Goal: Task Accomplishment & Management: Manage account settings

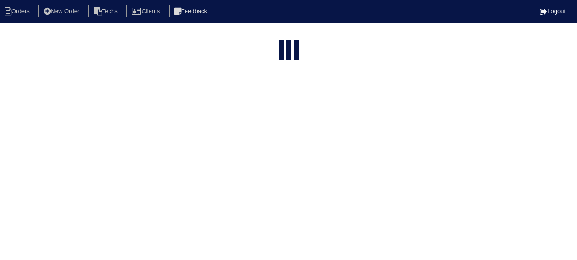
select select "15"
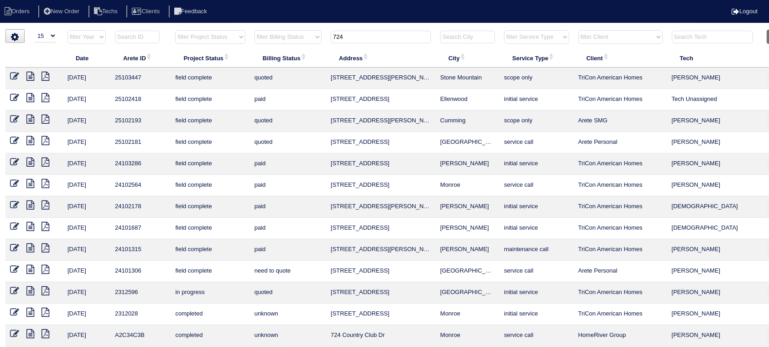
drag, startPoint x: 361, startPoint y: 37, endPoint x: 335, endPoint y: 33, distance: 25.4
click at [335, 33] on input "724" at bounding box center [381, 37] width 100 height 13
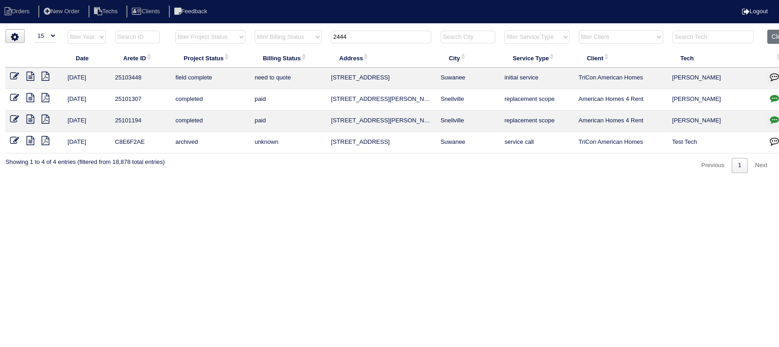
type input "2444"
click at [29, 72] on icon at bounding box center [30, 76] width 8 height 9
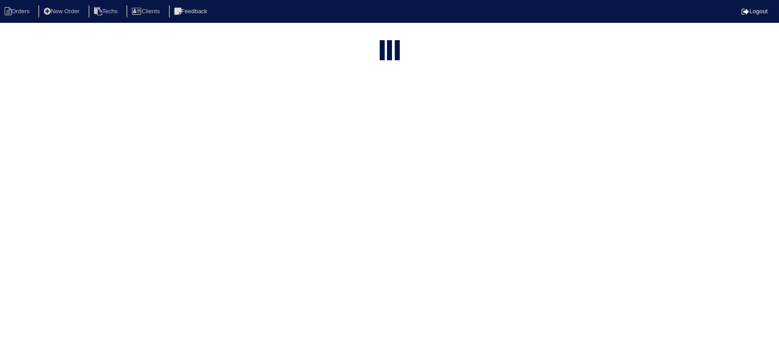
select select "15"
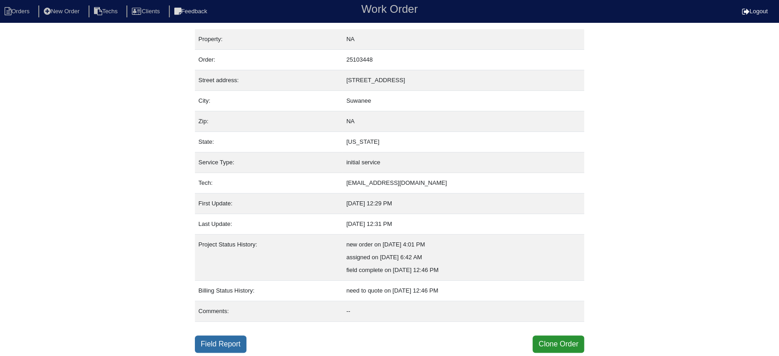
click at [235, 345] on link "Field Report" at bounding box center [221, 343] width 52 height 17
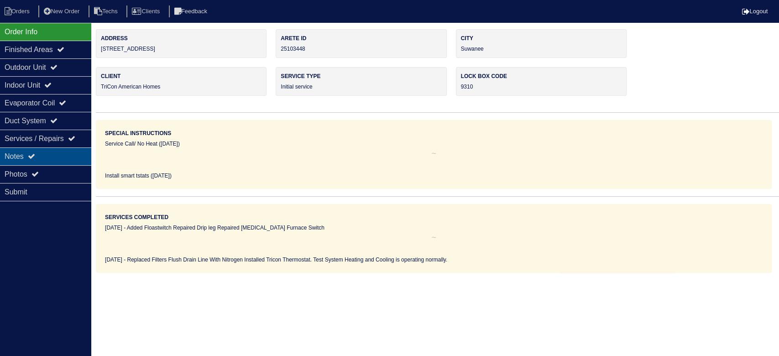
click at [69, 148] on div "Notes" at bounding box center [45, 156] width 91 height 18
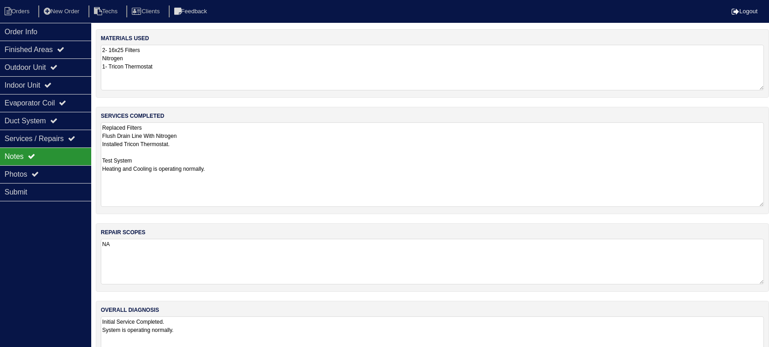
drag, startPoint x: 771, startPoint y: 162, endPoint x: 771, endPoint y: 201, distance: 38.8
click at [769, 201] on html "Orders New Order Techs Clients Feedback Logout Orders New Order Users Clients M…" at bounding box center [384, 189] width 769 height 378
click at [57, 68] on icon at bounding box center [53, 66] width 7 height 7
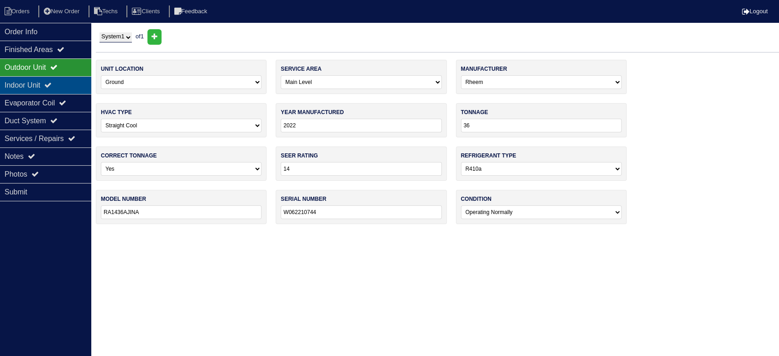
click at [52, 82] on icon at bounding box center [47, 84] width 7 height 7
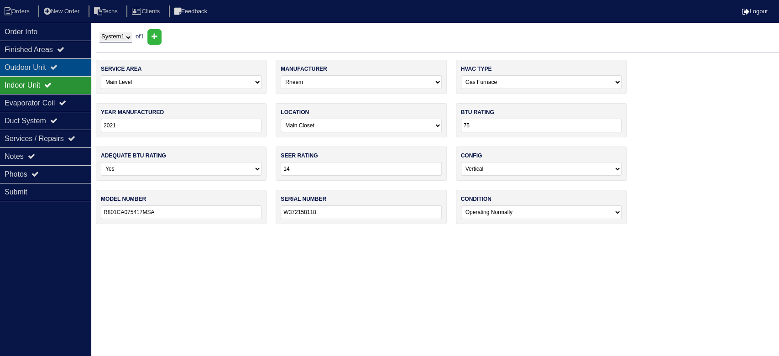
click at [58, 63] on div "Outdoor Unit" at bounding box center [45, 67] width 91 height 18
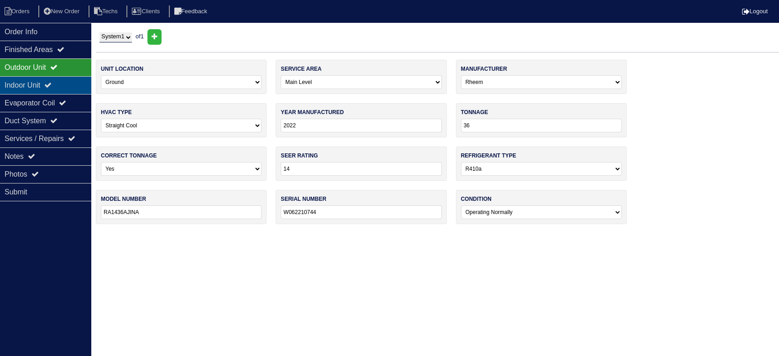
click at [52, 82] on icon at bounding box center [47, 84] width 7 height 7
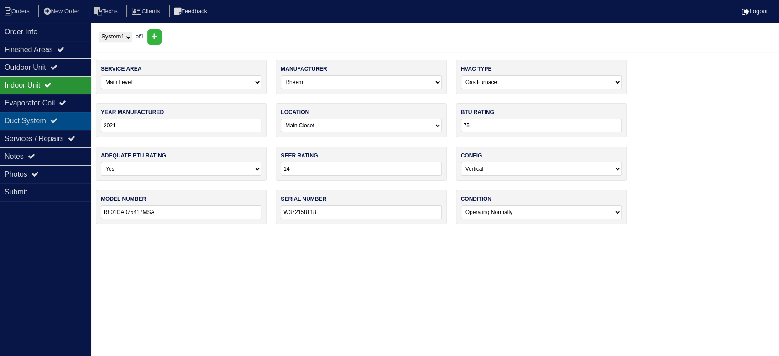
click at [49, 124] on div "Duct System" at bounding box center [45, 121] width 91 height 18
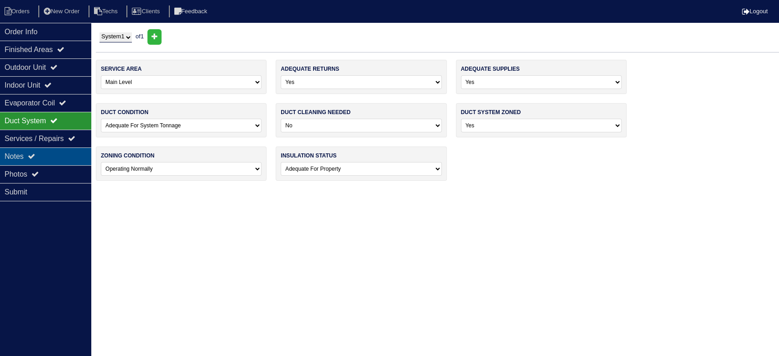
click at [67, 160] on div "Notes" at bounding box center [45, 156] width 91 height 18
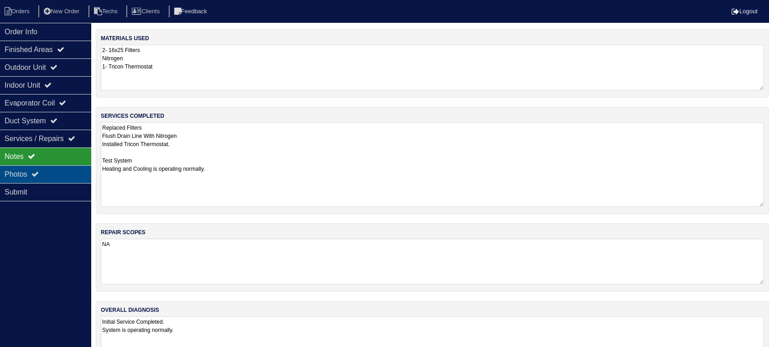
click at [64, 174] on div "Photos" at bounding box center [45, 174] width 91 height 18
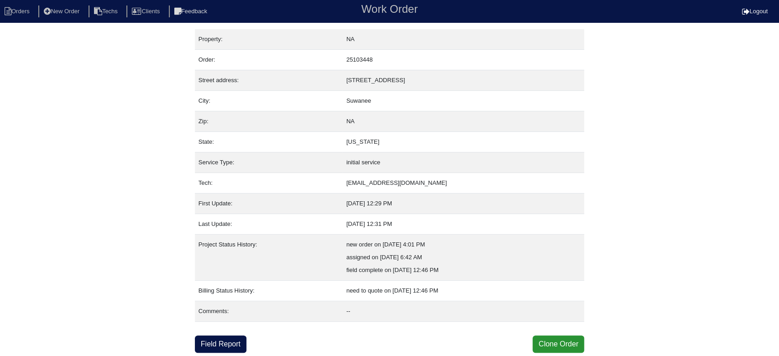
click at [230, 340] on link "Field Report" at bounding box center [221, 343] width 52 height 17
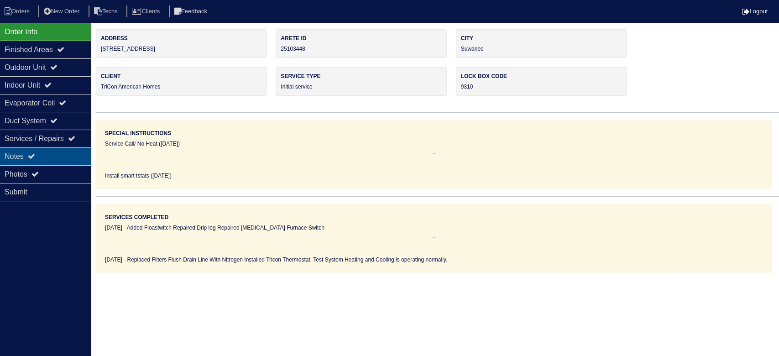
click at [43, 159] on div "Notes" at bounding box center [45, 156] width 91 height 18
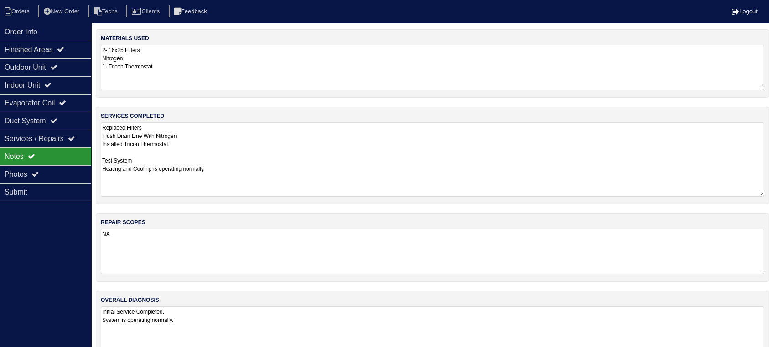
drag, startPoint x: 771, startPoint y: 164, endPoint x: 770, endPoint y: 192, distance: 28.3
click at [769, 192] on html "Orders New Order Techs Clients Feedback Logout Orders New Order Users Clients M…" at bounding box center [384, 184] width 769 height 368
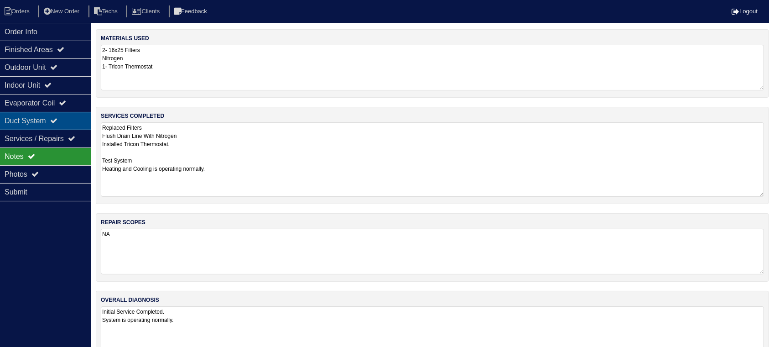
click at [45, 120] on div "Duct System" at bounding box center [45, 121] width 91 height 18
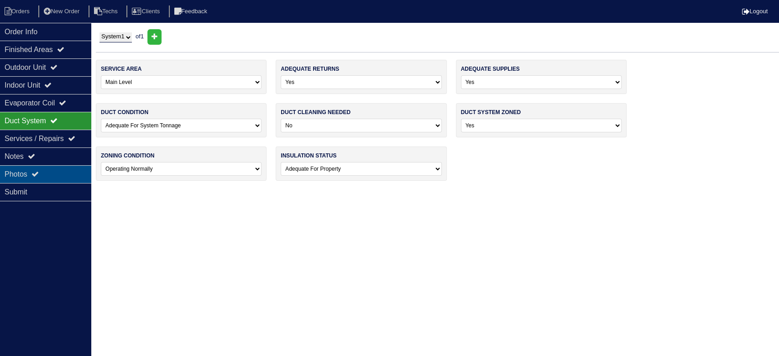
click at [55, 166] on div "Photos" at bounding box center [45, 174] width 91 height 18
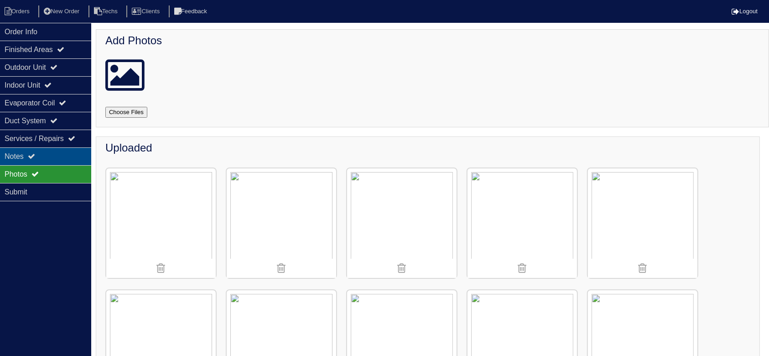
click at [61, 152] on div "Notes" at bounding box center [45, 156] width 91 height 18
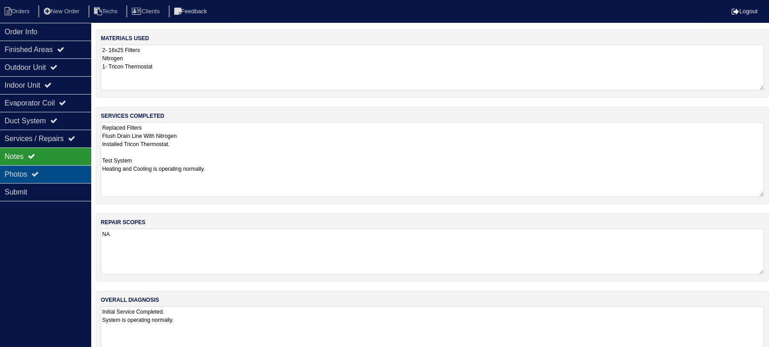
click at [73, 171] on div "Photos" at bounding box center [45, 174] width 91 height 18
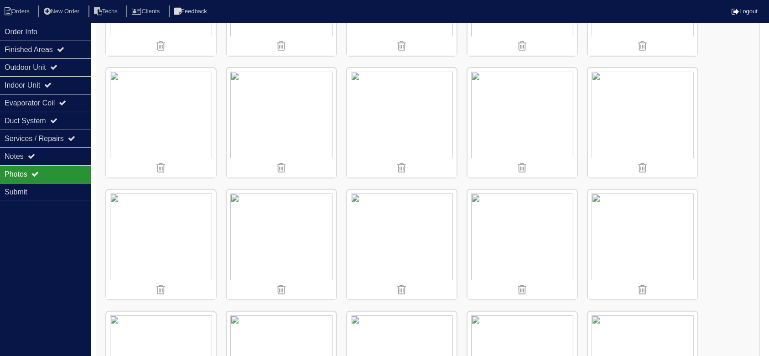
scroll to position [304, 0]
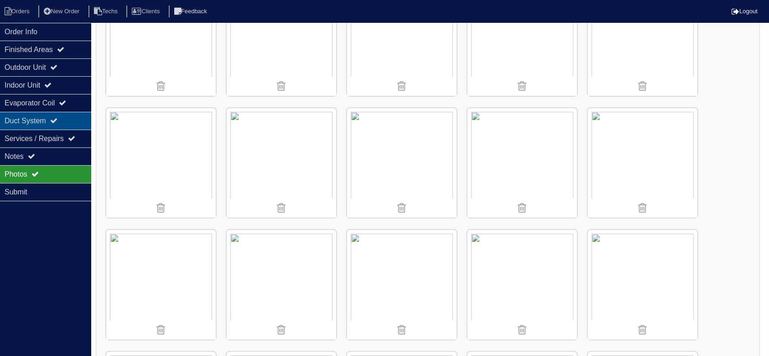
click at [64, 120] on div "Duct System" at bounding box center [45, 121] width 91 height 18
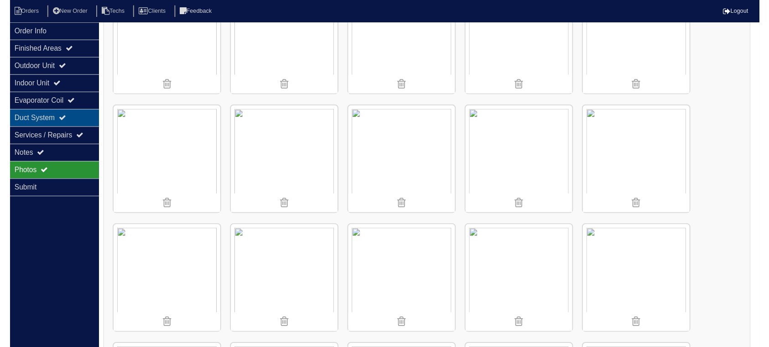
scroll to position [0, 0]
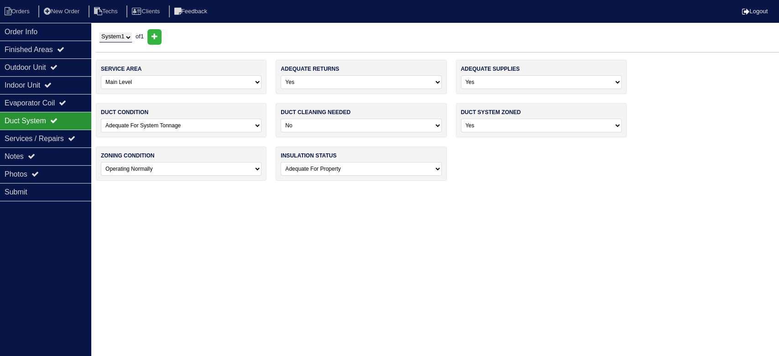
click at [534, 127] on select "-select- Yes No - Not Needed No - Zoning Needed No - Zoning Needed (ducts Not C…" at bounding box center [541, 126] width 161 height 14
select select "1"
click at [461, 119] on select "-select- Yes No - Not Needed No - Zoning Needed No - Zoning Needed (ducts Not C…" at bounding box center [541, 126] width 161 height 14
click at [42, 153] on div "Notes" at bounding box center [45, 156] width 91 height 18
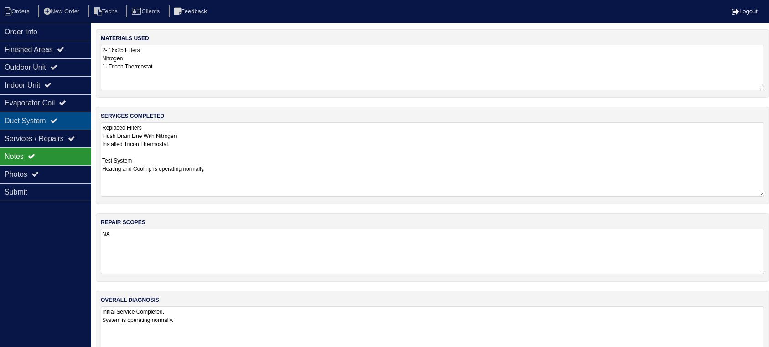
click at [33, 116] on div "Duct System" at bounding box center [45, 121] width 91 height 18
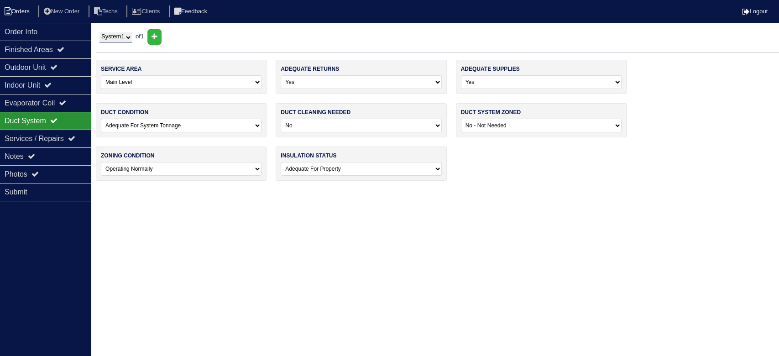
click at [22, 8] on li "Orders" at bounding box center [18, 11] width 37 height 12
select select "15"
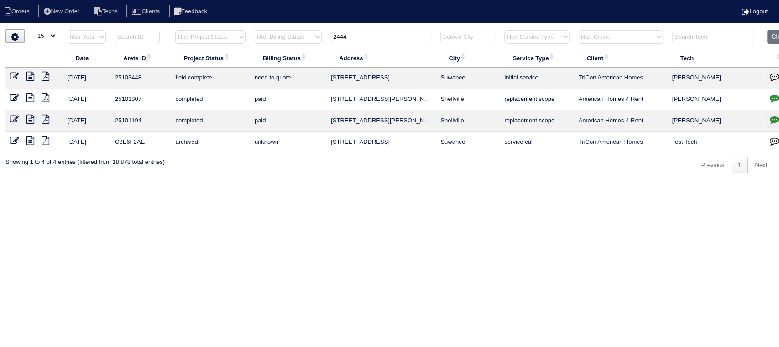
drag, startPoint x: 361, startPoint y: 32, endPoint x: 324, endPoint y: 37, distance: 38.2
click at [324, 37] on tr "filter Year -- Any Year -- 2025 2024 2023 2022 2021 2020 2019 filter Project St…" at bounding box center [400, 39] width 791 height 19
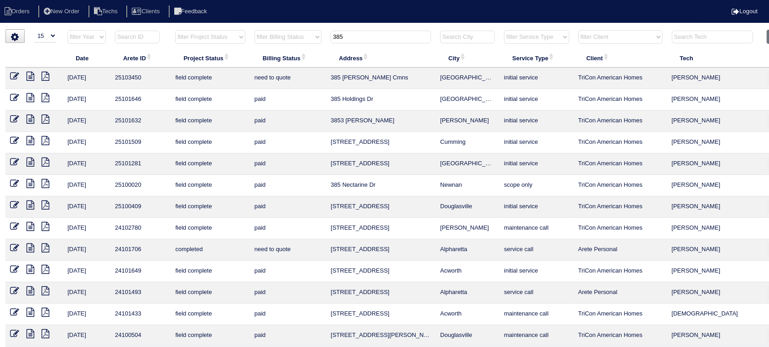
type input "385"
click at [31, 77] on icon at bounding box center [30, 76] width 8 height 9
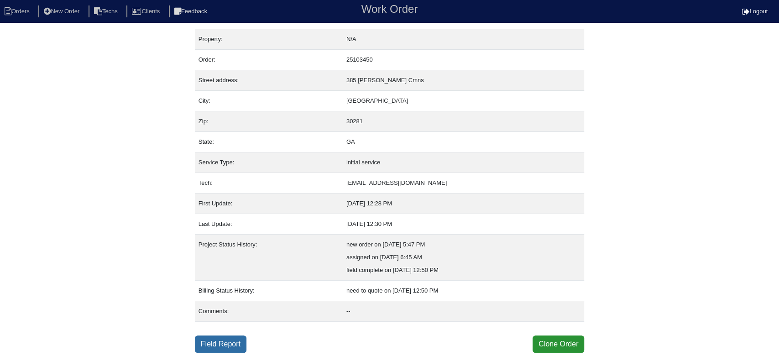
click at [222, 338] on link "Field Report" at bounding box center [221, 343] width 52 height 17
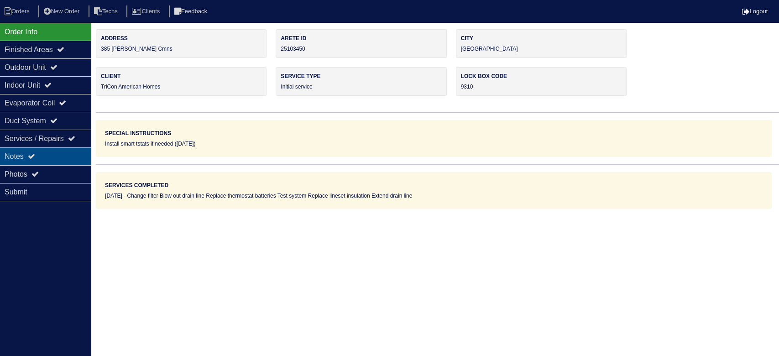
click at [64, 150] on div "Notes" at bounding box center [45, 156] width 91 height 18
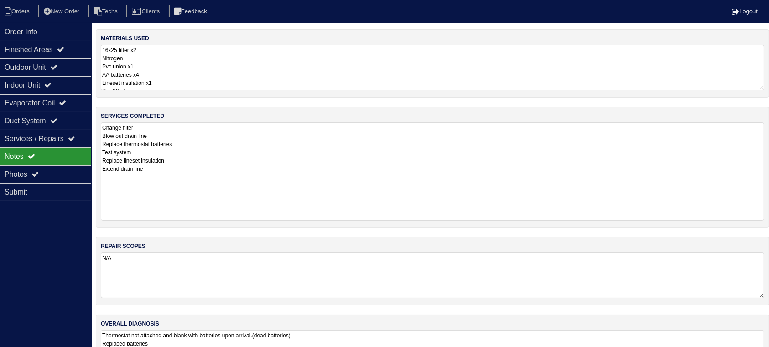
drag, startPoint x: 769, startPoint y: 166, endPoint x: 778, endPoint y: 144, distance: 23.7
click at [769, 218] on html "Orders New Order Techs Clients Feedback Logout Orders New Order Users Clients M…" at bounding box center [384, 196] width 769 height 392
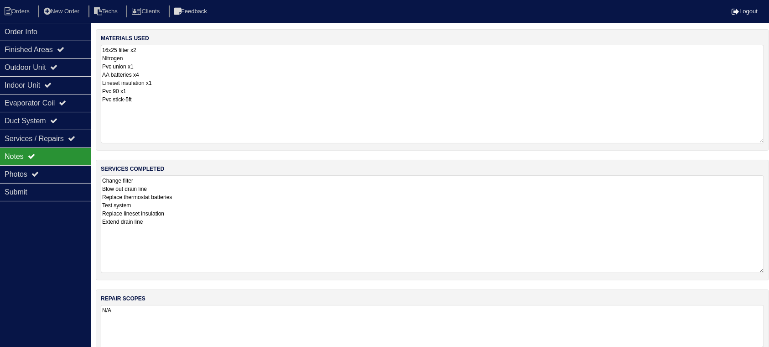
drag, startPoint x: 762, startPoint y: 89, endPoint x: 761, endPoint y: 141, distance: 52.9
click at [761, 141] on textarea "16x25 filter x2 Nitrogen Pvc union x1 AA batteries x4 Lineset insulation x1 Pvc…" at bounding box center [433, 94] width 664 height 99
click at [43, 65] on div "Outdoor Unit" at bounding box center [45, 67] width 91 height 18
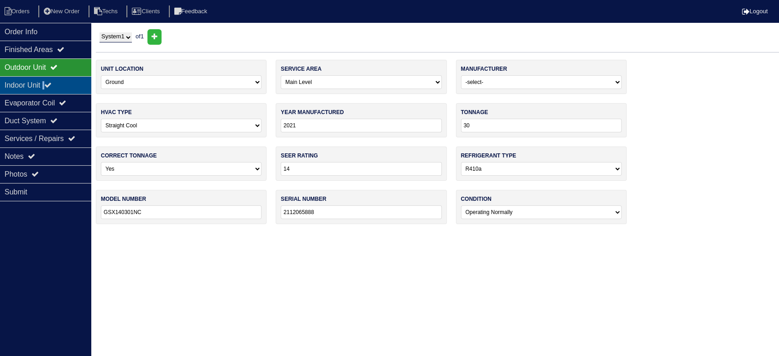
click at [50, 83] on div "Indoor Unit" at bounding box center [45, 85] width 91 height 18
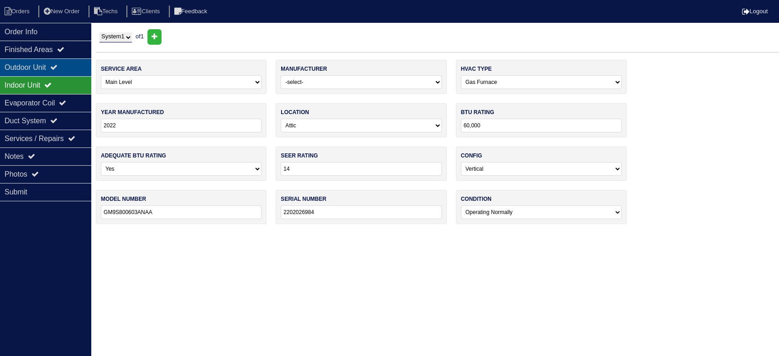
click at [57, 67] on icon at bounding box center [53, 66] width 7 height 7
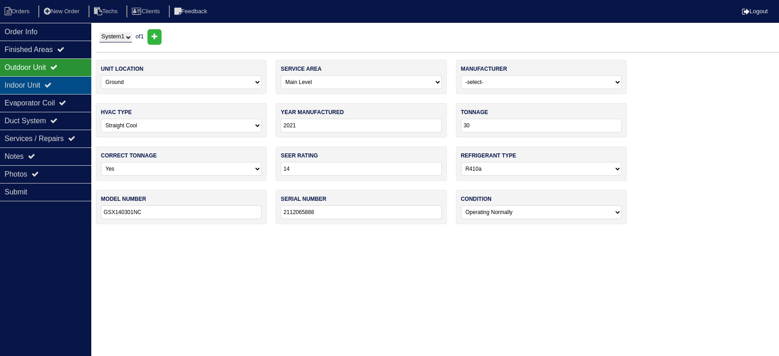
click at [61, 83] on div "Indoor Unit" at bounding box center [45, 85] width 91 height 18
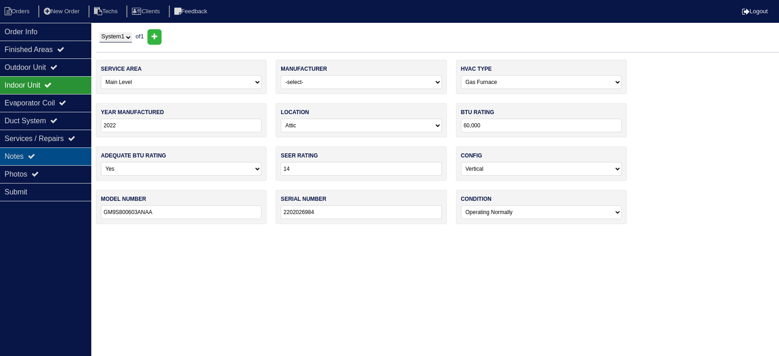
click at [23, 160] on div "Notes" at bounding box center [45, 156] width 91 height 18
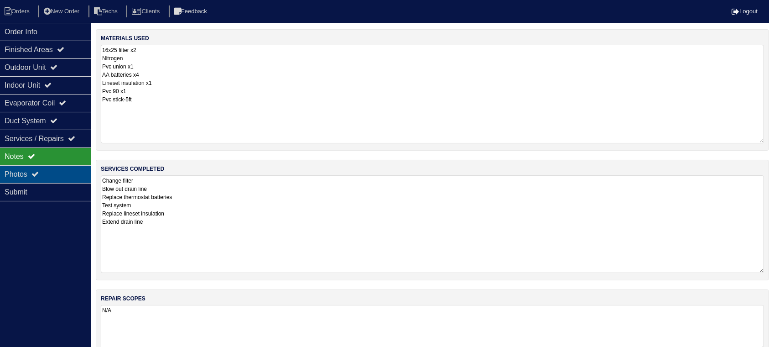
click at [73, 178] on div "Photos" at bounding box center [45, 174] width 91 height 18
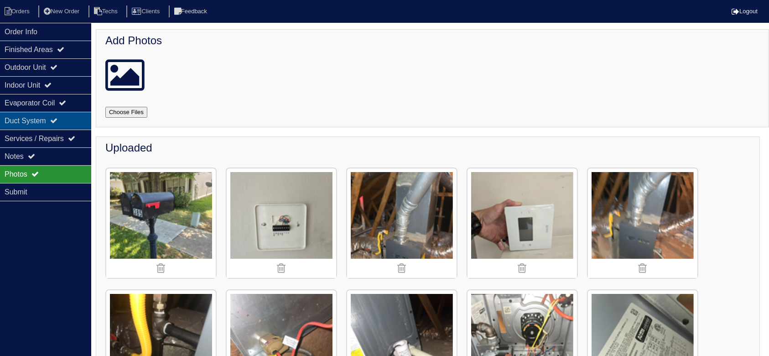
click at [51, 113] on div "Duct System" at bounding box center [45, 121] width 91 height 18
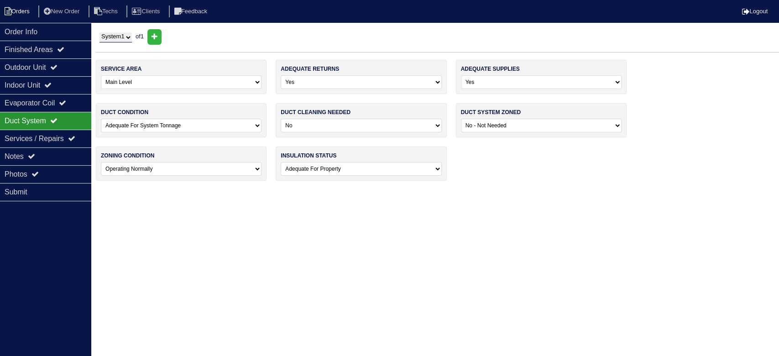
click at [21, 10] on li "Orders" at bounding box center [18, 11] width 37 height 12
select select "15"
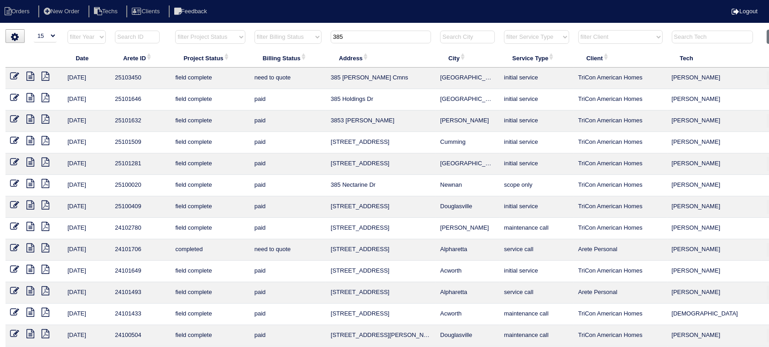
drag, startPoint x: 363, startPoint y: 34, endPoint x: 334, endPoint y: 34, distance: 29.7
click at [334, 34] on input "385" at bounding box center [381, 37] width 100 height 13
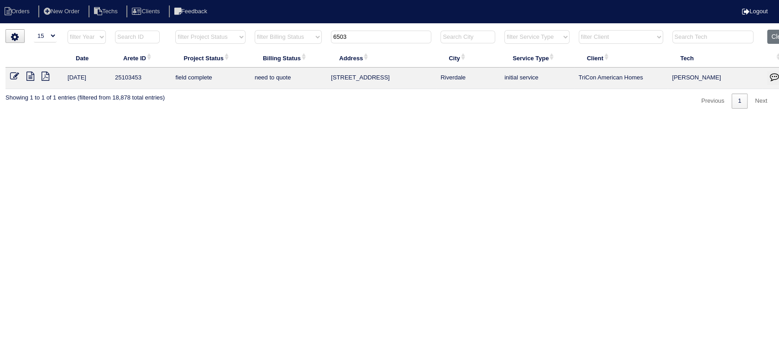
type input "6503"
click at [28, 73] on icon at bounding box center [30, 76] width 8 height 9
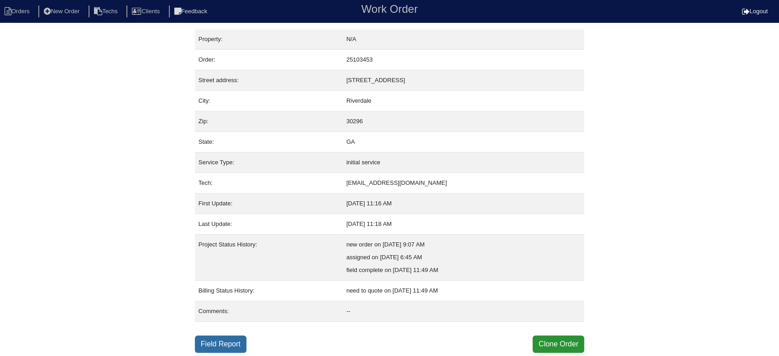
click at [225, 342] on link "Field Report" at bounding box center [221, 343] width 52 height 17
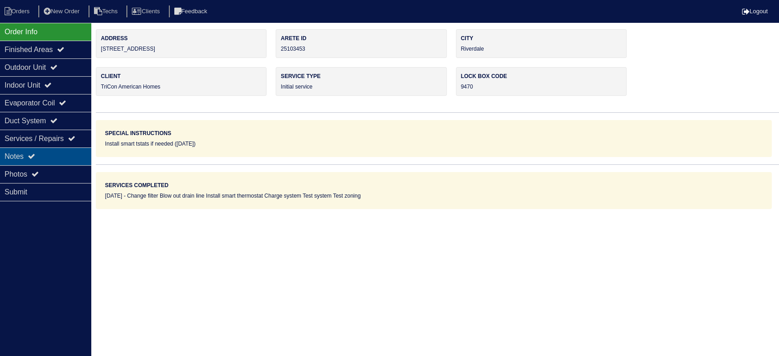
click at [66, 151] on div "Notes" at bounding box center [45, 156] width 91 height 18
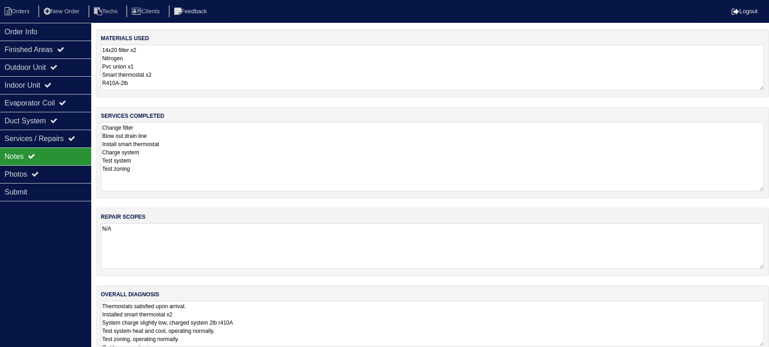
drag, startPoint x: 767, startPoint y: 166, endPoint x: 768, endPoint y: 189, distance: 22.9
click at [768, 189] on div "services completed Change filter Blow out drain line Install smart thermostat C…" at bounding box center [433, 153] width 674 height 92
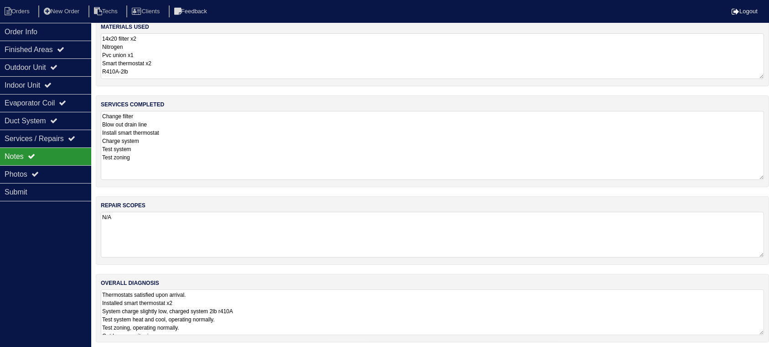
scroll to position [15, 0]
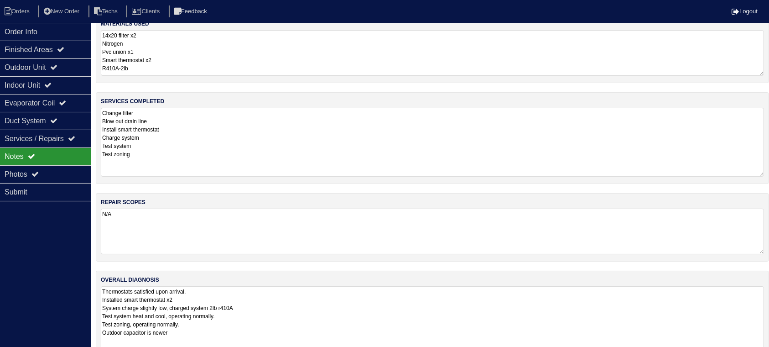
drag, startPoint x: 759, startPoint y: 327, endPoint x: 756, endPoint y: 318, distance: 9.2
click at [754, 355] on html "Orders New Order Techs Clients Feedback Logout Orders New Order Users Clients M…" at bounding box center [384, 182] width 769 height 394
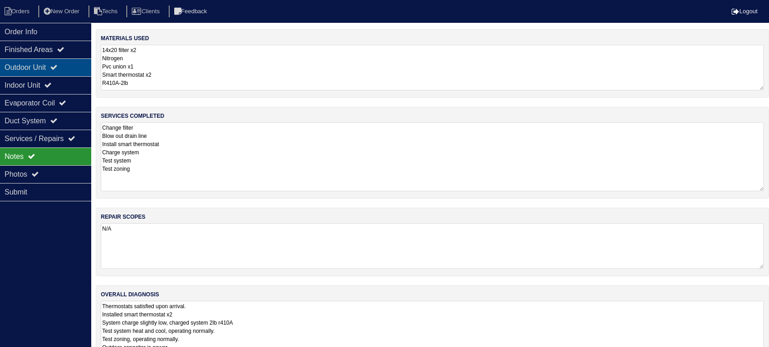
click at [73, 71] on div "Outdoor Unit" at bounding box center [45, 67] width 91 height 18
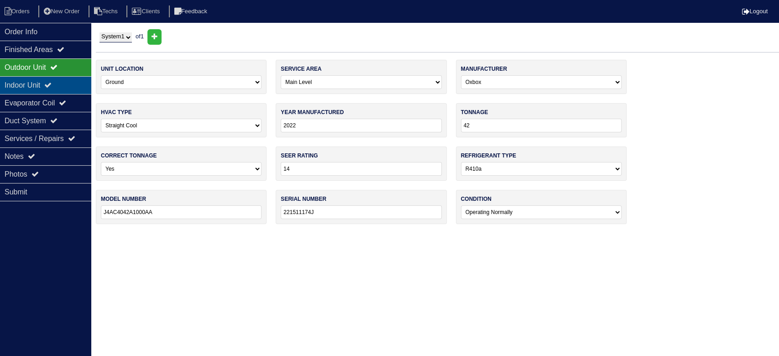
click at [73, 77] on div "Indoor Unit" at bounding box center [45, 85] width 91 height 18
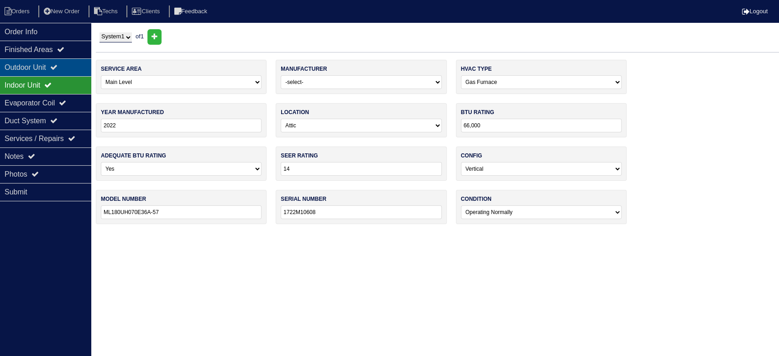
click at [80, 60] on div "Outdoor Unit" at bounding box center [45, 67] width 91 height 18
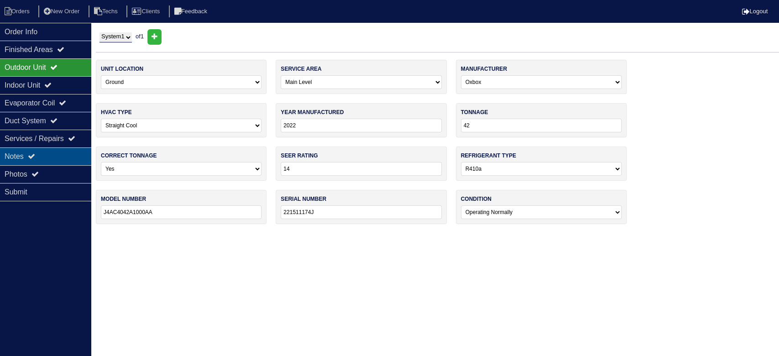
click at [51, 147] on div "Notes" at bounding box center [45, 156] width 91 height 18
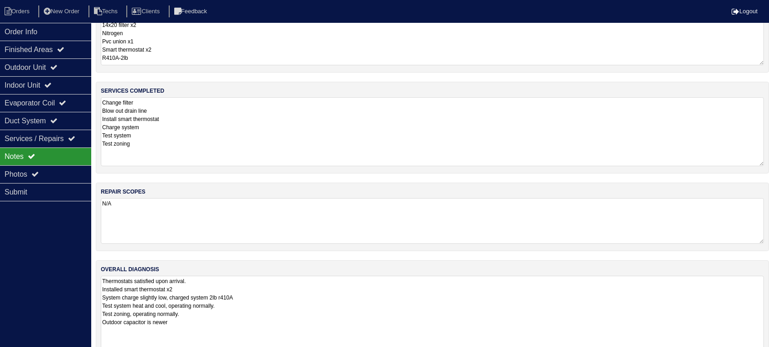
scroll to position [45, 0]
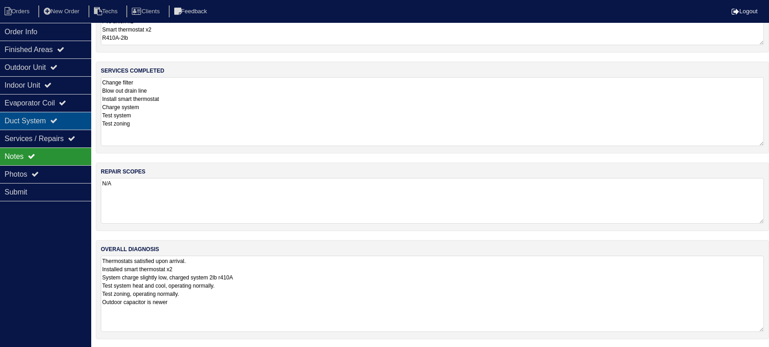
click at [45, 119] on div "Duct System" at bounding box center [45, 121] width 91 height 18
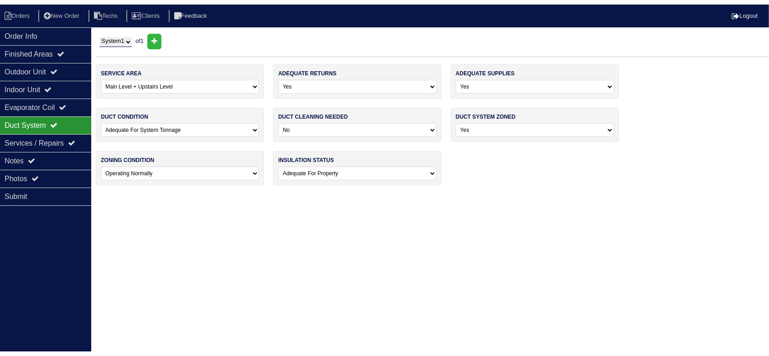
scroll to position [0, 0]
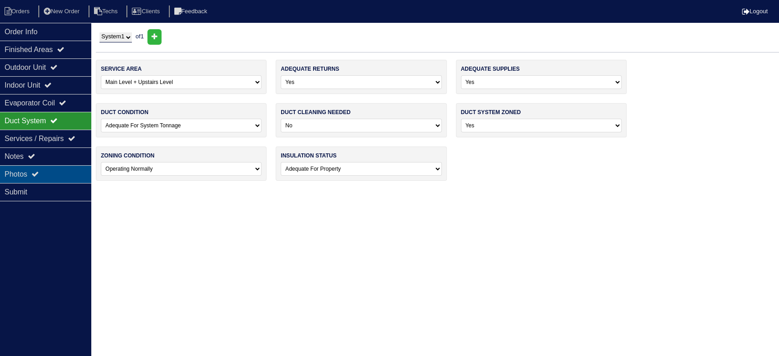
click at [39, 173] on icon at bounding box center [34, 173] width 7 height 7
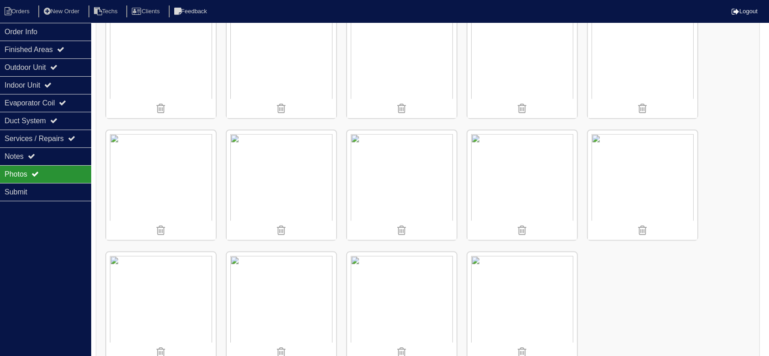
scroll to position [1153, 0]
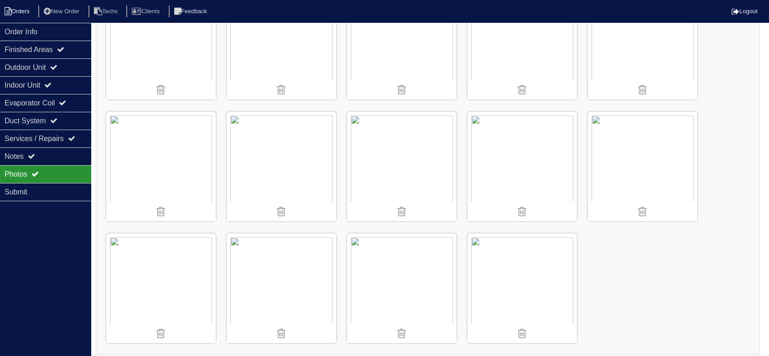
click at [26, 9] on li "Orders" at bounding box center [18, 11] width 37 height 12
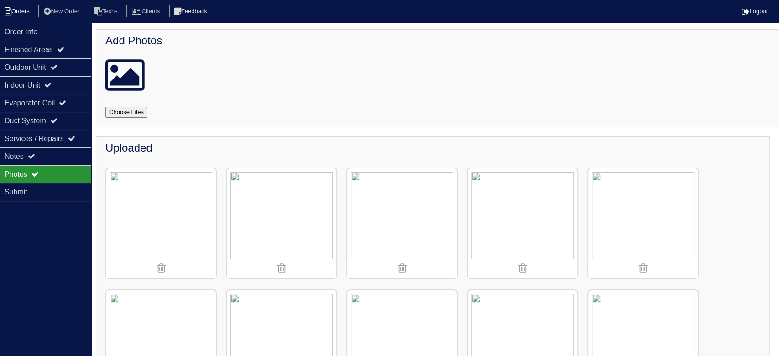
select select "15"
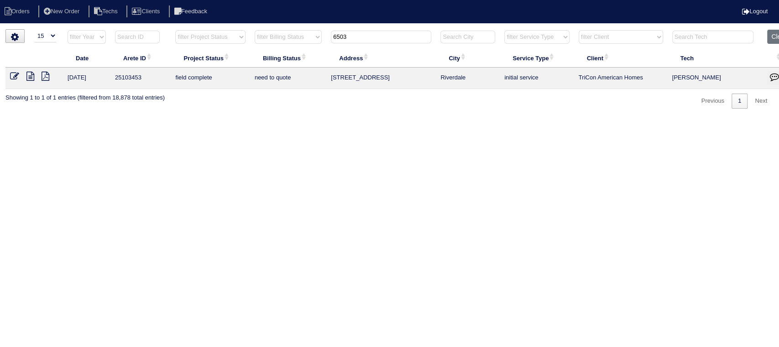
drag, startPoint x: 352, startPoint y: 35, endPoint x: 332, endPoint y: 33, distance: 20.1
click at [332, 33] on input "6503" at bounding box center [381, 37] width 100 height 13
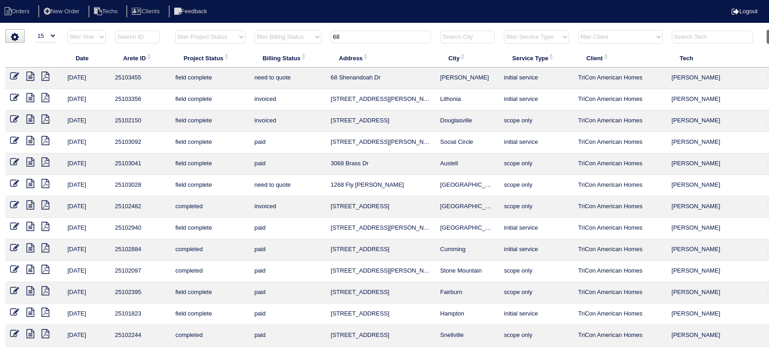
type input "68"
click at [32, 74] on icon at bounding box center [30, 76] width 8 height 9
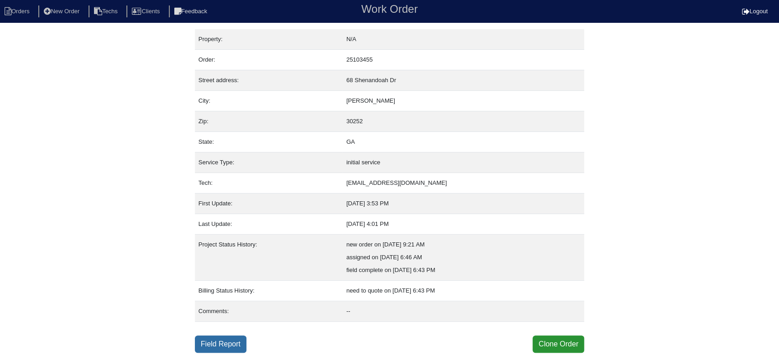
click at [228, 340] on link "Field Report" at bounding box center [221, 343] width 52 height 17
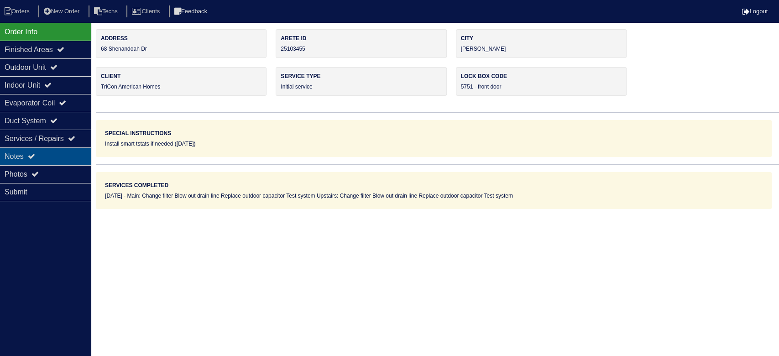
click at [59, 155] on div "Notes" at bounding box center [45, 156] width 91 height 18
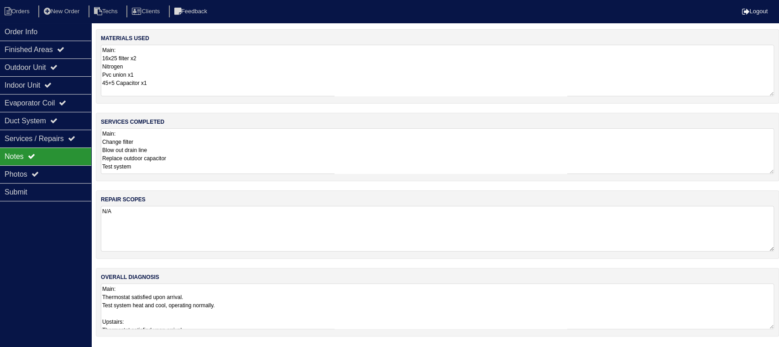
drag, startPoint x: 768, startPoint y: 86, endPoint x: 767, endPoint y: 93, distance: 6.9
click at [767, 93] on textarea "Main: 16x25 filter x2 Nitrogen Pvc union x1 45+5 Capacitor x1 Upstairs: 16x25 f…" at bounding box center [437, 71] width 673 height 52
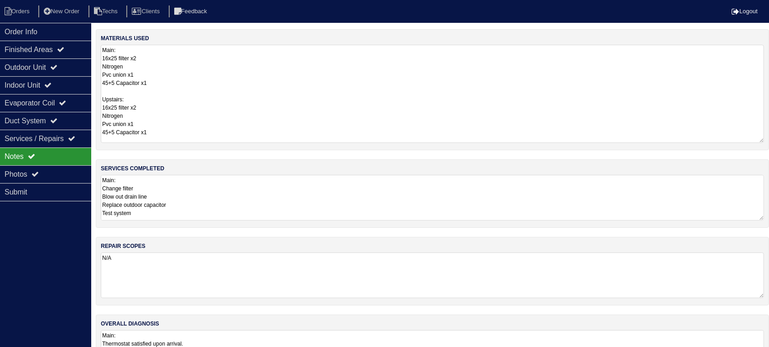
drag, startPoint x: 771, startPoint y: 93, endPoint x: 773, endPoint y: 140, distance: 47.1
click at [769, 140] on html "Orders New Order Techs Clients Feedback Logout Orders New Order Users Clients M…" at bounding box center [384, 196] width 769 height 392
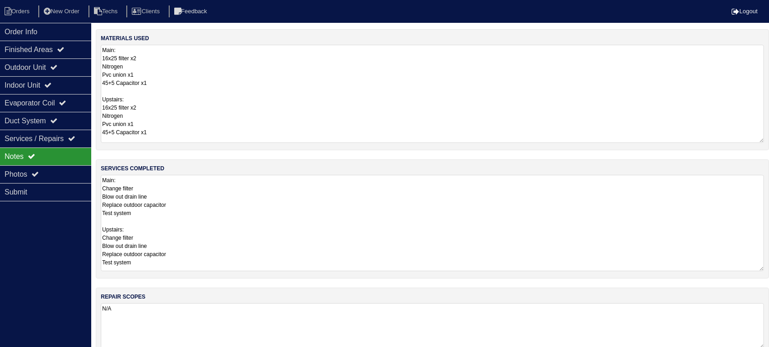
drag, startPoint x: 760, startPoint y: 218, endPoint x: 759, endPoint y: 269, distance: 51.1
click at [759, 269] on textarea "Main: Change filter Blow out drain line Replace outdoor capacitor Test system U…" at bounding box center [433, 223] width 664 height 96
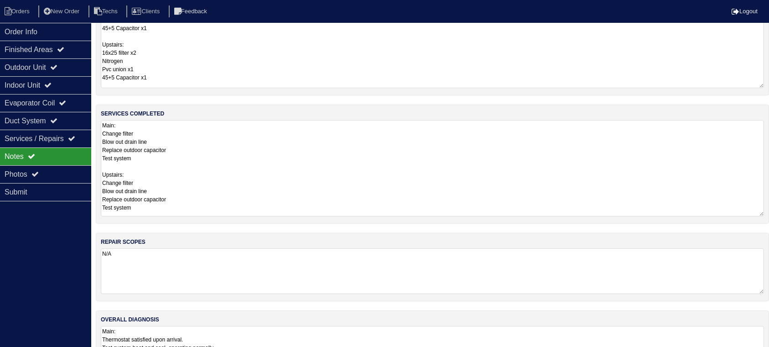
scroll to position [95, 0]
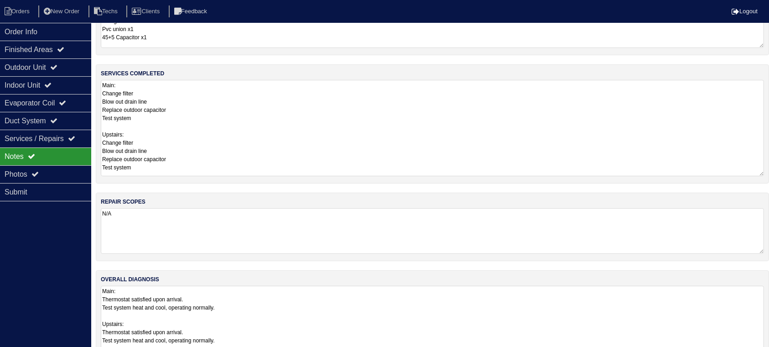
drag, startPoint x: 763, startPoint y: 327, endPoint x: 762, endPoint y: 370, distance: 43.4
click at [762, 355] on html "Orders New Order Techs Clients Feedback Logout Orders New Order Users Clients M…" at bounding box center [384, 147] width 769 height 485
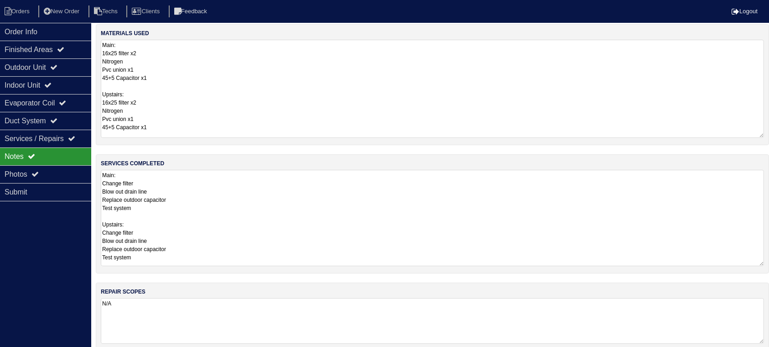
scroll to position [0, 0]
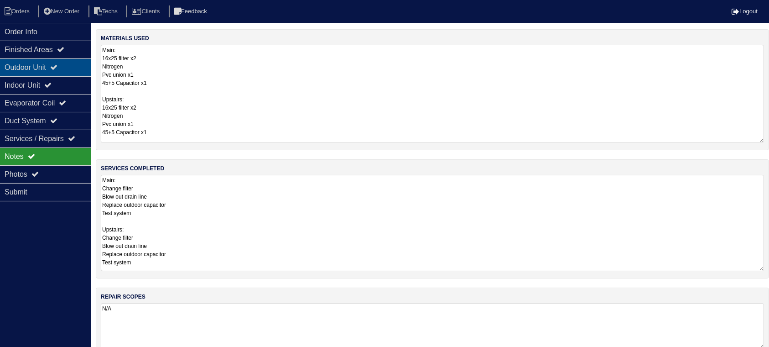
click at [75, 64] on div "Outdoor Unit" at bounding box center [45, 67] width 91 height 18
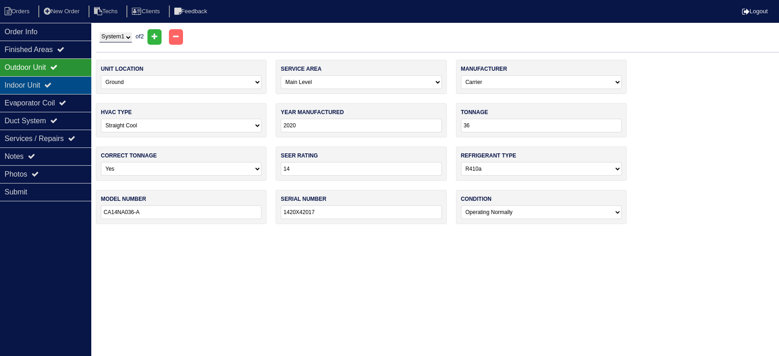
click at [15, 81] on div "Indoor Unit" at bounding box center [45, 85] width 91 height 18
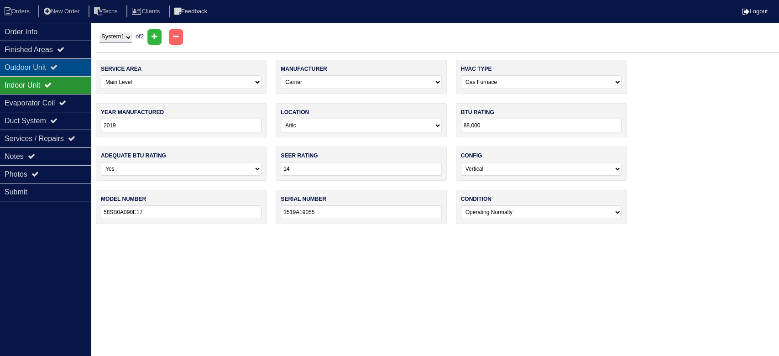
click at [28, 68] on div "Outdoor Unit" at bounding box center [45, 67] width 91 height 18
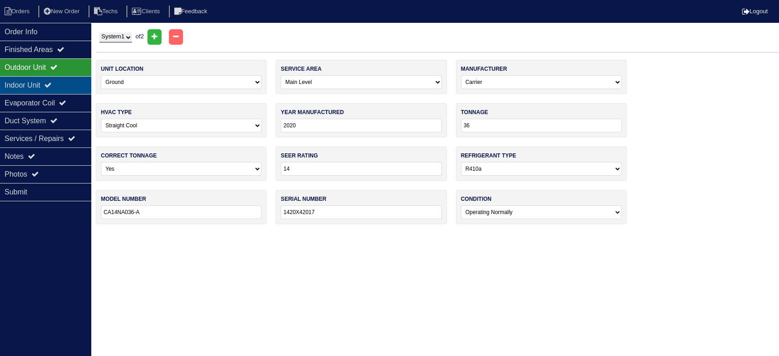
click at [80, 87] on div "Indoor Unit" at bounding box center [45, 85] width 91 height 18
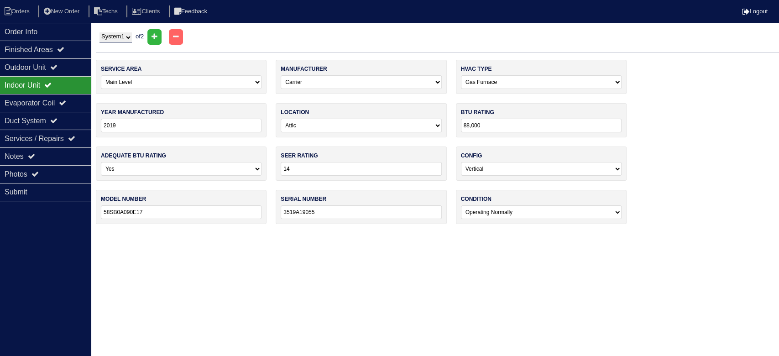
drag, startPoint x: 124, startPoint y: 36, endPoint x: 126, endPoint y: 42, distance: 5.8
click at [124, 36] on select "System 1 System 2" at bounding box center [115, 37] width 32 height 10
select select "2"
click at [99, 32] on select "System 1 System 2" at bounding box center [115, 37] width 32 height 10
select select "1"
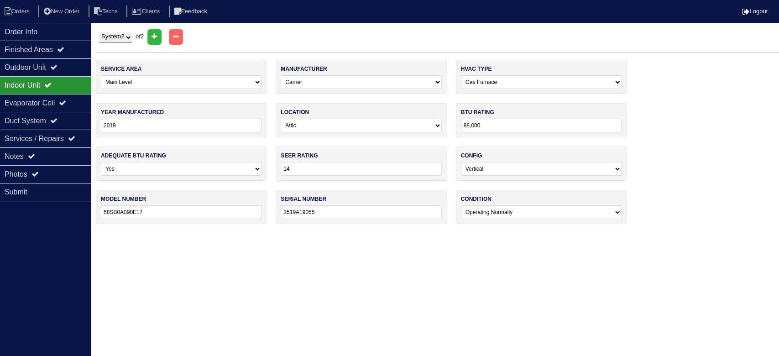
type input "2020"
type input "58SB0A090E21-16"
type input "0520A20931"
click at [42, 65] on div "Outdoor Unit" at bounding box center [45, 67] width 91 height 18
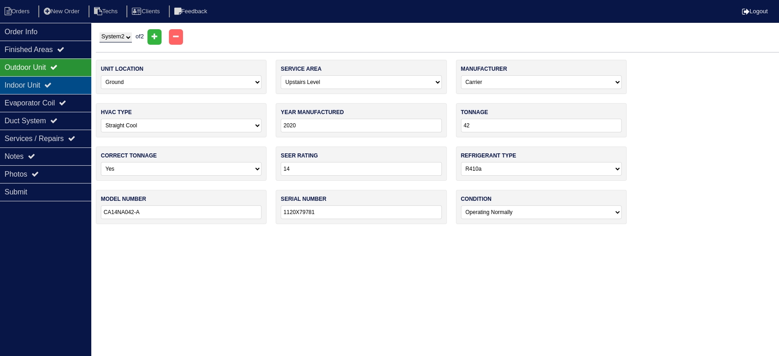
click at [44, 85] on div "Indoor Unit" at bounding box center [45, 85] width 91 height 18
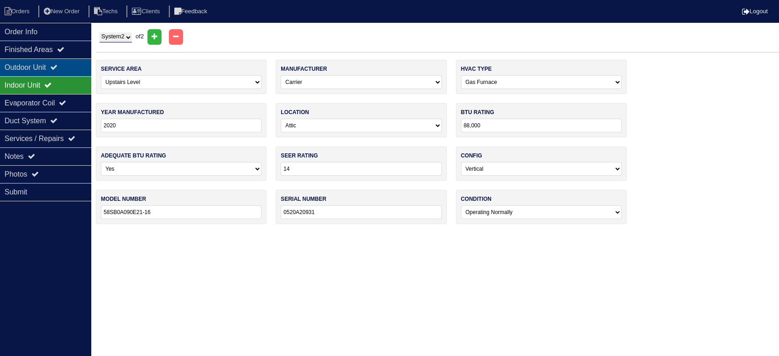
click at [51, 65] on div "Outdoor Unit" at bounding box center [45, 67] width 91 height 18
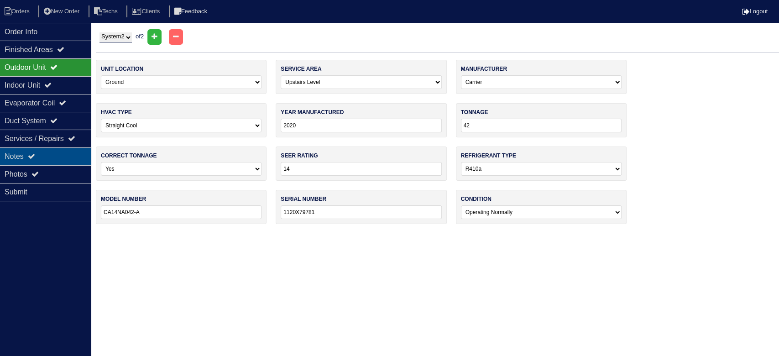
click at [77, 154] on div "Notes" at bounding box center [45, 156] width 91 height 18
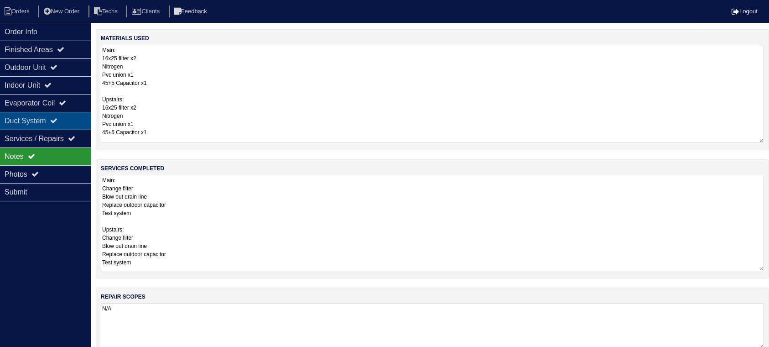
click at [75, 124] on div "Duct System" at bounding box center [45, 121] width 91 height 18
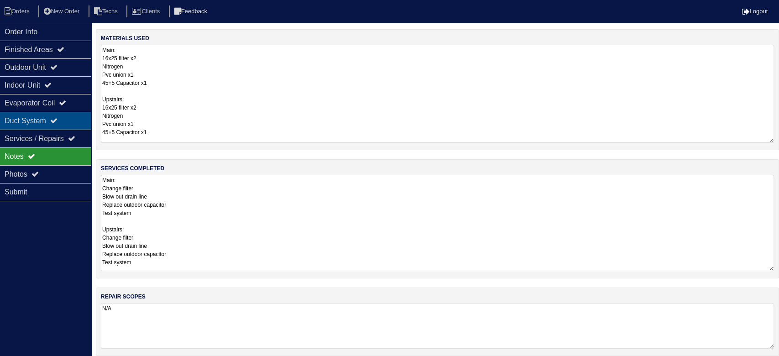
select select "2"
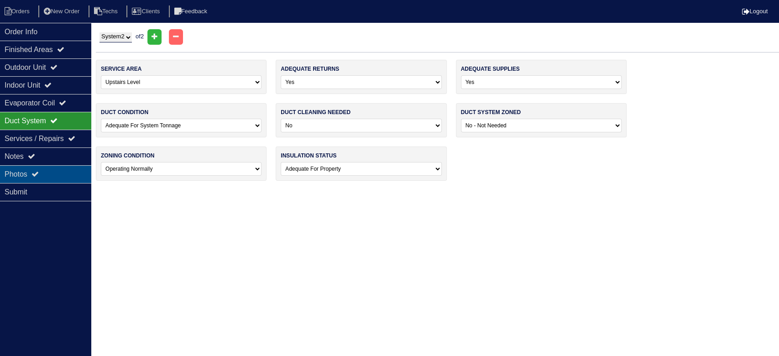
click at [63, 166] on div "Photos" at bounding box center [45, 174] width 91 height 18
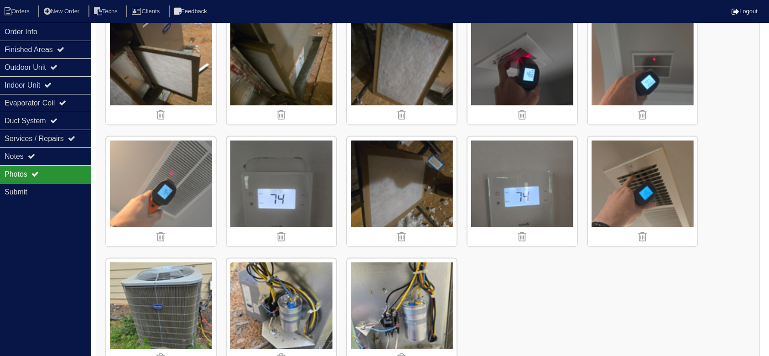
scroll to position [1395, 0]
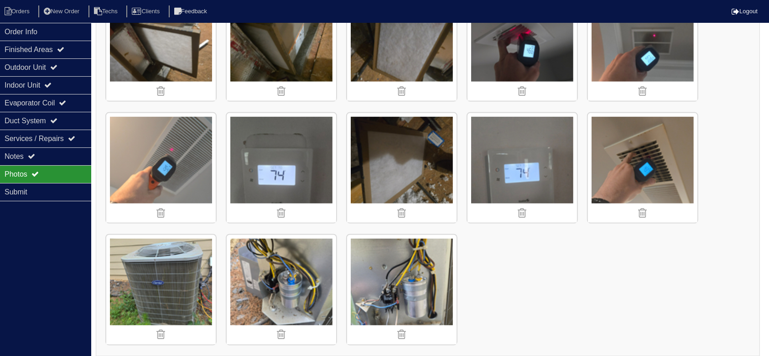
click at [12, 5] on nav "Orders New Order Techs Clients Feedback Logout" at bounding box center [384, 11] width 769 height 23
click at [15, 9] on li "Orders" at bounding box center [18, 11] width 37 height 12
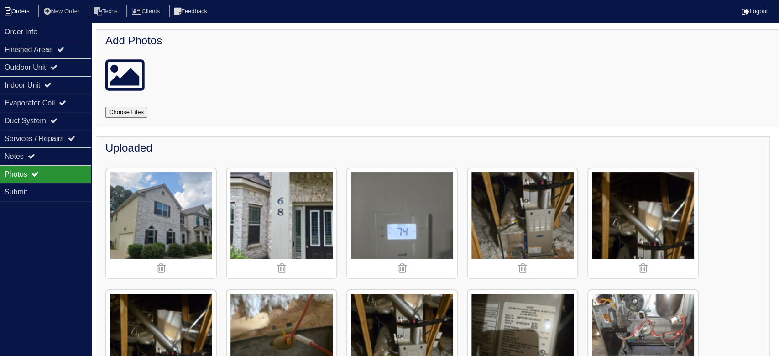
select select "15"
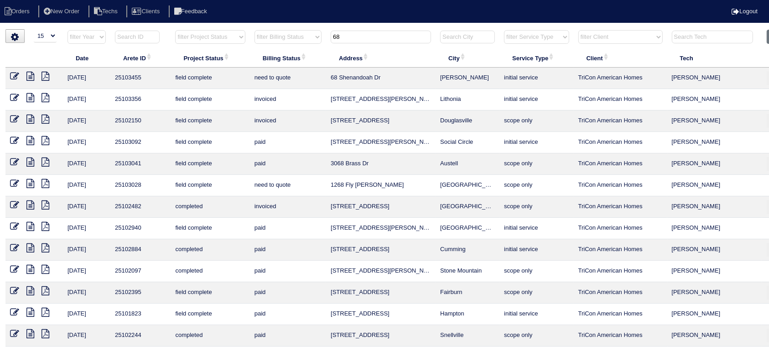
click at [360, 32] on input "68" at bounding box center [381, 37] width 100 height 13
click at [360, 37] on input "68" at bounding box center [381, 37] width 100 height 13
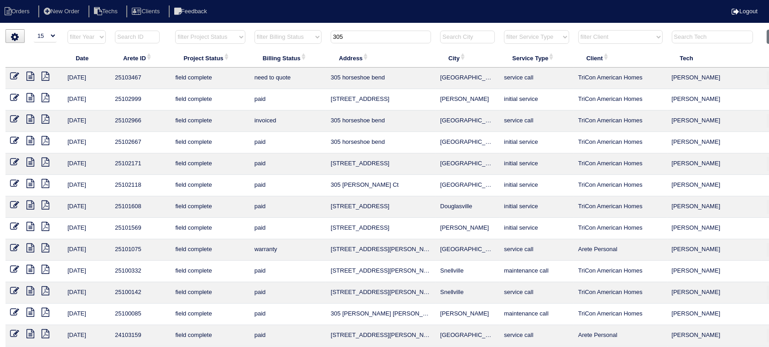
type input "305"
click at [35, 74] on link at bounding box center [33, 77] width 15 height 7
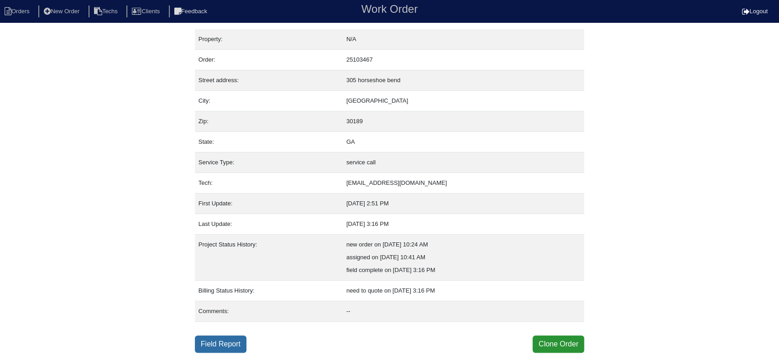
click at [225, 335] on link "Field Report" at bounding box center [221, 343] width 52 height 17
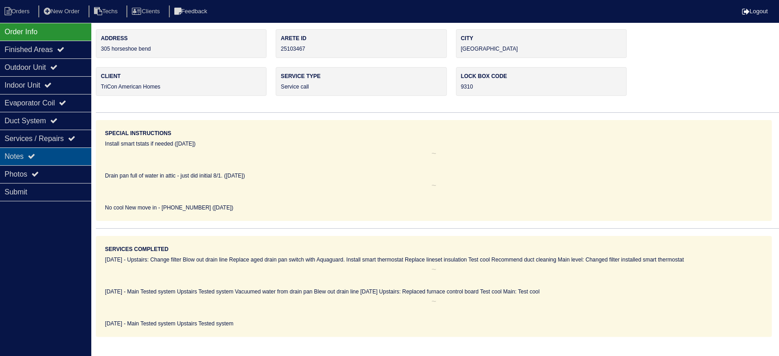
click at [21, 153] on div "Notes" at bounding box center [45, 156] width 91 height 18
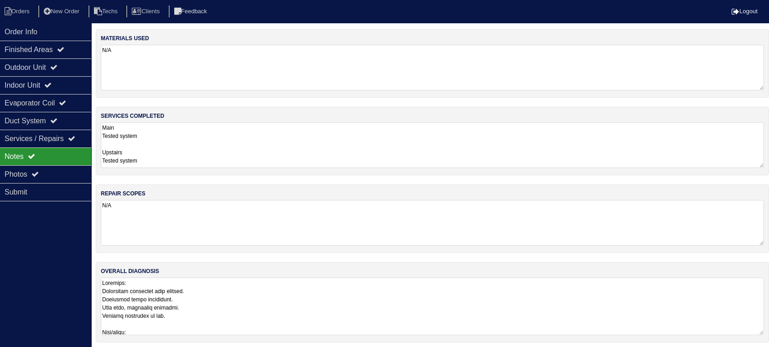
drag, startPoint x: 768, startPoint y: 318, endPoint x: 769, endPoint y: 377, distance: 59.3
click at [769, 351] on html "Orders New Order Techs Clients Feedback Logout Orders New Order Users Clients M…" at bounding box center [384, 175] width 769 height 351
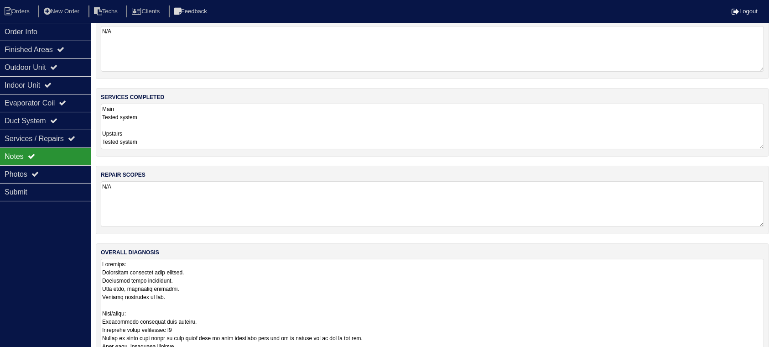
scroll to position [51, 0]
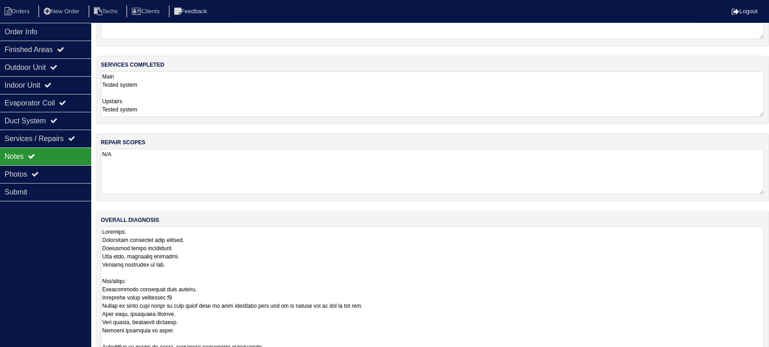
drag, startPoint x: 761, startPoint y: 326, endPoint x: 755, endPoint y: 366, distance: 40.2
click at [755, 355] on html "Orders New Order Techs Clients Feedback Logout Orders New Order Users Clients M…" at bounding box center [384, 168] width 769 height 439
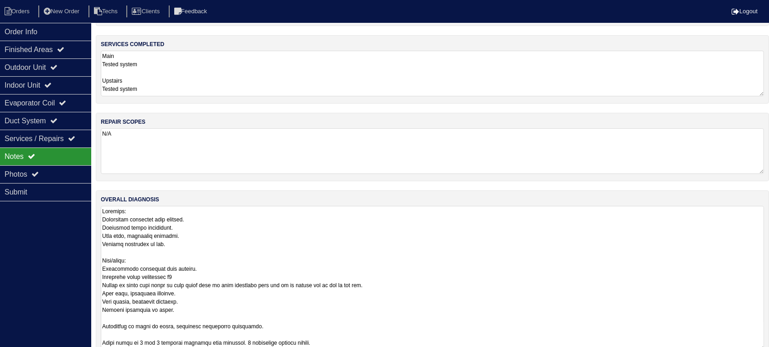
scroll to position [91, 0]
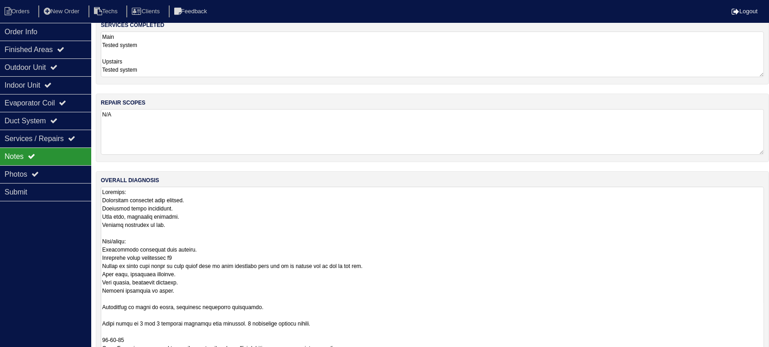
drag, startPoint x: 759, startPoint y: 329, endPoint x: 760, endPoint y: 371, distance: 42.4
click at [760, 355] on html "Orders New Order Techs Clients Feedback Logout Orders New Order Users Clients M…" at bounding box center [384, 149] width 769 height 481
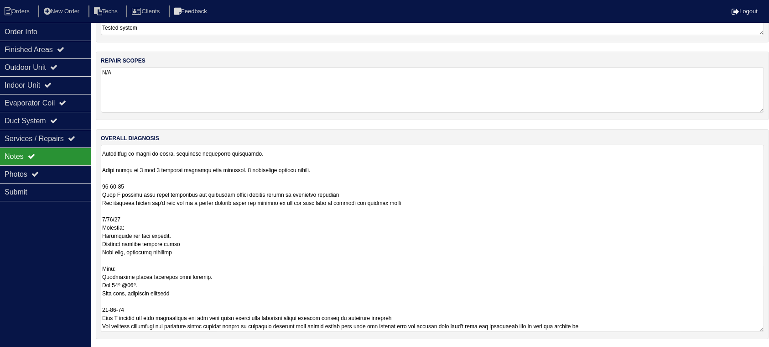
scroll to position [55, 0]
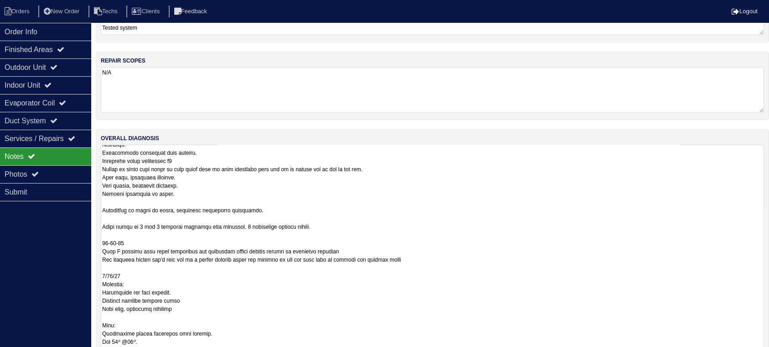
drag, startPoint x: 761, startPoint y: 328, endPoint x: 746, endPoint y: 385, distance: 59.1
click at [746, 355] on html "Orders New Order Techs Clients Feedback Logout Orders New Order Users Clients M…" at bounding box center [384, 136] width 769 height 538
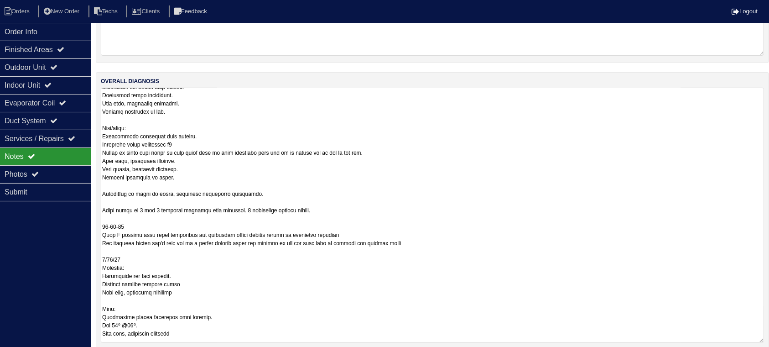
scroll to position [0, 0]
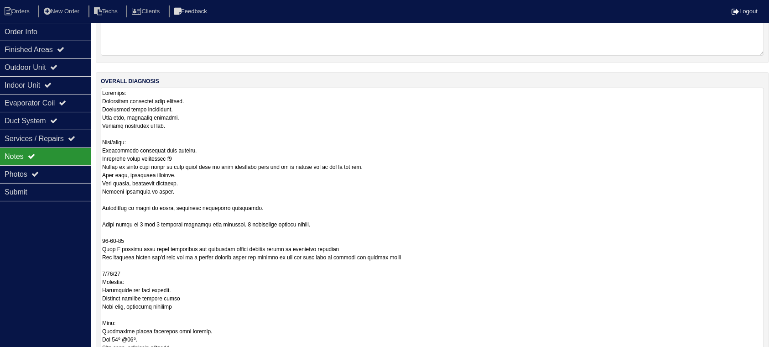
drag, startPoint x: 761, startPoint y: 326, endPoint x: 745, endPoint y: 385, distance: 60.7
click at [745, 355] on html "Orders New Order Techs Clients Feedback Logout Orders New Order Users Clients M…" at bounding box center [384, 108] width 769 height 596
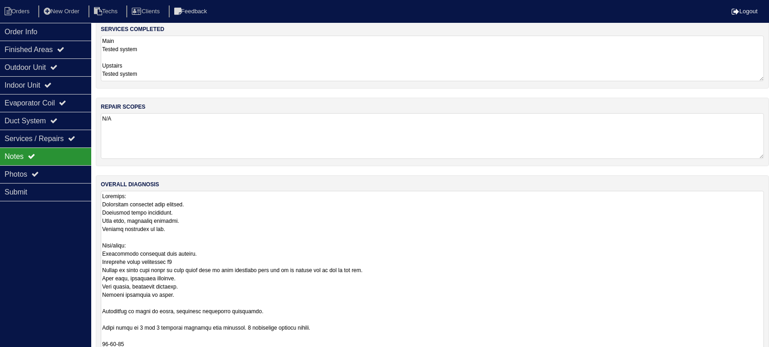
scroll to position [121, 0]
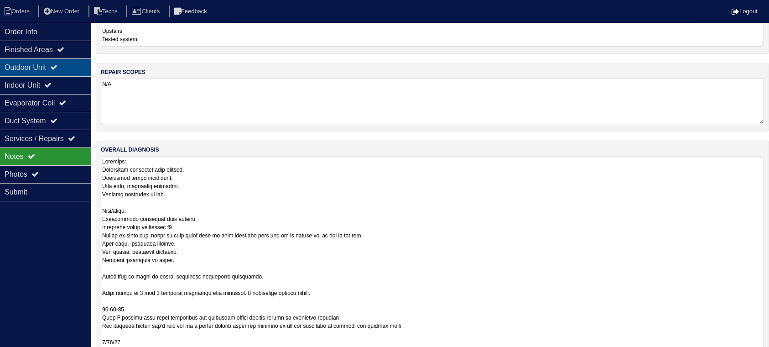
click at [55, 63] on div "Outdoor Unit" at bounding box center [45, 67] width 91 height 18
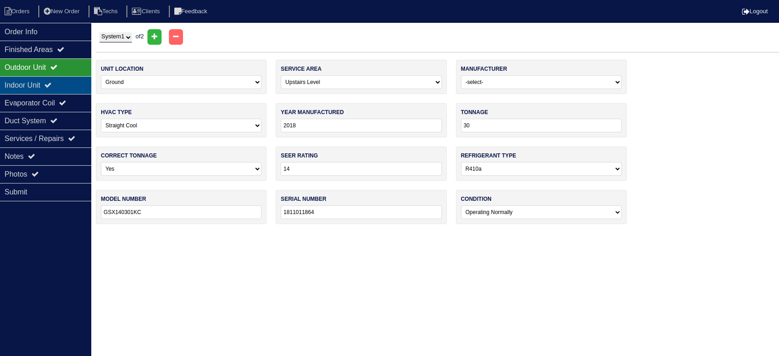
click at [60, 82] on div "Indoor Unit" at bounding box center [45, 85] width 91 height 18
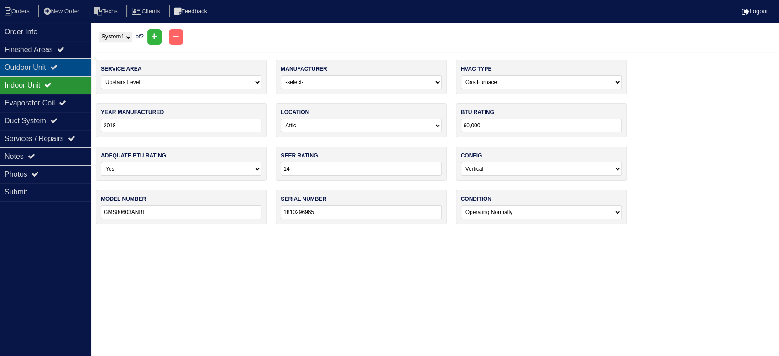
click at [62, 61] on div "Outdoor Unit" at bounding box center [45, 67] width 91 height 18
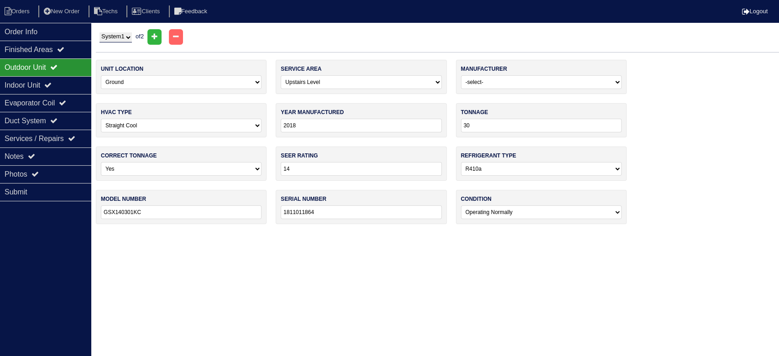
click at [124, 37] on select "System 1 System 2" at bounding box center [115, 37] width 32 height 10
select select "2"
click at [99, 32] on select "System 1 System 2" at bounding box center [115, 37] width 32 height 10
select select "0"
select select "Weatherking"
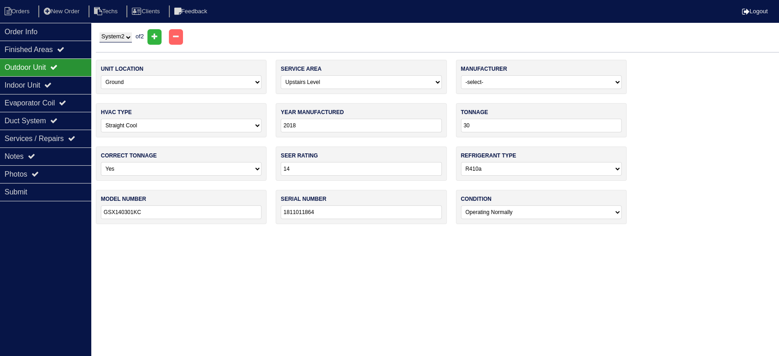
type input "2021"
type input "WA1430BJ1NA"
type input "W102165569"
click at [40, 78] on div "Indoor Unit" at bounding box center [45, 85] width 91 height 18
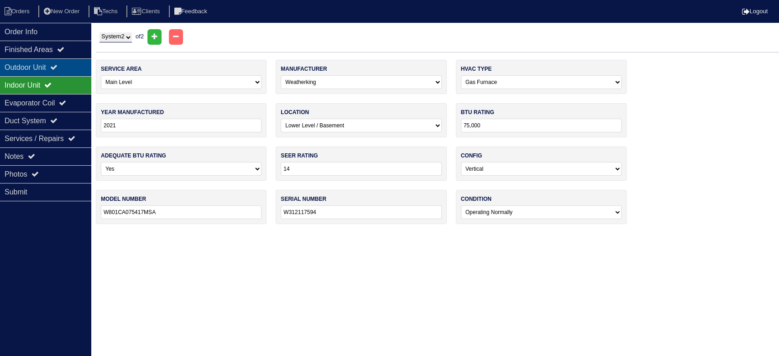
click at [42, 63] on div "Outdoor Unit" at bounding box center [45, 67] width 91 height 18
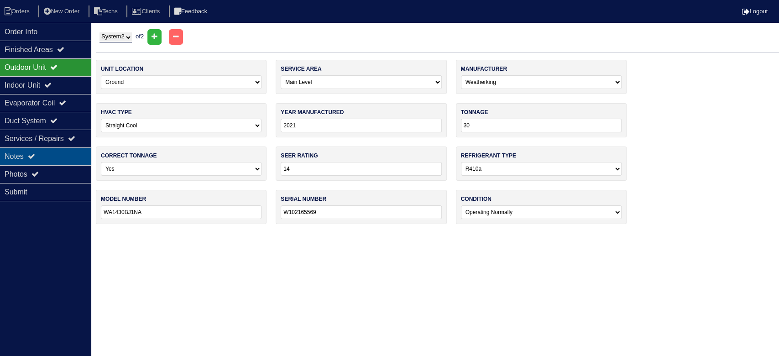
click at [73, 155] on div "Notes" at bounding box center [45, 156] width 91 height 18
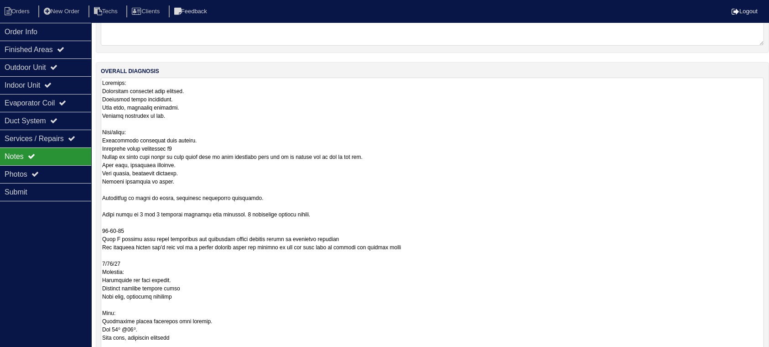
scroll to position [183, 0]
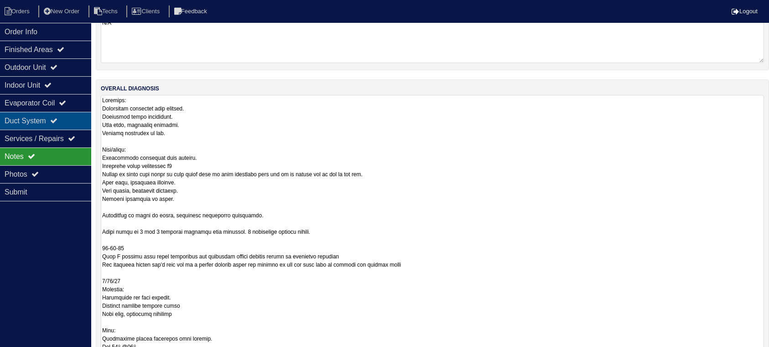
click at [68, 118] on div "Duct System" at bounding box center [45, 121] width 91 height 18
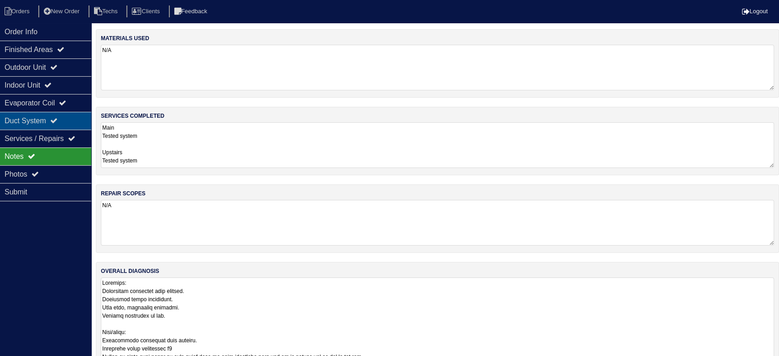
select select "2"
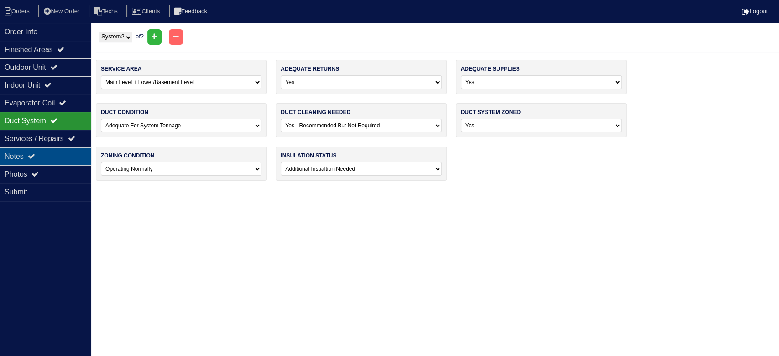
click at [69, 154] on div "Notes" at bounding box center [45, 156] width 91 height 18
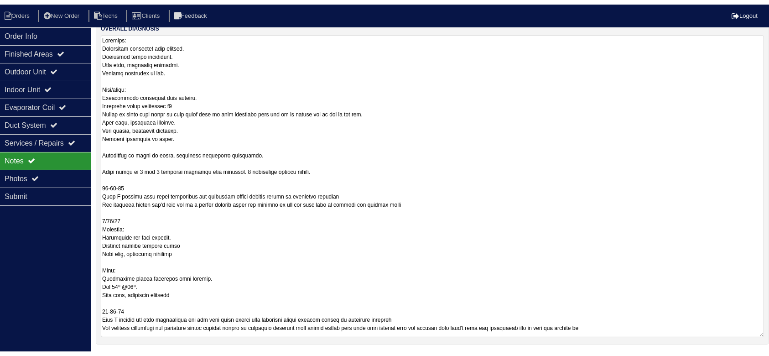
scroll to position [248, 0]
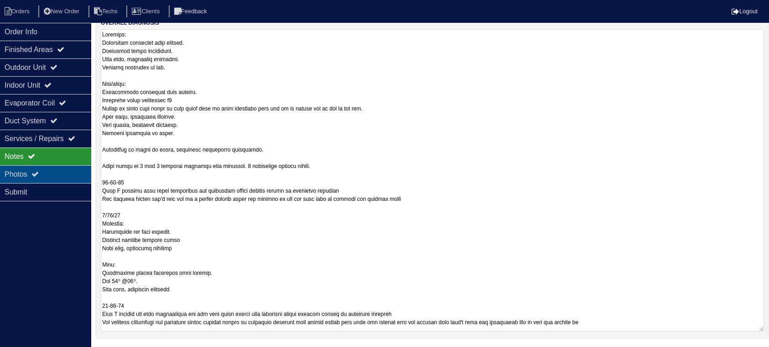
click at [51, 170] on div "Photos" at bounding box center [45, 174] width 91 height 18
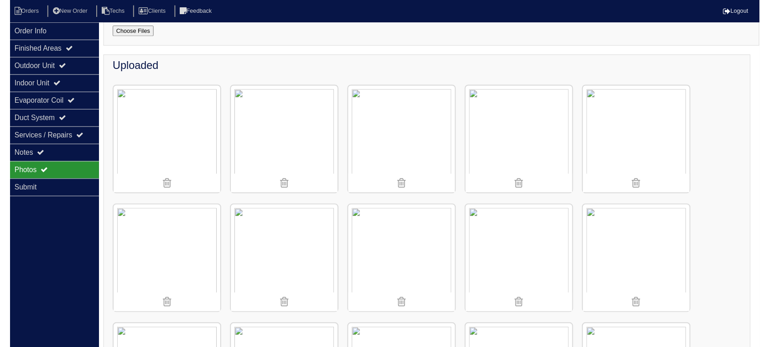
scroll to position [0, 0]
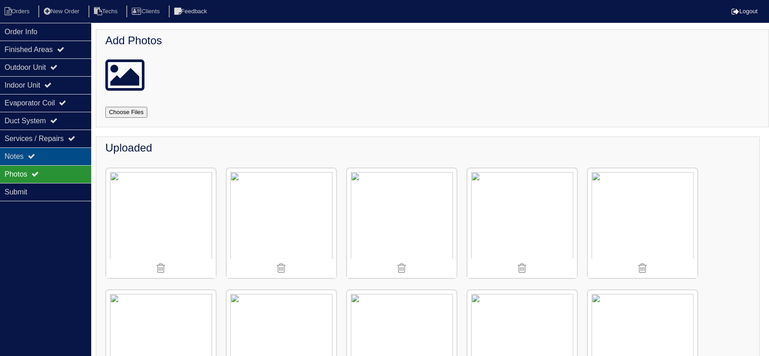
click at [45, 154] on div "Notes" at bounding box center [45, 156] width 91 height 18
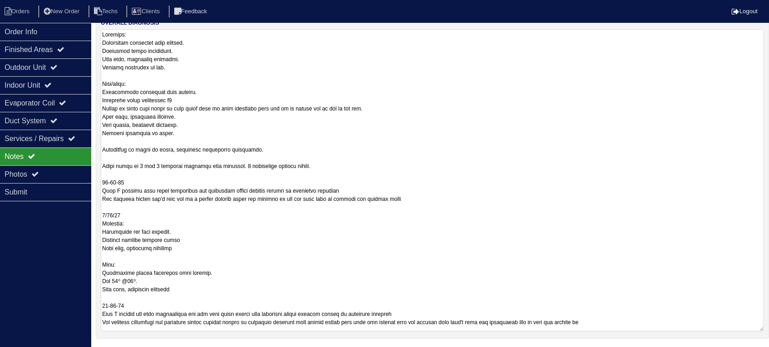
scroll to position [247, 0]
drag, startPoint x: 265, startPoint y: 149, endPoint x: 124, endPoint y: 145, distance: 140.6
click at [124, 145] on textarea at bounding box center [433, 180] width 664 height 301
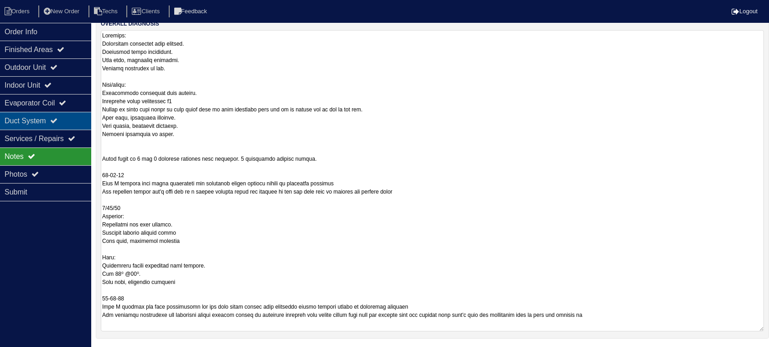
type textarea "Upstairs: Thermostat satisfied upon arrival. Installed smart thermostat. Test c…"
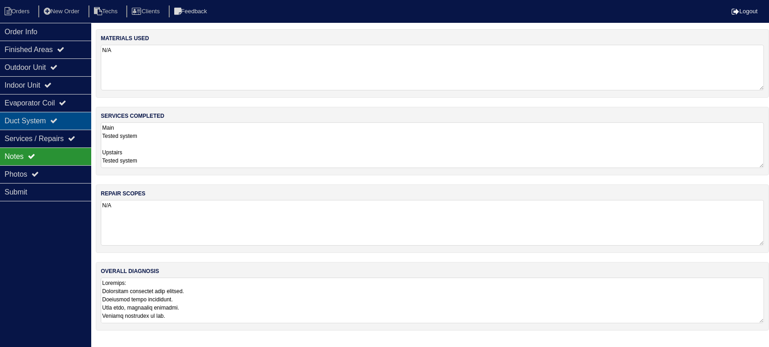
click at [57, 121] on icon at bounding box center [53, 120] width 7 height 7
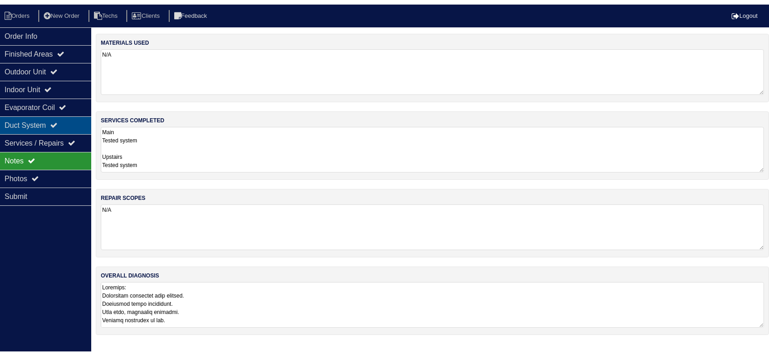
scroll to position [0, 0]
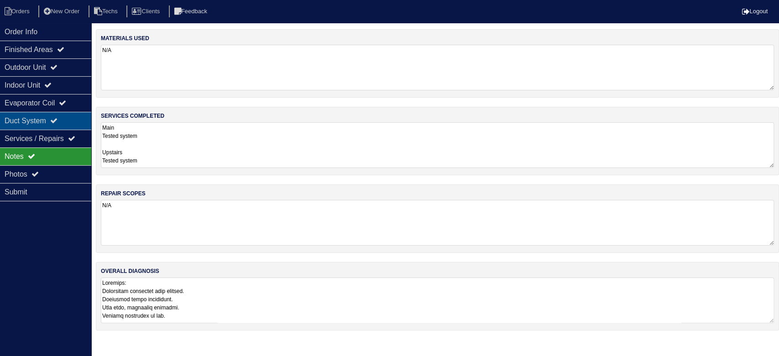
select select "2"
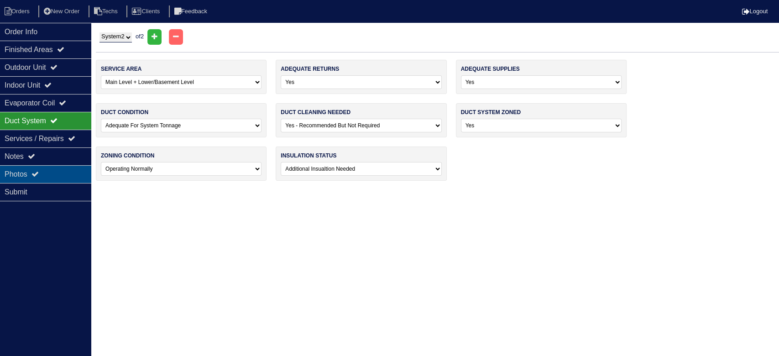
click at [52, 171] on div "Photos" at bounding box center [45, 174] width 91 height 18
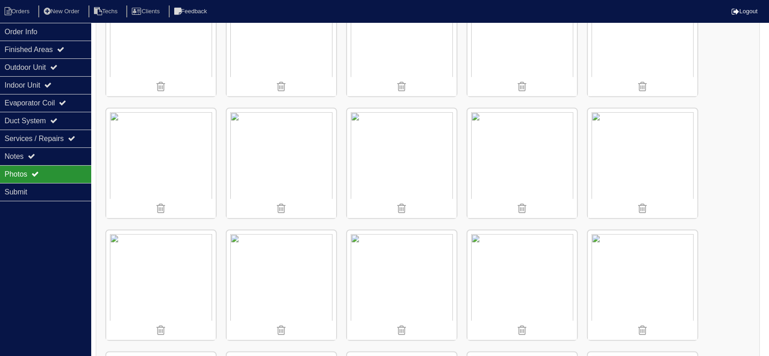
scroll to position [911, 0]
click at [71, 24] on div "Order Info" at bounding box center [45, 32] width 91 height 18
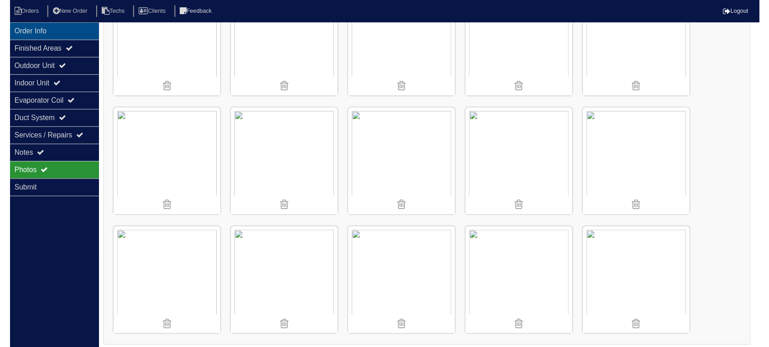
scroll to position [0, 0]
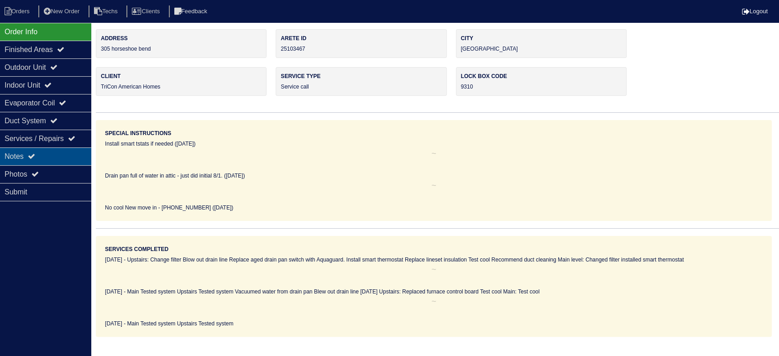
click at [29, 161] on div "Notes" at bounding box center [45, 156] width 91 height 18
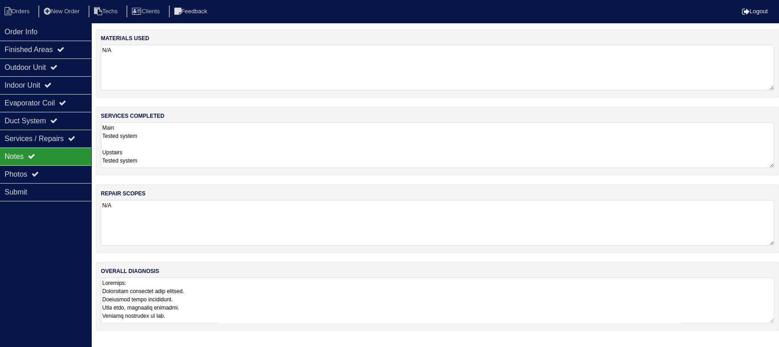
click at [287, 297] on textarea at bounding box center [437, 300] width 673 height 46
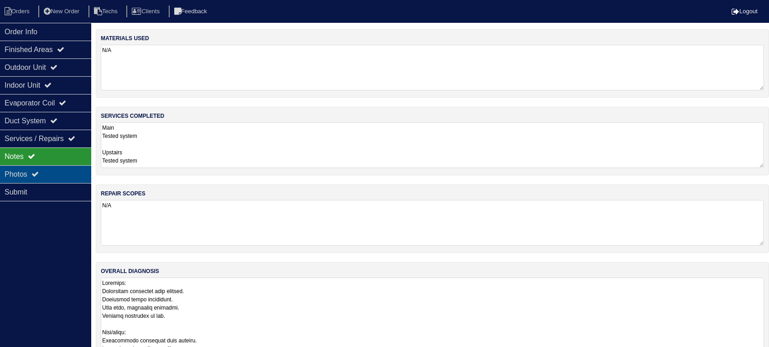
click at [68, 172] on div "Photos" at bounding box center [45, 174] width 91 height 18
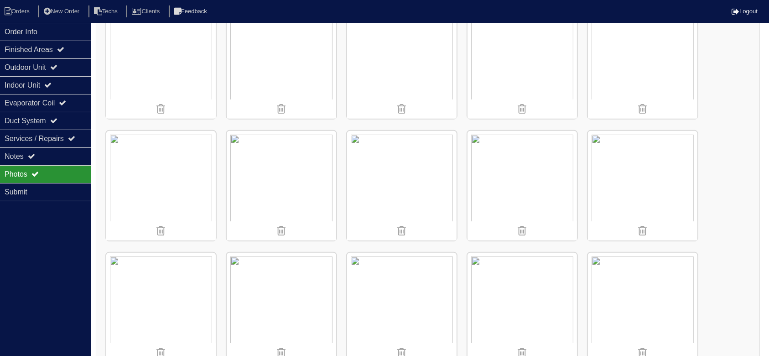
scroll to position [608, 0]
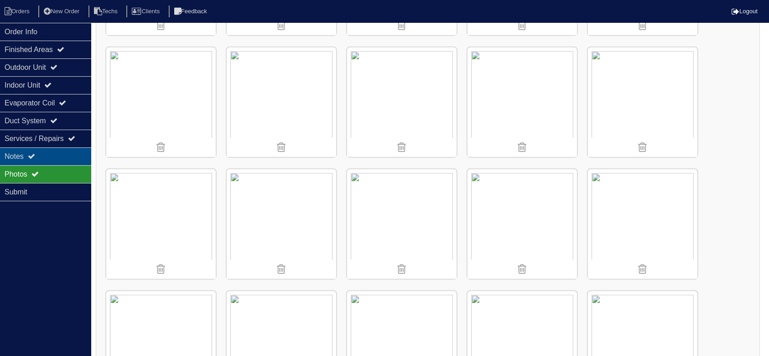
click at [32, 152] on div "Notes" at bounding box center [45, 156] width 91 height 18
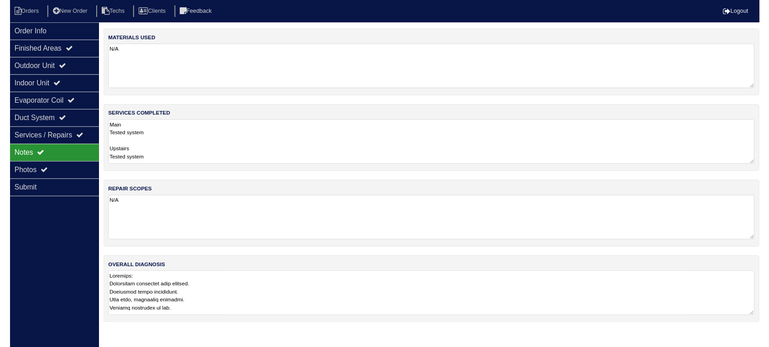
scroll to position [0, 0]
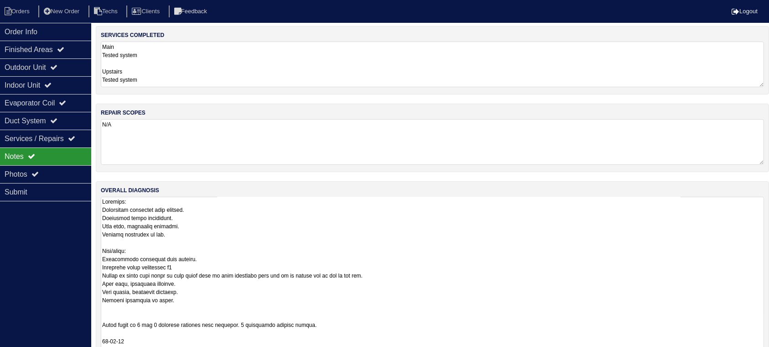
scroll to position [235, 0]
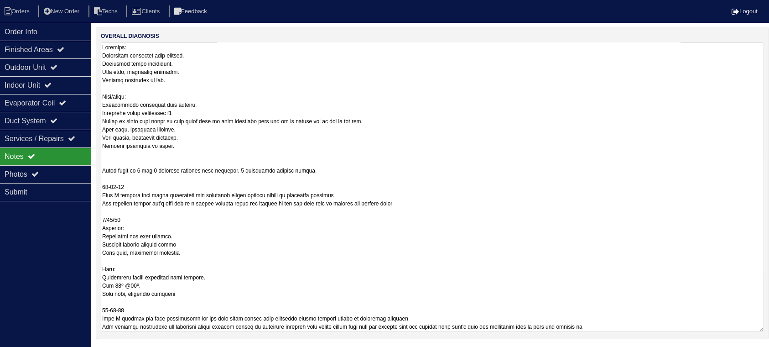
click at [191, 149] on textarea at bounding box center [433, 186] width 664 height 289
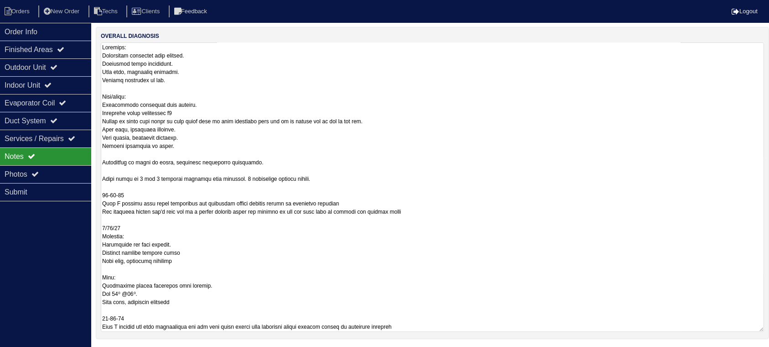
click at [371, 146] on textarea at bounding box center [433, 186] width 664 height 289
type textarea "Upstairs: Thermostat satisfied upon arrival. Installed smart thermostat. Test c…"
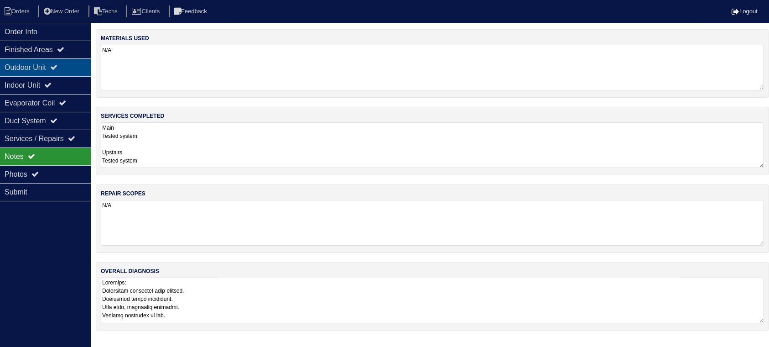
scroll to position [0, 0]
click at [25, 10] on li "Orders" at bounding box center [18, 11] width 37 height 12
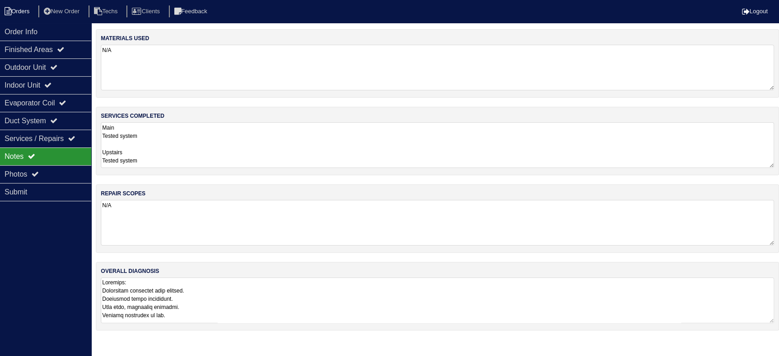
select select "15"
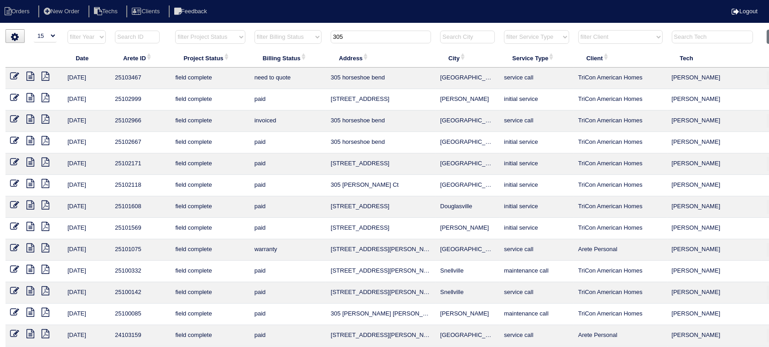
drag, startPoint x: 360, startPoint y: 33, endPoint x: 329, endPoint y: 31, distance: 31.2
click at [329, 31] on th "305" at bounding box center [381, 39] width 110 height 19
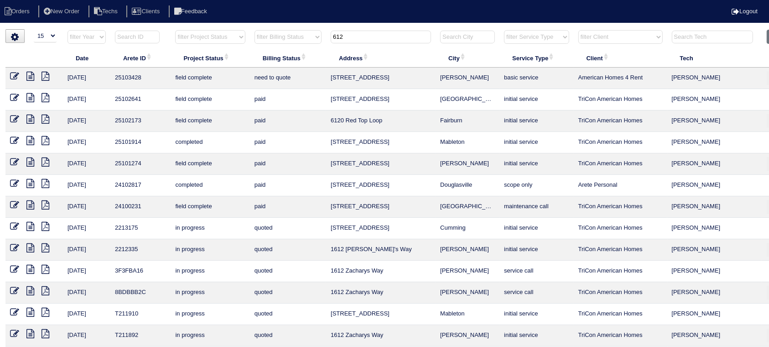
type input "612"
click at [30, 75] on icon at bounding box center [30, 76] width 8 height 9
click at [48, 75] on icon at bounding box center [46, 76] width 8 height 9
click at [29, 73] on icon at bounding box center [30, 76] width 8 height 9
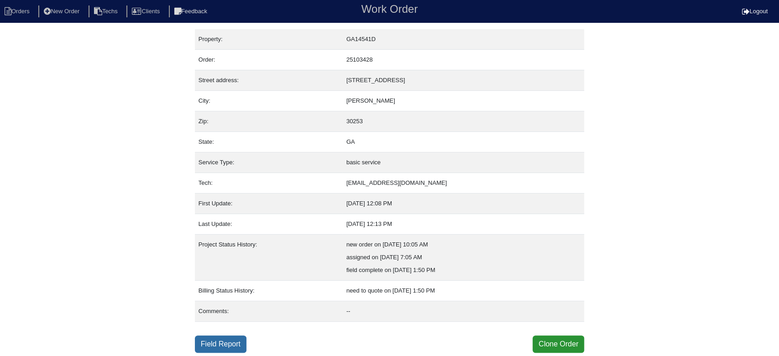
click at [234, 341] on link "Field Report" at bounding box center [221, 343] width 52 height 17
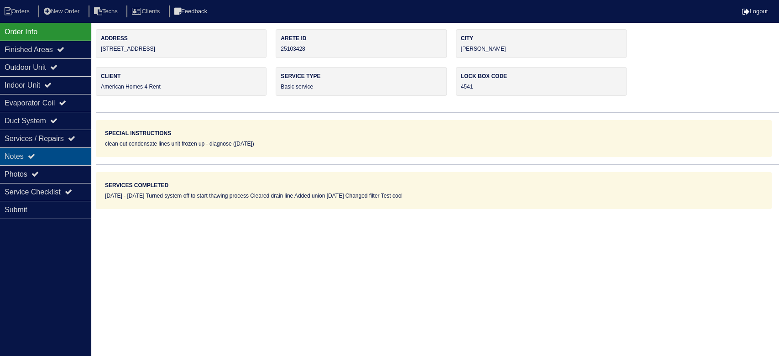
click at [63, 157] on div "Notes" at bounding box center [45, 156] width 91 height 18
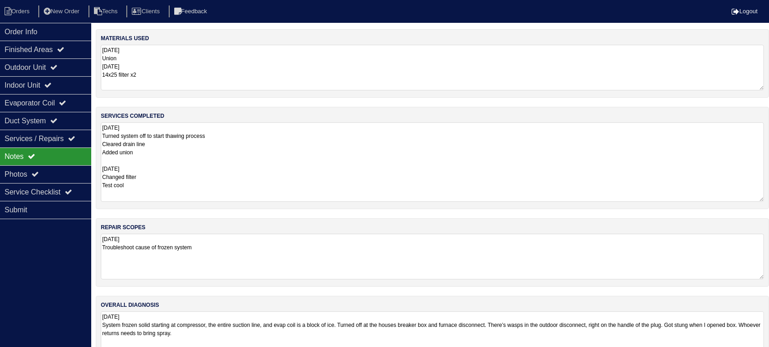
drag, startPoint x: 771, startPoint y: 165, endPoint x: 778, endPoint y: 197, distance: 32.7
click at [769, 197] on html "Orders New Order Techs Clients Feedback Logout Orders New Order Users Clients M…" at bounding box center [384, 186] width 769 height 373
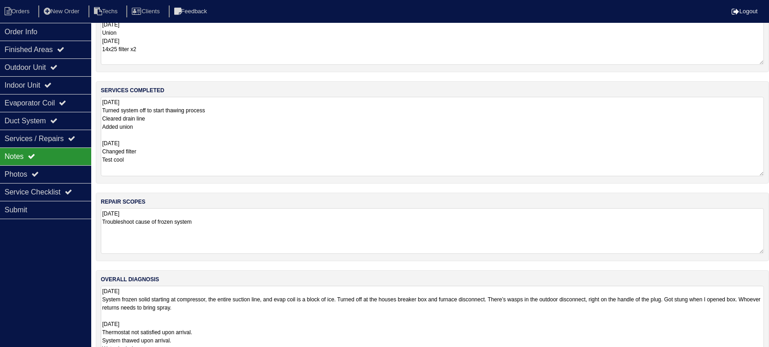
drag, startPoint x: 760, startPoint y: 327, endPoint x: 759, endPoint y: 375, distance: 47.9
click at [759, 355] on html "Orders New Order Techs Clients Feedback Logout Orders New Order Users Clients M…" at bounding box center [384, 184] width 769 height 421
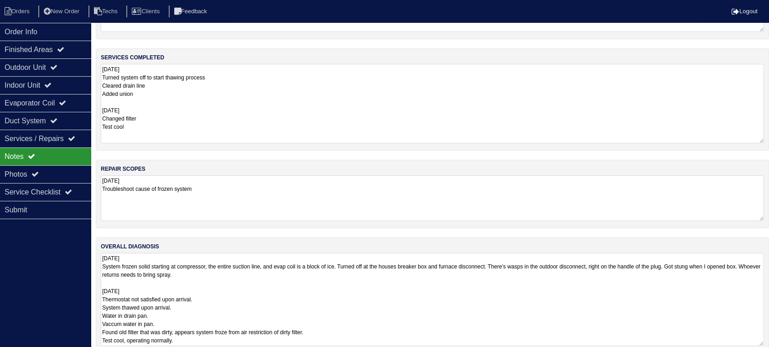
scroll to position [73, 0]
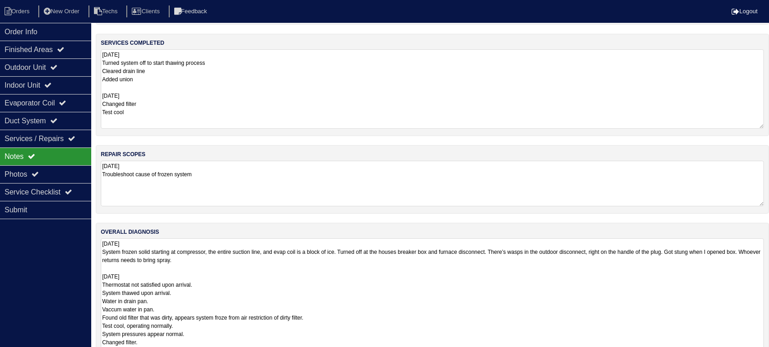
drag, startPoint x: 758, startPoint y: 329, endPoint x: 752, endPoint y: 384, distance: 55.5
click at [752, 355] on html "Orders New Order Techs Clients Feedback Logout Orders New Order Users Clients M…" at bounding box center [384, 154] width 769 height 454
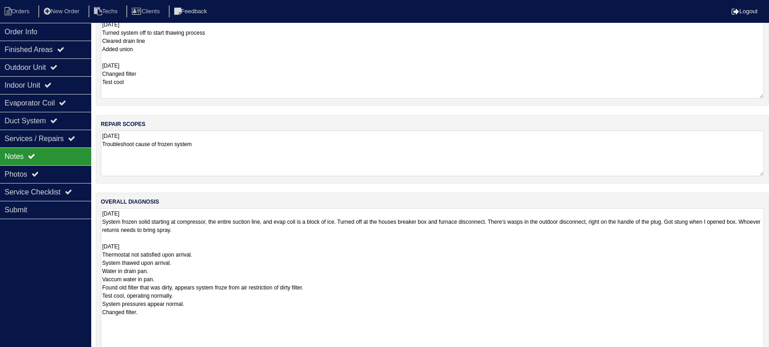
scroll to position [128, 0]
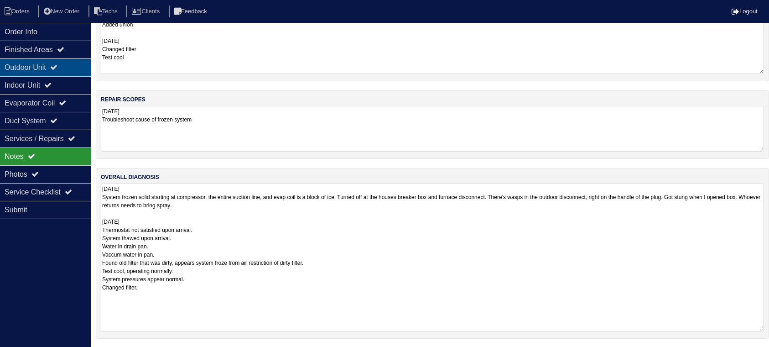
click at [72, 65] on div "Outdoor Unit" at bounding box center [45, 67] width 91 height 18
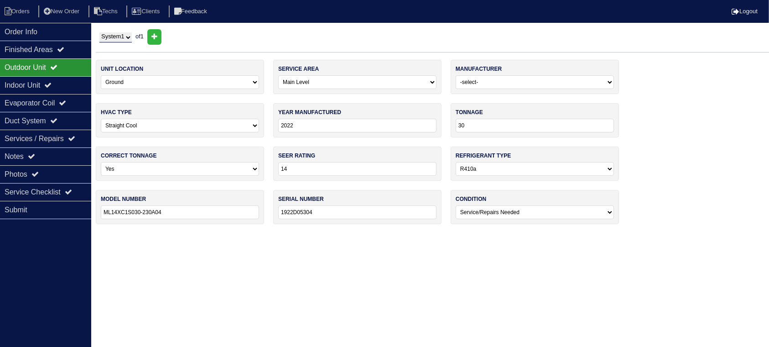
scroll to position [0, 0]
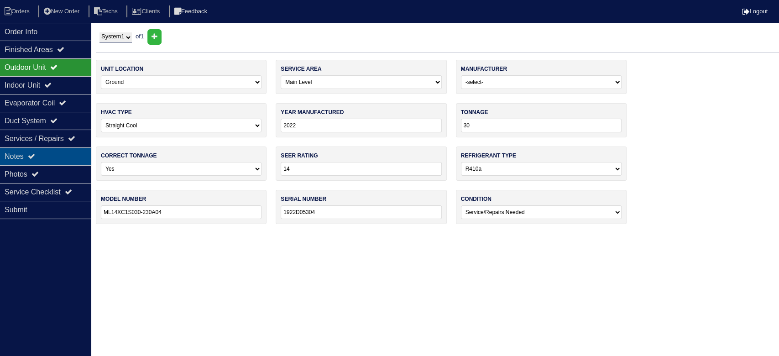
click at [62, 155] on div "Notes" at bounding box center [45, 156] width 91 height 18
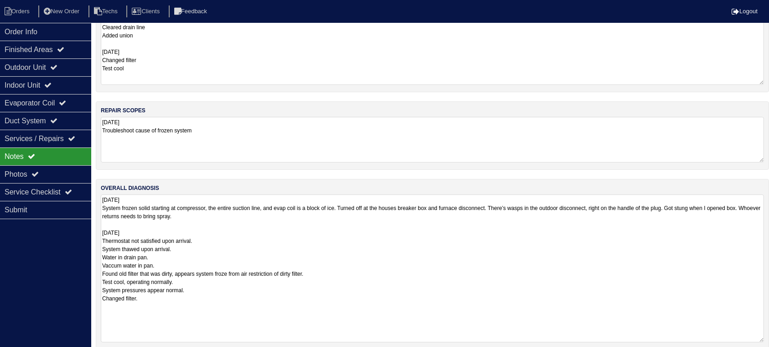
scroll to position [128, 0]
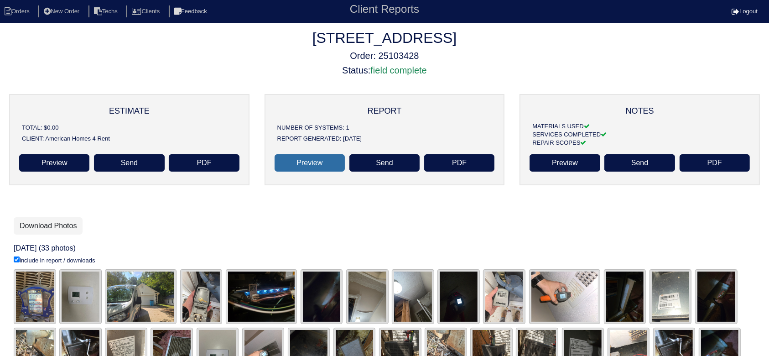
click at [310, 162] on link "Preview" at bounding box center [310, 162] width 70 height 17
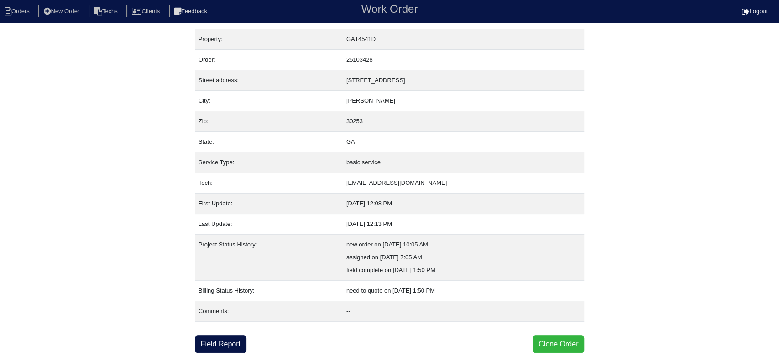
click at [555, 340] on button "Clone Order" at bounding box center [559, 343] width 52 height 17
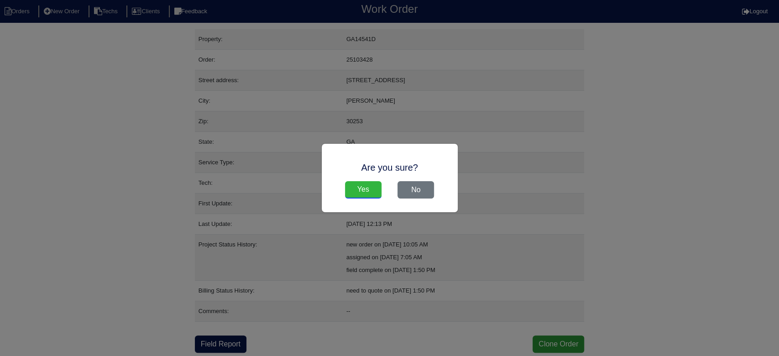
click at [360, 189] on input "Yes" at bounding box center [363, 189] width 37 height 17
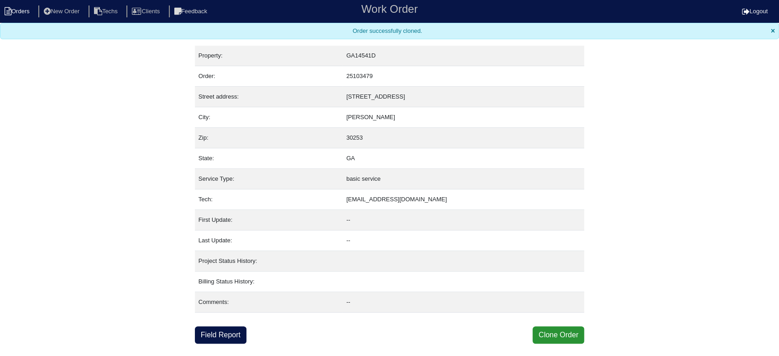
click at [25, 7] on li "Orders" at bounding box center [18, 11] width 37 height 12
select select "15"
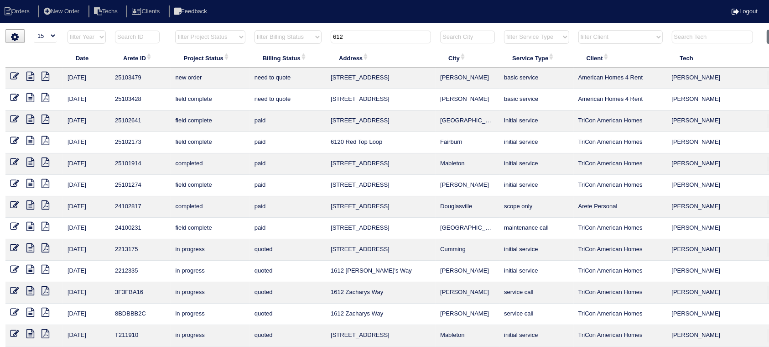
click at [366, 33] on input "612" at bounding box center [381, 37] width 100 height 13
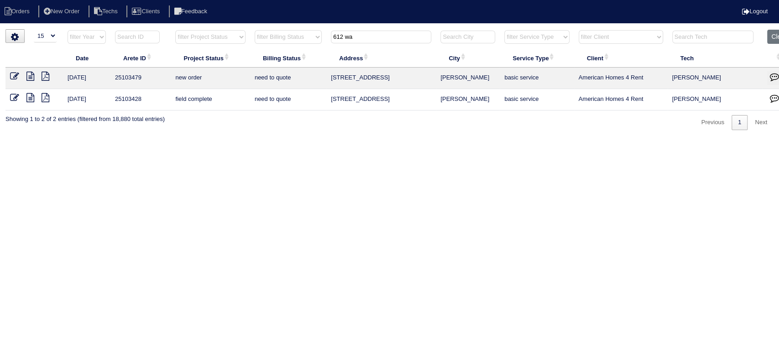
type input "612 wa"
click at [775, 75] on icon "button" at bounding box center [774, 76] width 9 height 9
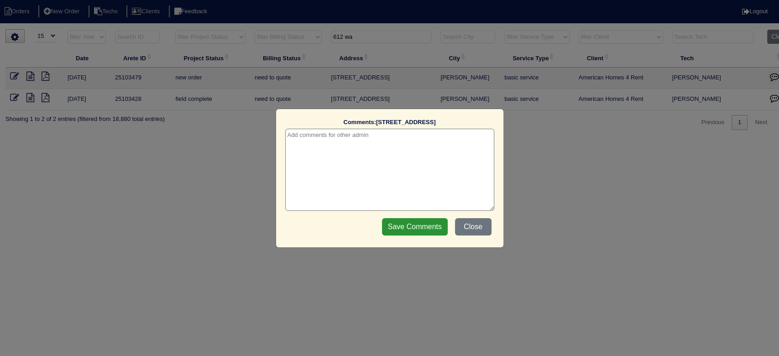
click at [388, 152] on textarea at bounding box center [389, 170] width 209 height 82
type textarea "9/19 - This is for a change order only - rk"
click at [402, 225] on input "Save Comments" at bounding box center [415, 226] width 66 height 17
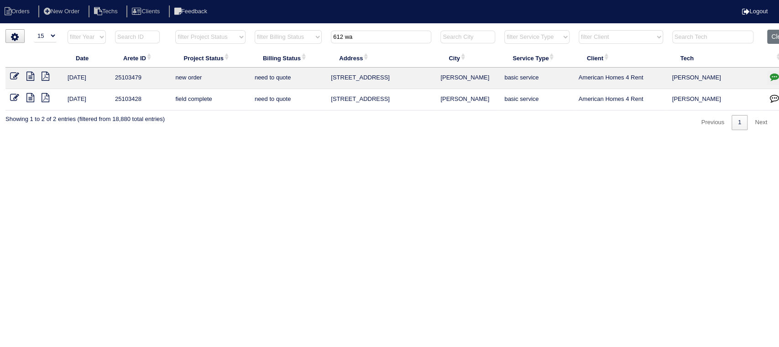
click at [18, 74] on icon at bounding box center [14, 76] width 9 height 9
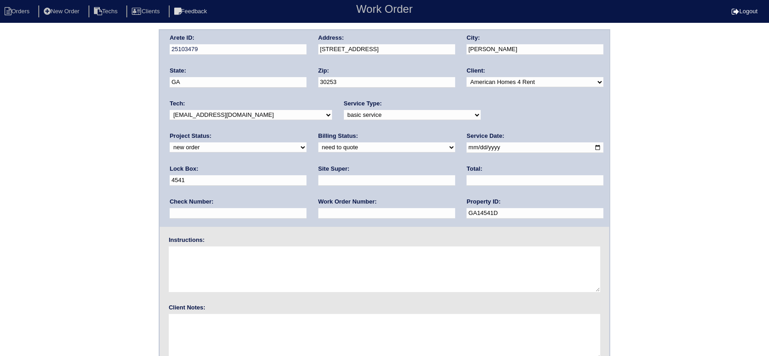
click at [307, 142] on select "new order assigned in progress field complete need to schedule admin review arc…" at bounding box center [238, 147] width 137 height 10
select select "field complete"
click at [307, 142] on select "new order assigned in progress field complete need to schedule admin review arc…" at bounding box center [238, 147] width 137 height 10
click at [319, 145] on select "need to quote quoted need to invoice invoiced paid warranty purchase order need…" at bounding box center [387, 147] width 137 height 10
select select "purchase order needed"
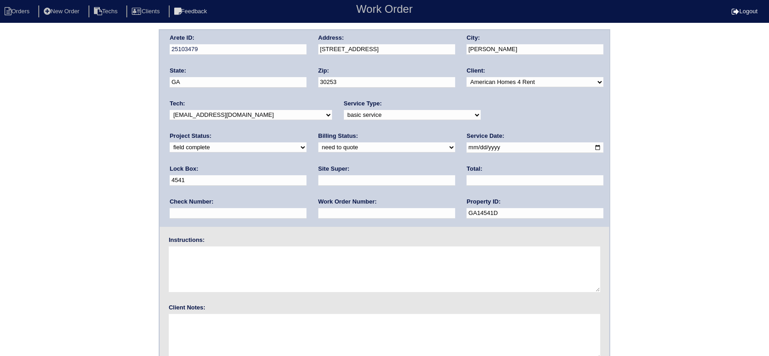
click at [319, 142] on select "need to quote quoted need to invoice invoiced paid warranty purchase order need…" at bounding box center [387, 147] width 137 height 10
drag, startPoint x: 277, startPoint y: 180, endPoint x: 281, endPoint y: 174, distance: 7.5
click at [319, 180] on input "text" at bounding box center [387, 180] width 137 height 10
type input "Ryan Franklin"
click at [467, 181] on input "text" at bounding box center [535, 180] width 137 height 10
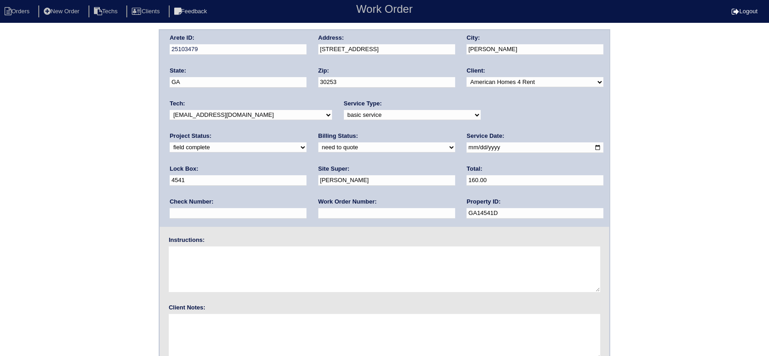
type input "160.00"
click at [319, 214] on input "text" at bounding box center [387, 213] width 137 height 10
type input "Requested"
click at [208, 261] on textarea at bounding box center [385, 269] width 432 height 46
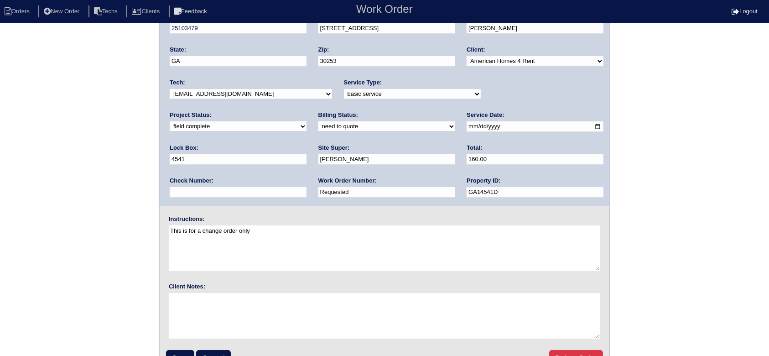
scroll to position [41, 0]
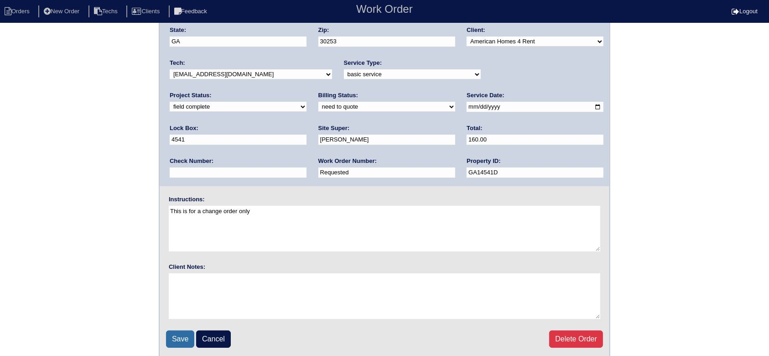
type textarea "This is for a change order only"
click at [182, 331] on input "Save" at bounding box center [180, 338] width 28 height 17
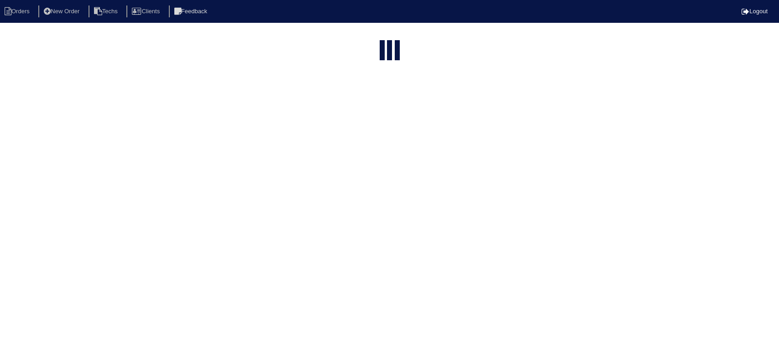
select select "15"
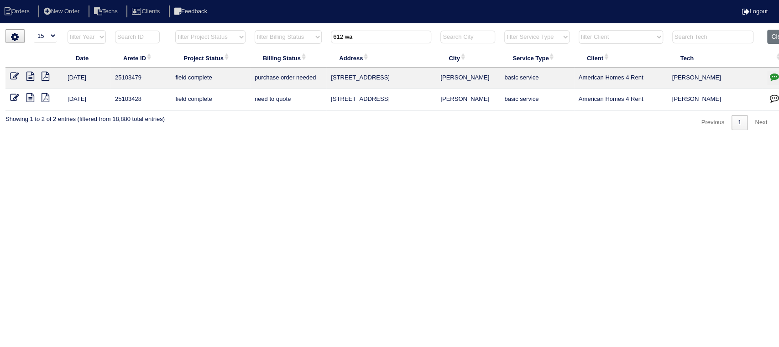
click at [13, 96] on icon at bounding box center [14, 97] width 9 height 9
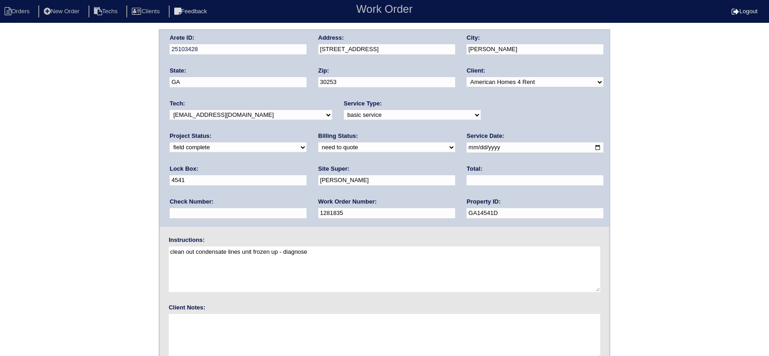
click at [307, 142] on select "new order assigned in progress field complete need to schedule admin review arc…" at bounding box center [238, 147] width 137 height 10
click at [319, 145] on select "need to quote quoted need to invoice invoiced paid warranty purchase order need…" at bounding box center [387, 147] width 137 height 10
select select "quoted"
click at [319, 142] on select "need to quote quoted need to invoice invoiced paid warranty purchase order need…" at bounding box center [387, 147] width 137 height 10
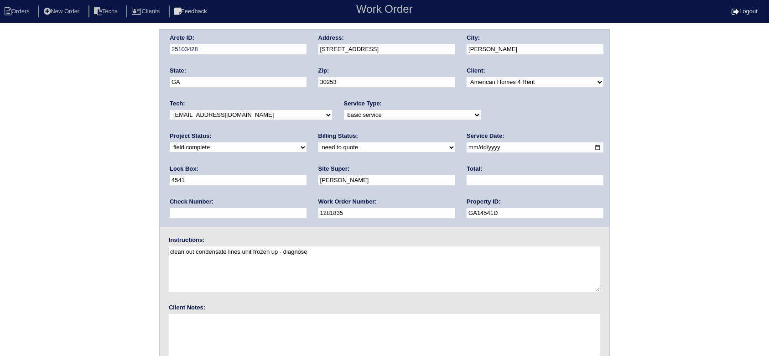
click at [467, 180] on input "text" at bounding box center [535, 180] width 137 height 10
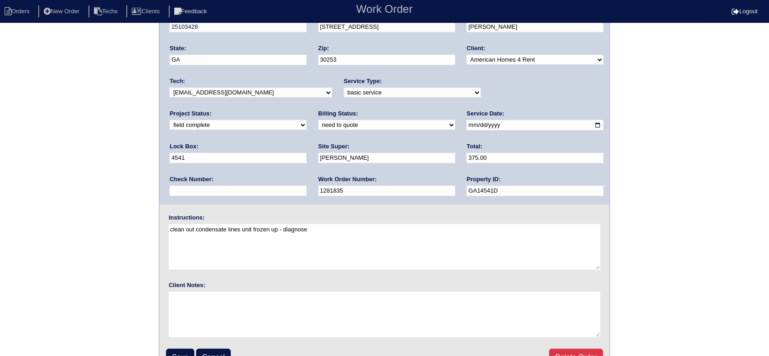
scroll to position [41, 0]
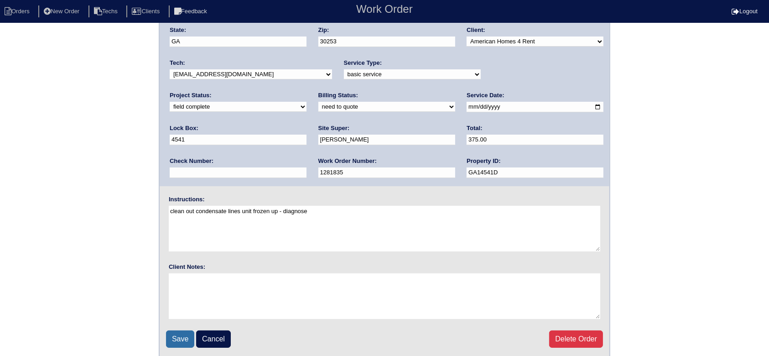
type input "375.00"
click at [181, 339] on input "Save" at bounding box center [180, 338] width 28 height 17
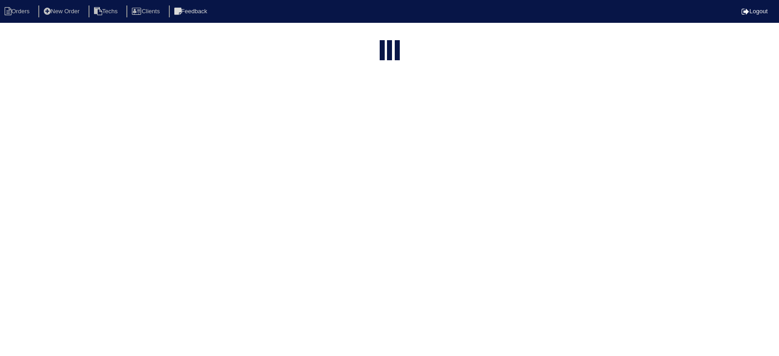
select select "15"
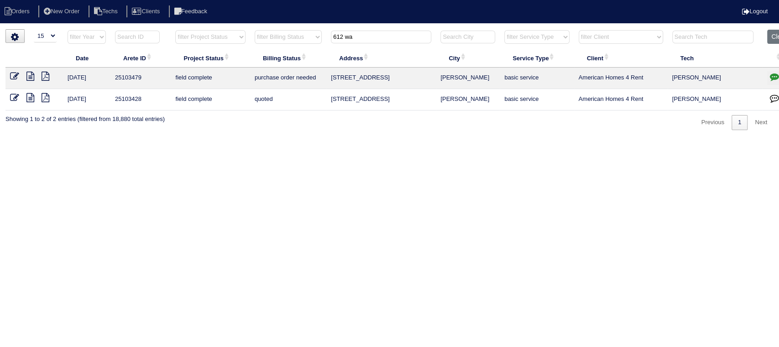
drag, startPoint x: 365, startPoint y: 37, endPoint x: 326, endPoint y: 34, distance: 38.9
click at [326, 34] on tr "filter Year -- Any Year -- 2025 2024 2023 2022 2021 2020 2019 filter Project St…" at bounding box center [400, 39] width 791 height 19
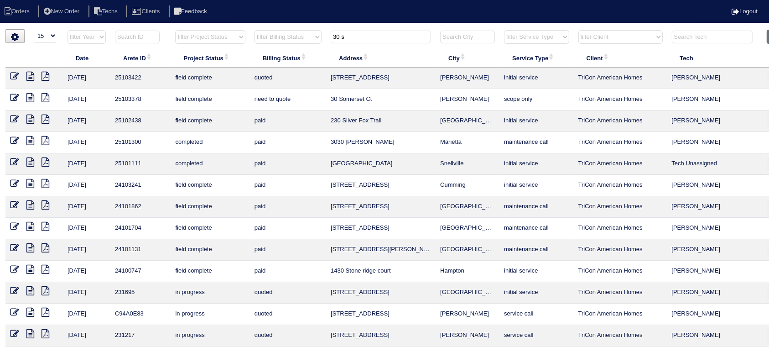
type input "30 s"
click at [15, 95] on icon at bounding box center [14, 97] width 9 height 9
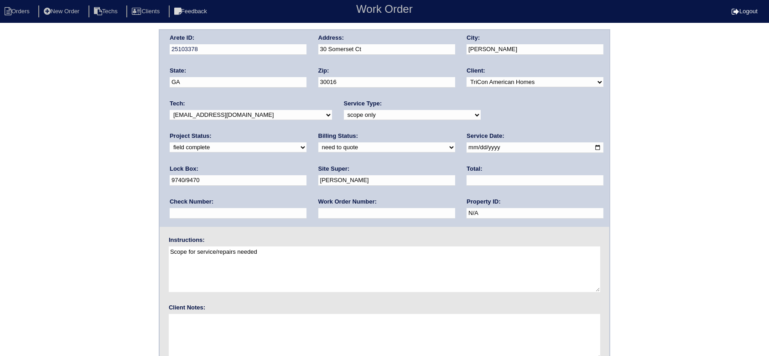
click at [307, 142] on select "new order assigned in progress field complete need to schedule admin review arc…" at bounding box center [238, 147] width 137 height 10
select select "need to schedule"
click at [307, 142] on select "new order assigned in progress field complete need to schedule admin review arc…" at bounding box center [238, 147] width 137 height 10
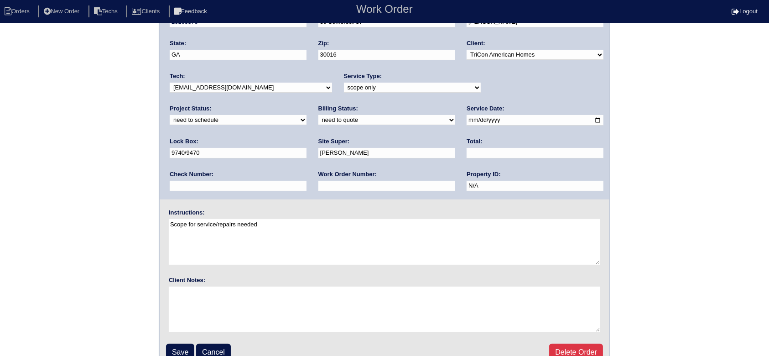
scroll to position [41, 0]
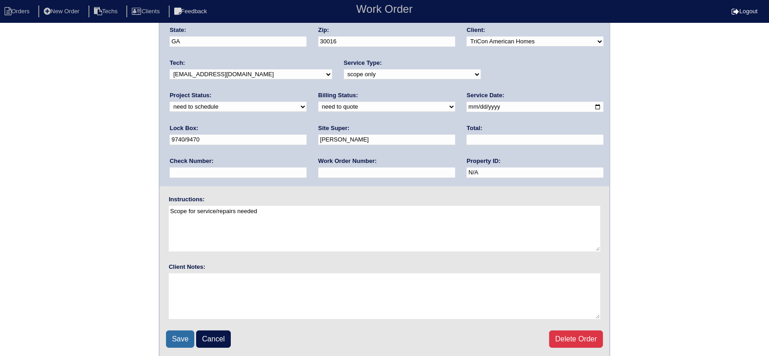
click at [181, 335] on input "Save" at bounding box center [180, 338] width 28 height 17
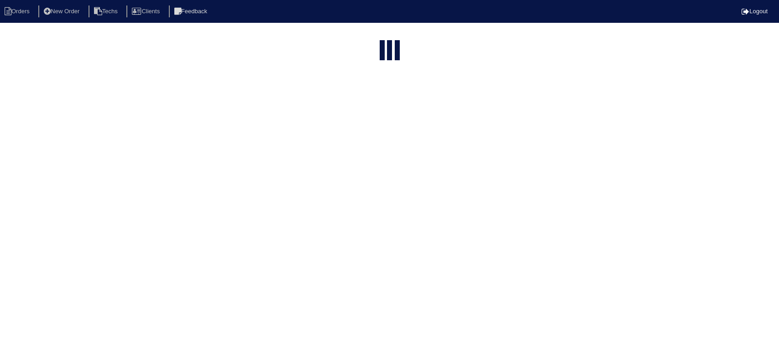
select select "15"
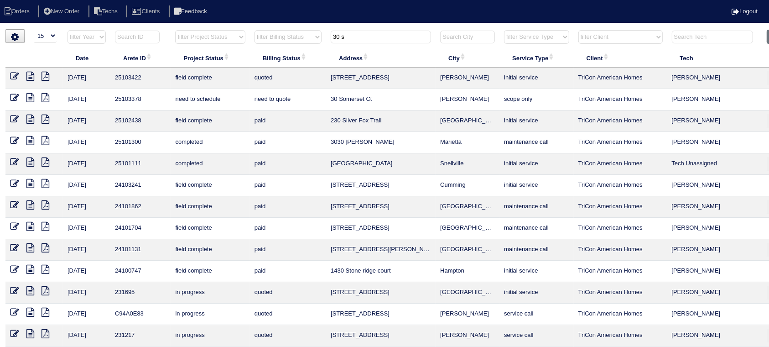
scroll to position [0, 27]
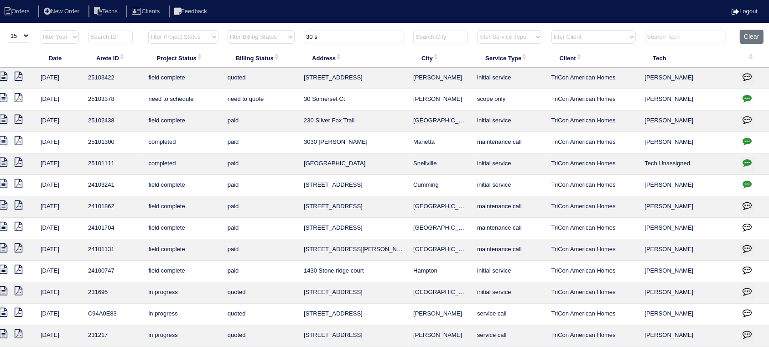
click at [744, 97] on icon "button" at bounding box center [747, 98] width 9 height 9
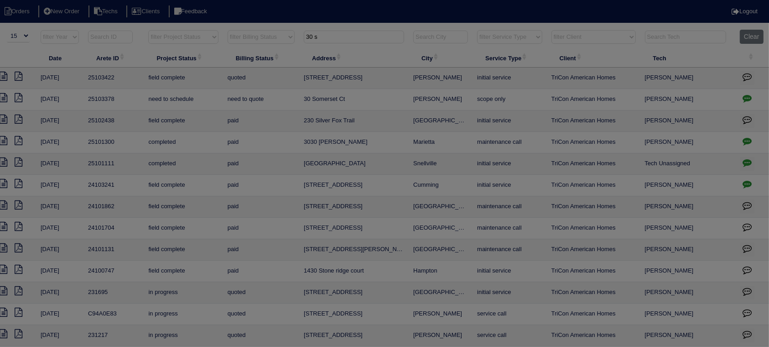
scroll to position [0, 18]
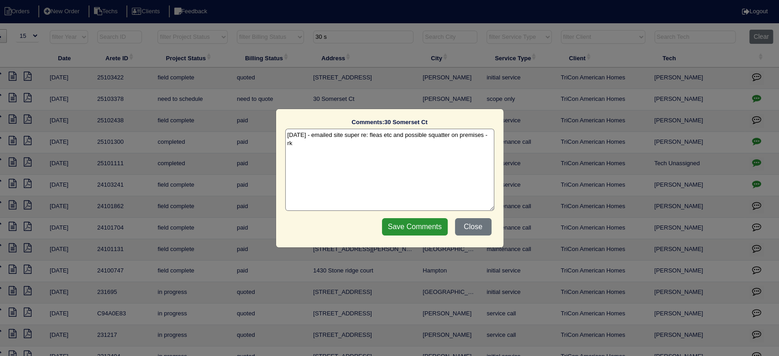
click at [318, 148] on textarea "9/15/25 - emailed site super re: fleas etc and possible squatter on premises - …" at bounding box center [389, 170] width 209 height 82
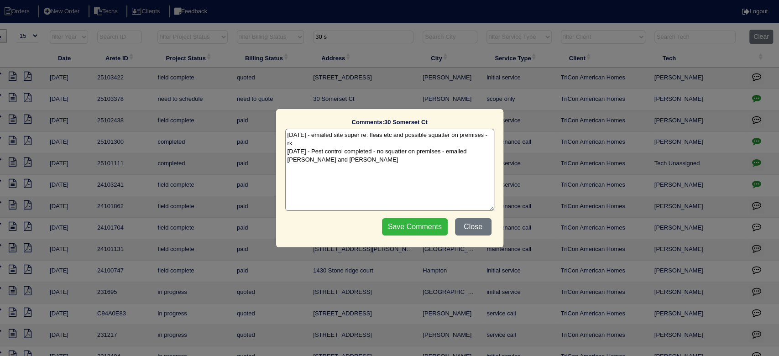
type textarea "9/15/25 - emailed site super re: fleas etc and possible squatter on premises - …"
click at [412, 221] on input "Save Comments" at bounding box center [415, 226] width 66 height 17
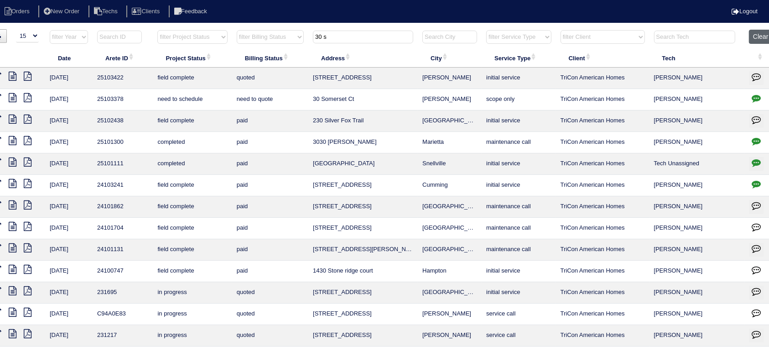
click at [755, 39] on button "Clear" at bounding box center [760, 37] width 23 height 14
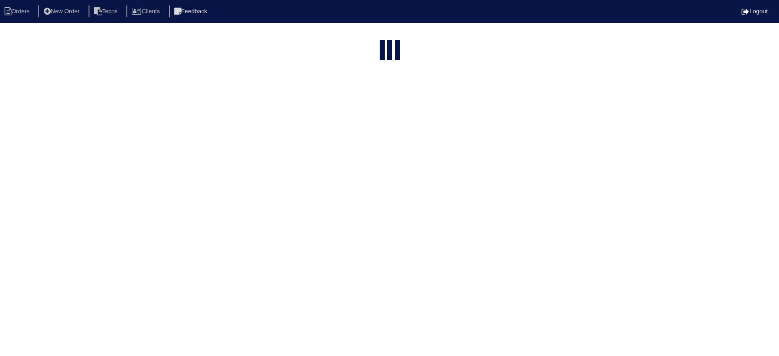
select select "15"
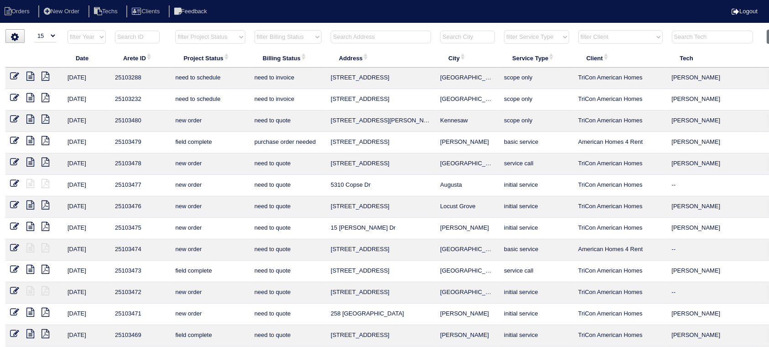
click at [235, 35] on select "filter Project Status -- Any Project Status -- new order assigned in progress f…" at bounding box center [210, 37] width 70 height 14
click at [175, 30] on select "filter Project Status -- Any Project Status -- new order assigned in progress f…" at bounding box center [210, 37] width 70 height 14
select select "field complete"
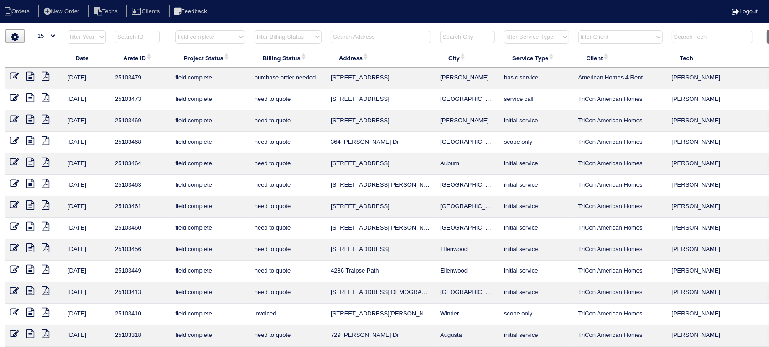
click at [313, 36] on select "filter Billing Status -- Any Billing Status -- need to quote quoted need to inv…" at bounding box center [288, 37] width 67 height 14
select select "need to quote"
click at [255, 30] on select "filter Billing Status -- Any Billing Status -- need to quote quoted need to inv…" at bounding box center [288, 37] width 67 height 14
select select "field complete"
select select "need to quote"
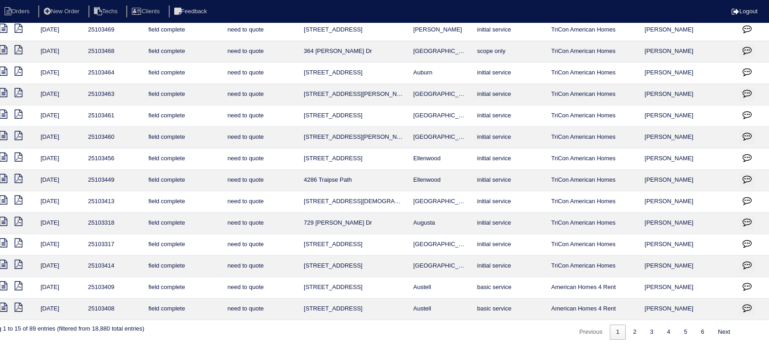
scroll to position [69, 0]
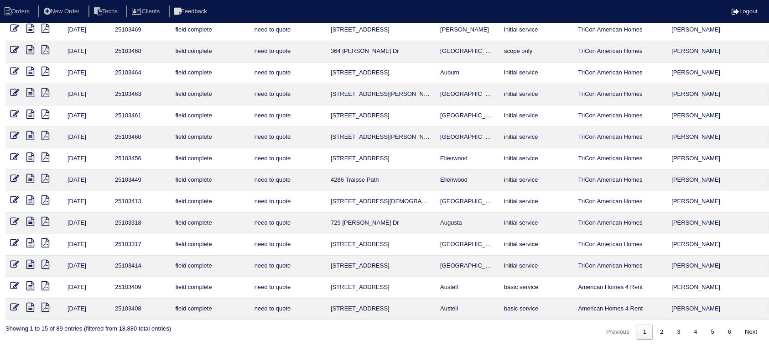
click at [30, 261] on icon at bounding box center [30, 264] width 8 height 9
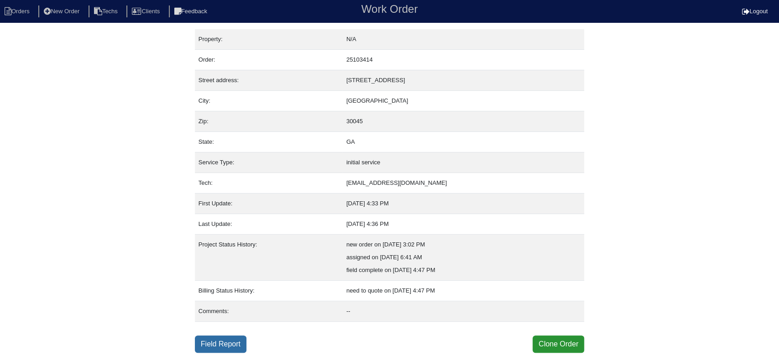
click at [218, 339] on link "Field Report" at bounding box center [221, 343] width 52 height 17
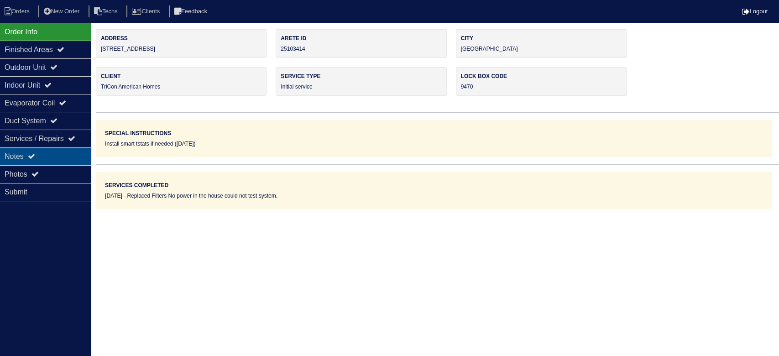
click at [47, 148] on div "Notes" at bounding box center [45, 156] width 91 height 18
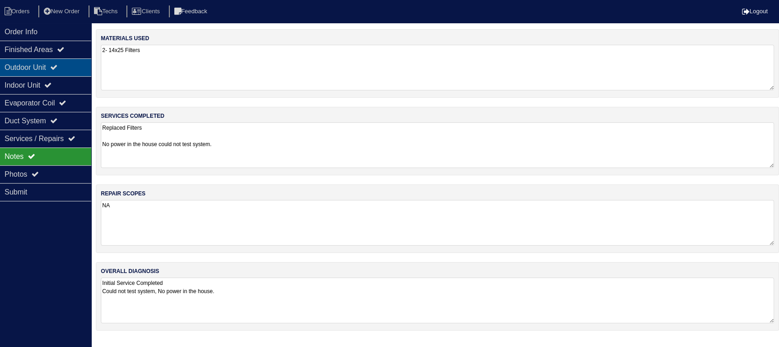
click at [79, 68] on div "Outdoor Unit" at bounding box center [45, 67] width 91 height 18
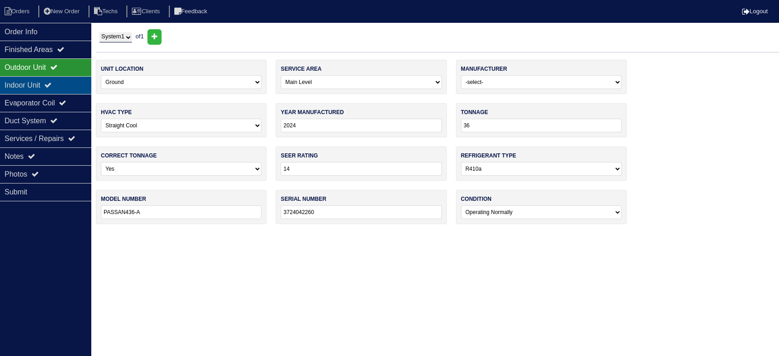
click at [66, 86] on div "Indoor Unit" at bounding box center [45, 85] width 91 height 18
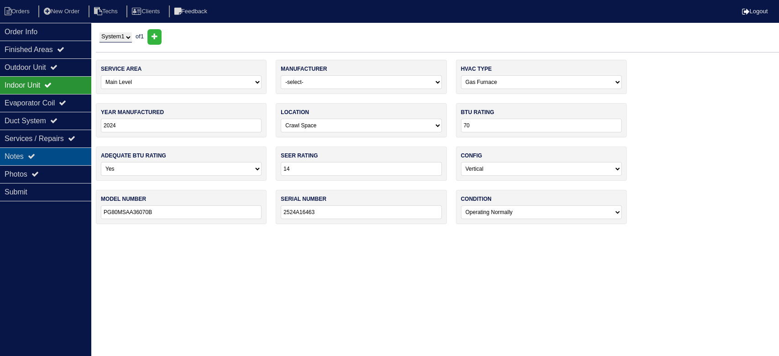
click at [49, 148] on div "Notes" at bounding box center [45, 156] width 91 height 18
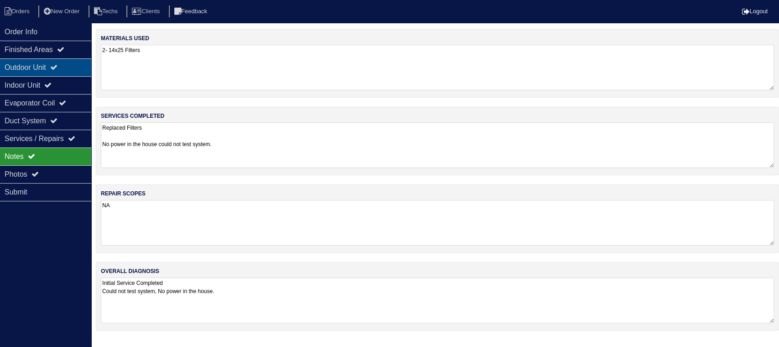
click at [48, 67] on div "Outdoor Unit" at bounding box center [45, 67] width 91 height 18
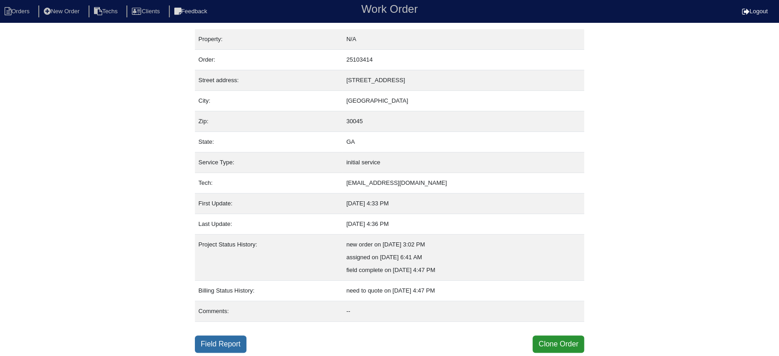
click at [223, 336] on link "Field Report" at bounding box center [221, 343] width 52 height 17
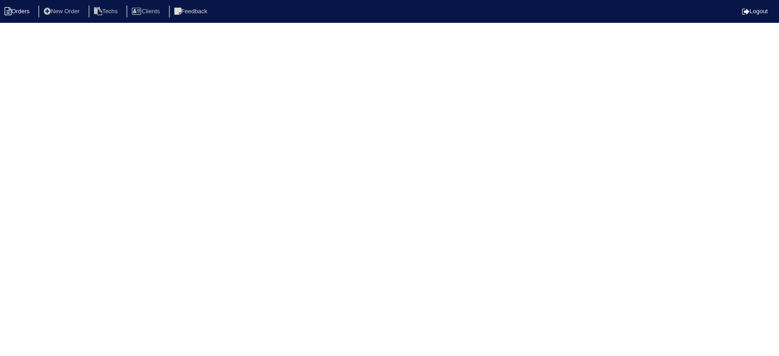
click at [18, 10] on li "Orders" at bounding box center [18, 11] width 37 height 12
select select "15"
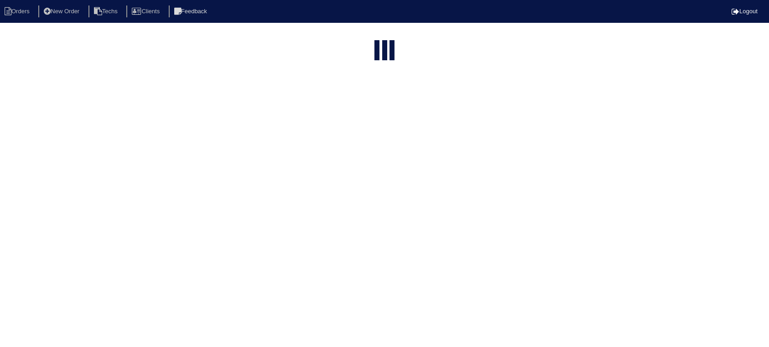
select select "field complete"
select select "need to quote"
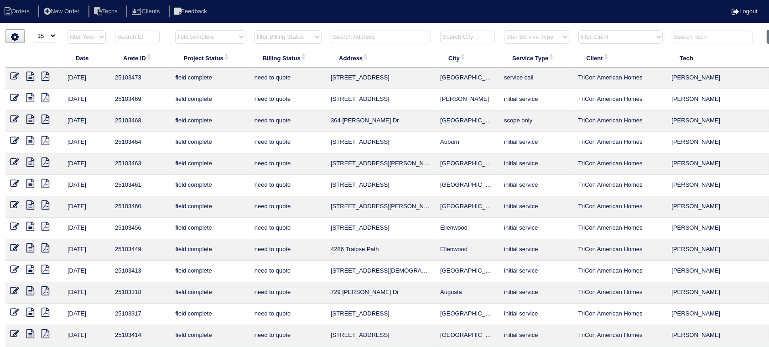
click at [375, 36] on input "text" at bounding box center [381, 37] width 100 height 13
type input "329"
select select "field complete"
select select "need to quote"
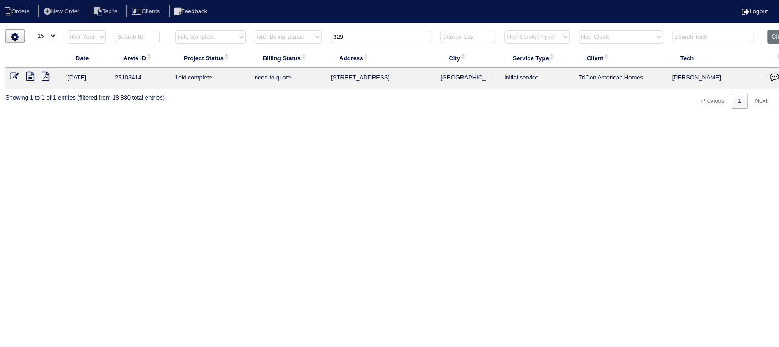
type input "329"
click at [29, 74] on icon at bounding box center [30, 76] width 8 height 9
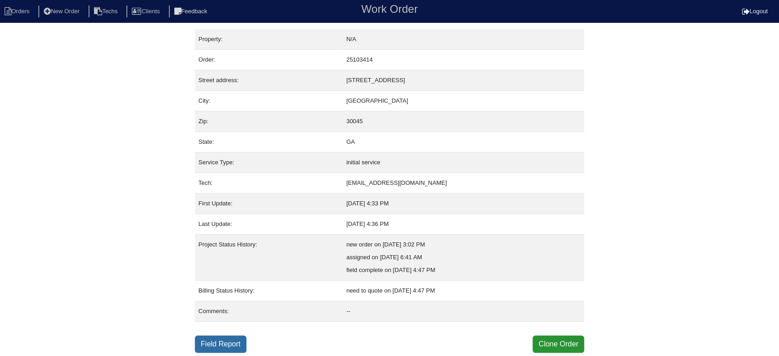
click at [226, 338] on link "Field Report" at bounding box center [221, 343] width 52 height 17
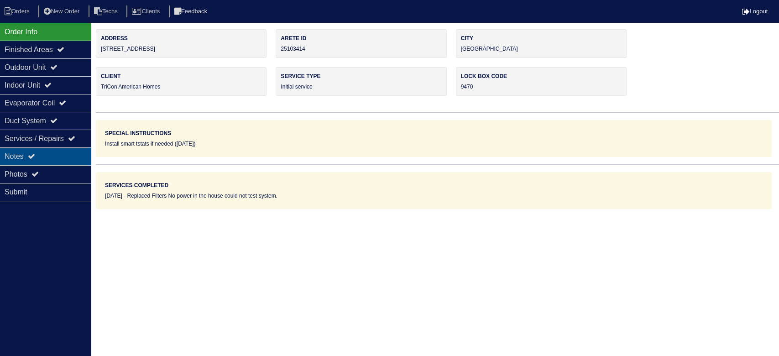
click at [68, 153] on div "Notes" at bounding box center [45, 156] width 91 height 18
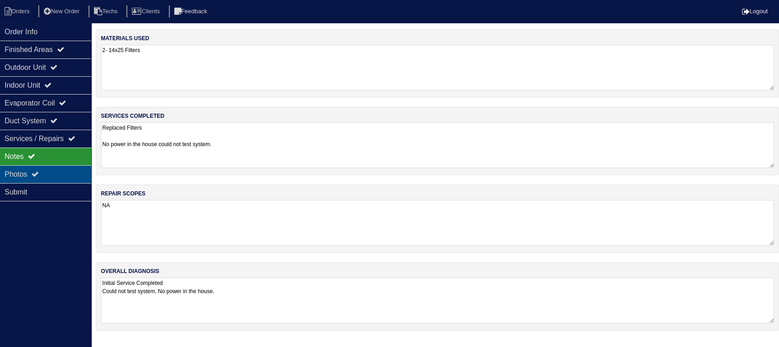
click at [68, 172] on div "Photos" at bounding box center [45, 174] width 91 height 18
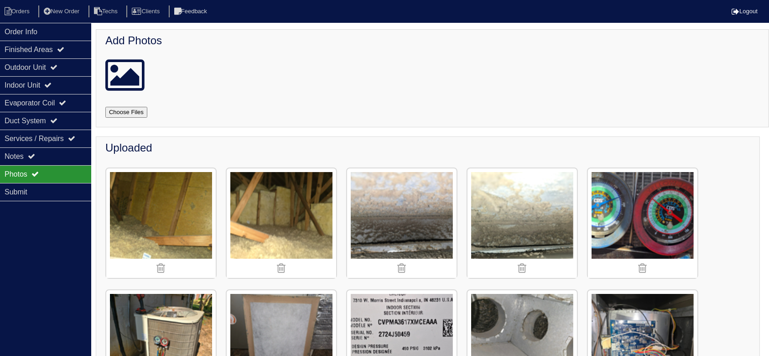
scroll to position [183, 0]
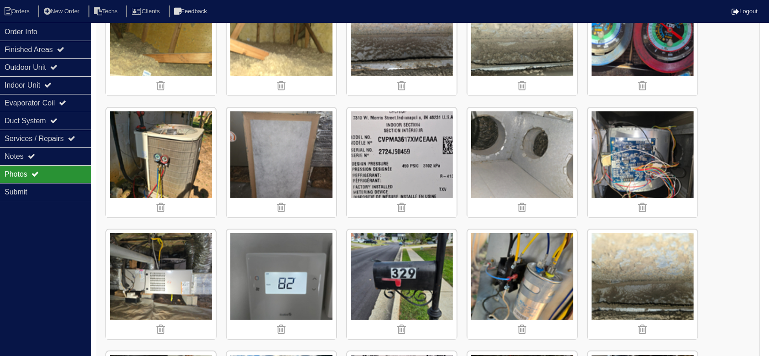
click at [176, 161] on img at bounding box center [161, 163] width 110 height 110
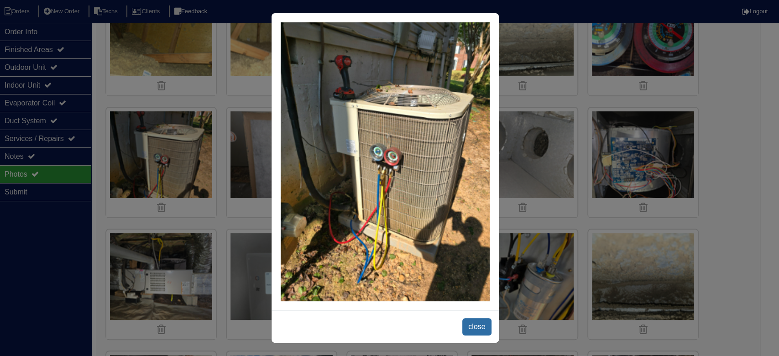
click at [476, 325] on span "close" at bounding box center [476, 326] width 29 height 17
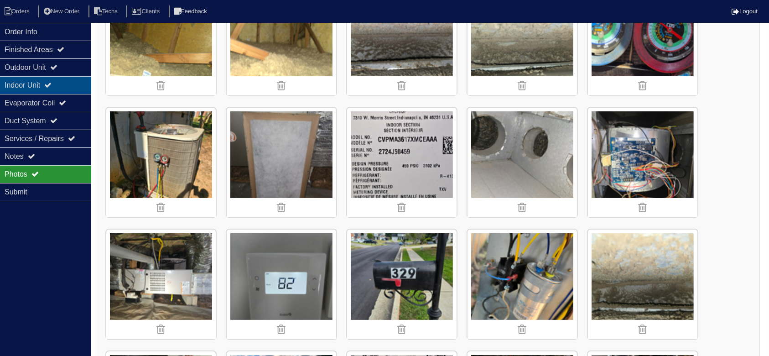
click at [61, 85] on div "Indoor Unit" at bounding box center [45, 85] width 91 height 18
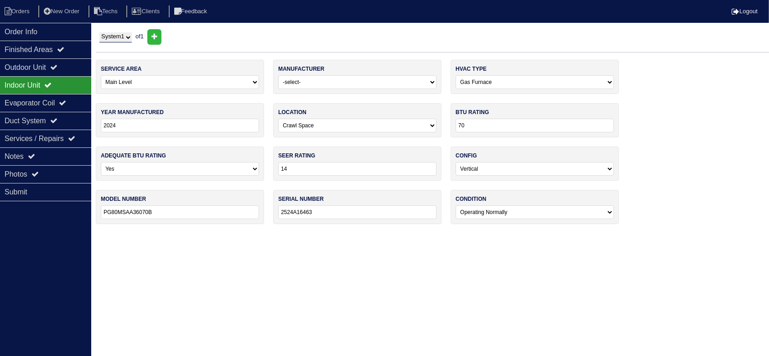
scroll to position [0, 0]
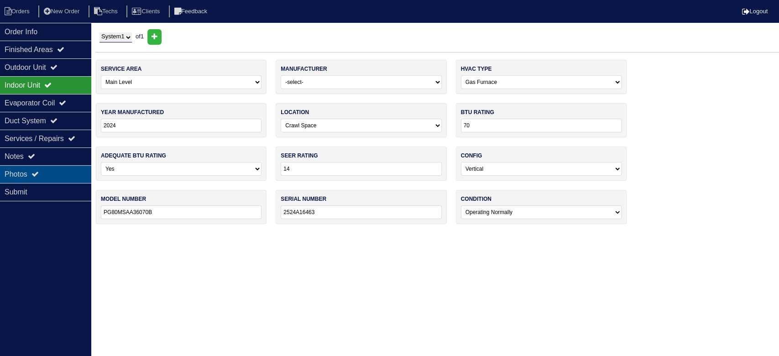
click at [55, 172] on div "Photos" at bounding box center [45, 174] width 91 height 18
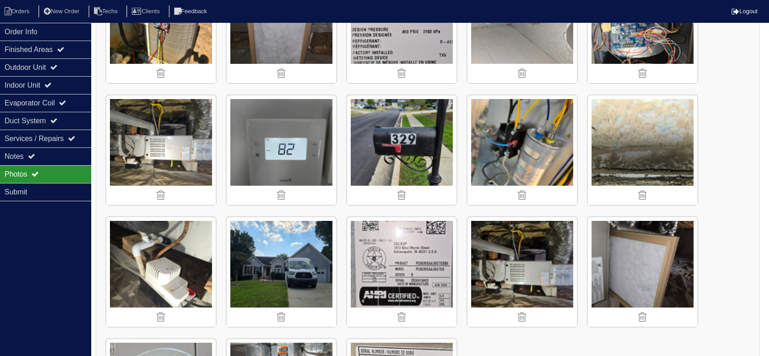
scroll to position [304, 0]
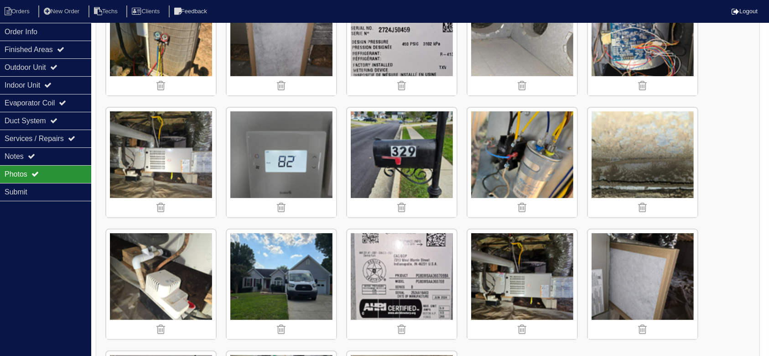
click at [636, 148] on img at bounding box center [643, 163] width 110 height 110
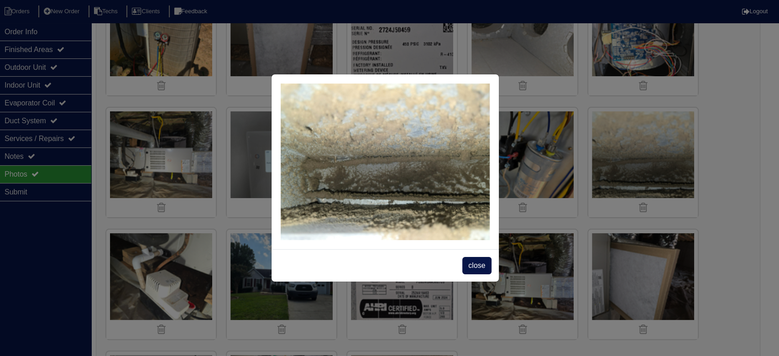
click at [469, 261] on span "close" at bounding box center [476, 265] width 29 height 17
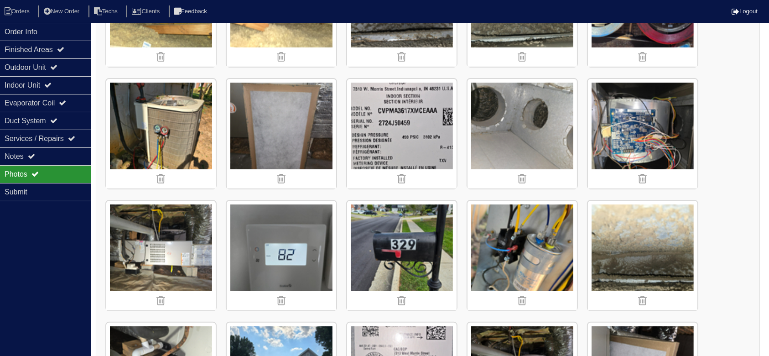
scroll to position [61, 0]
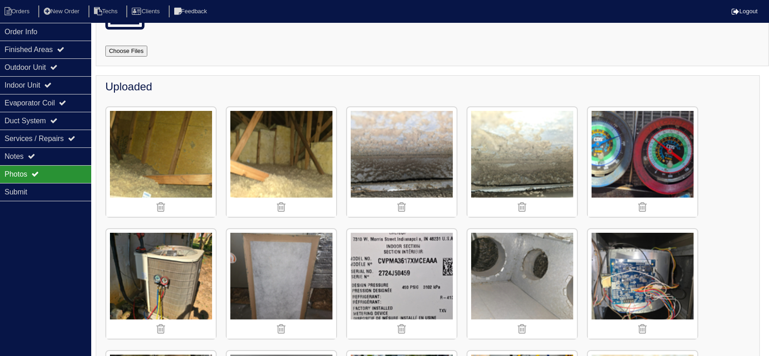
click at [518, 153] on img at bounding box center [523, 162] width 110 height 110
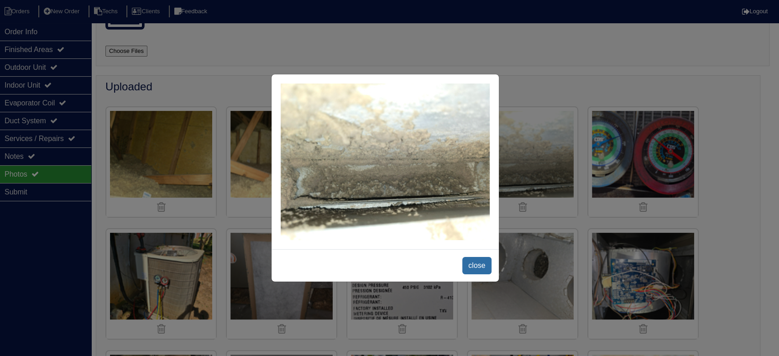
click at [471, 267] on span "close" at bounding box center [476, 265] width 29 height 17
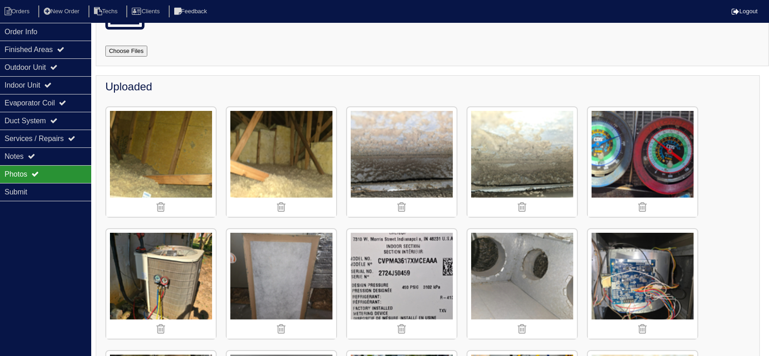
click at [405, 152] on img at bounding box center [402, 162] width 110 height 110
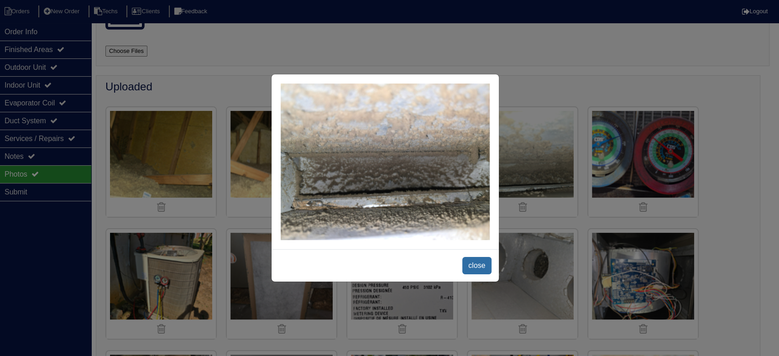
click at [470, 260] on span "close" at bounding box center [476, 265] width 29 height 17
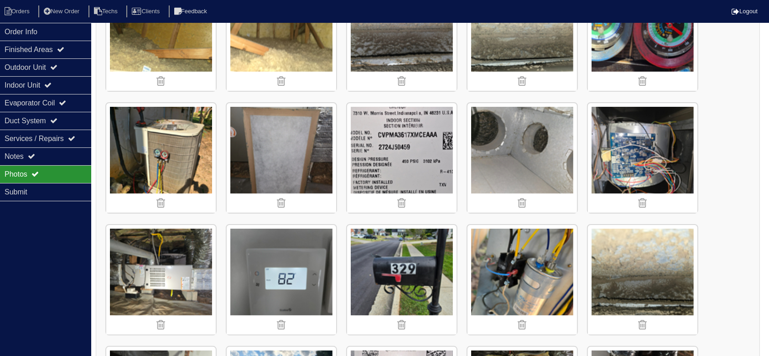
scroll to position [183, 0]
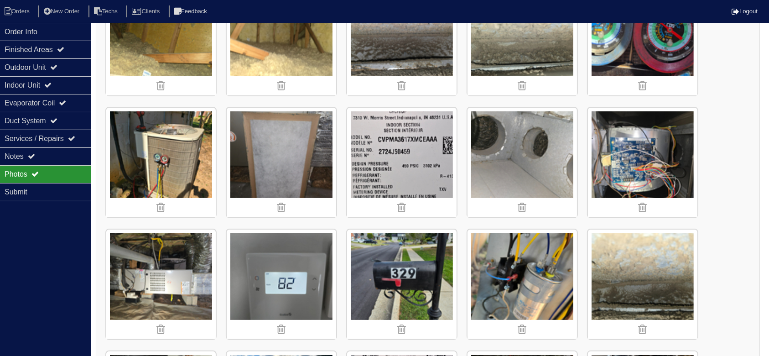
click at [182, 159] on img at bounding box center [161, 163] width 110 height 110
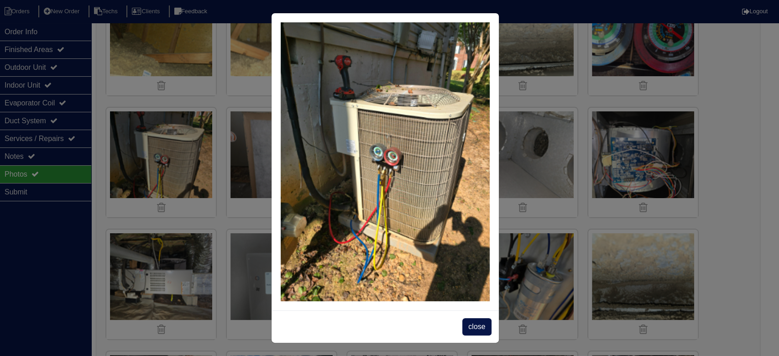
click at [475, 327] on span "close" at bounding box center [476, 326] width 29 height 17
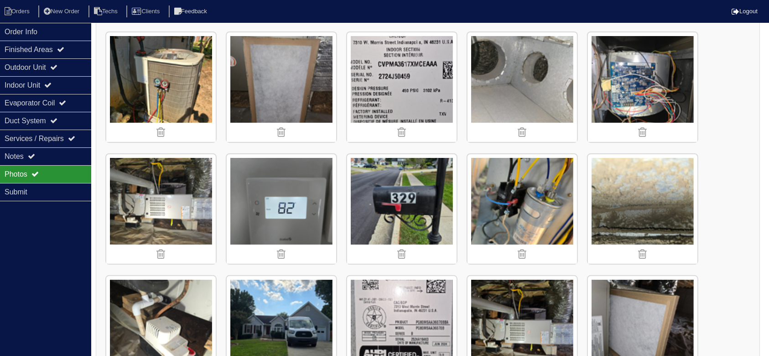
scroll to position [121, 0]
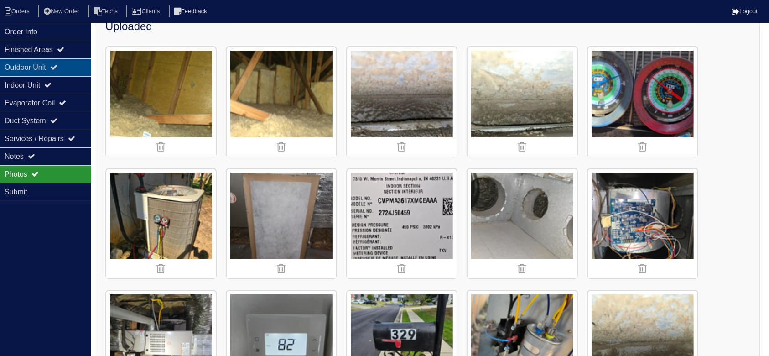
click at [38, 62] on div "Outdoor Unit" at bounding box center [45, 67] width 91 height 18
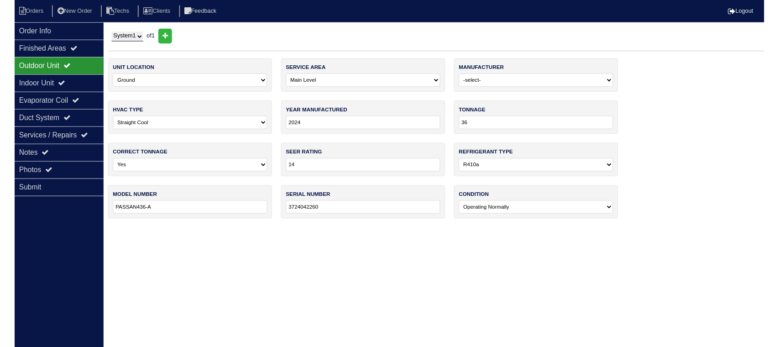
scroll to position [0, 0]
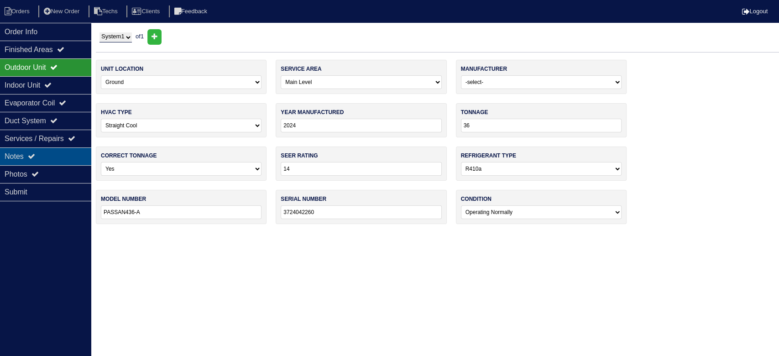
click at [51, 157] on div "Notes" at bounding box center [45, 156] width 91 height 18
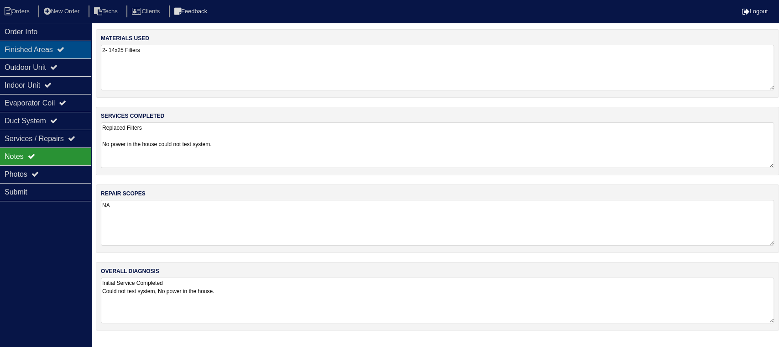
click at [49, 49] on div "Finished Areas" at bounding box center [45, 50] width 91 height 18
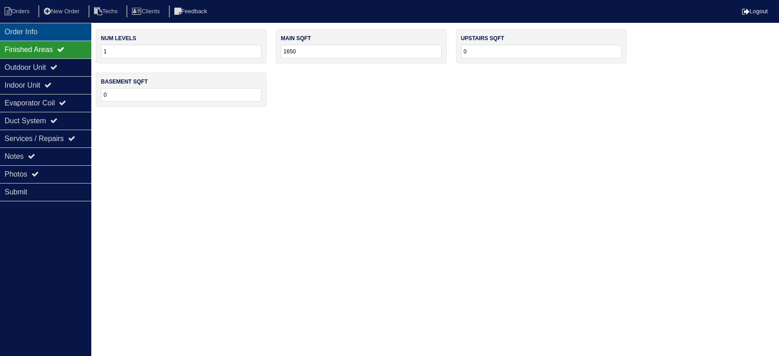
click at [39, 32] on div "Order Info" at bounding box center [45, 32] width 91 height 18
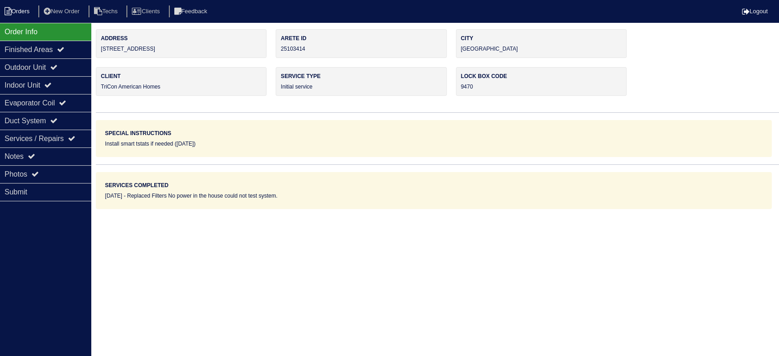
click at [18, 9] on li "Orders" at bounding box center [18, 11] width 37 height 12
select select "15"
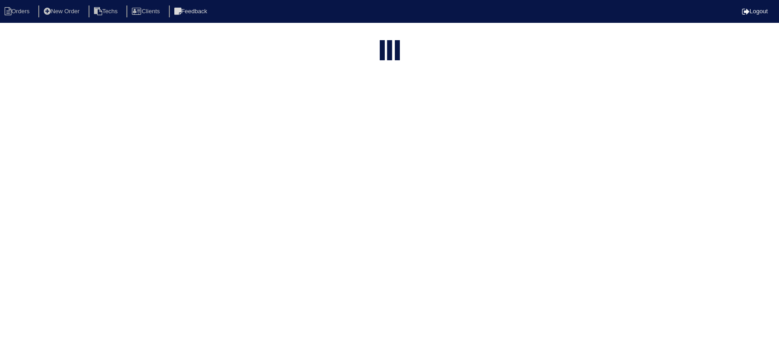
type input "329"
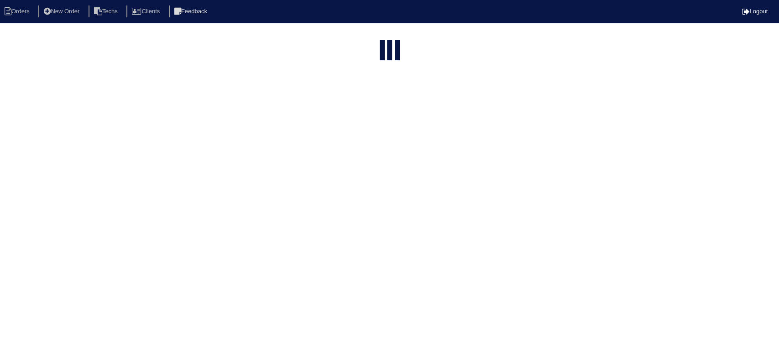
select select "field complete"
select select "need to quote"
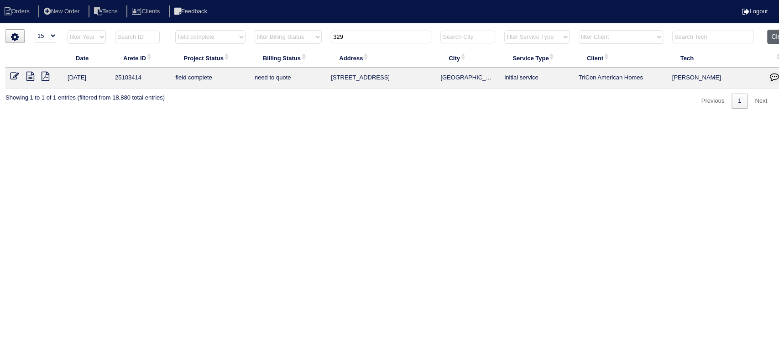
click at [775, 35] on button "Clear" at bounding box center [778, 37] width 23 height 14
select select
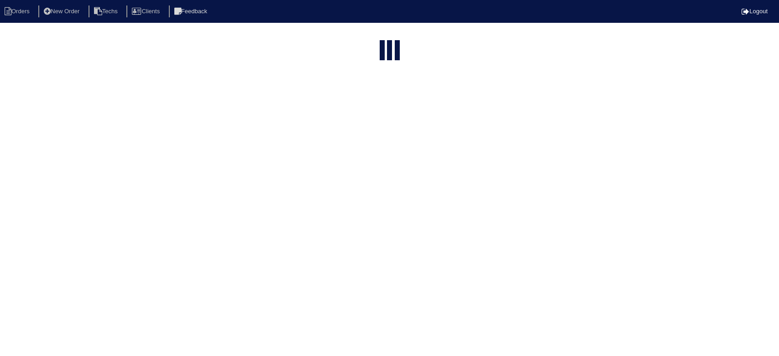
select select "15"
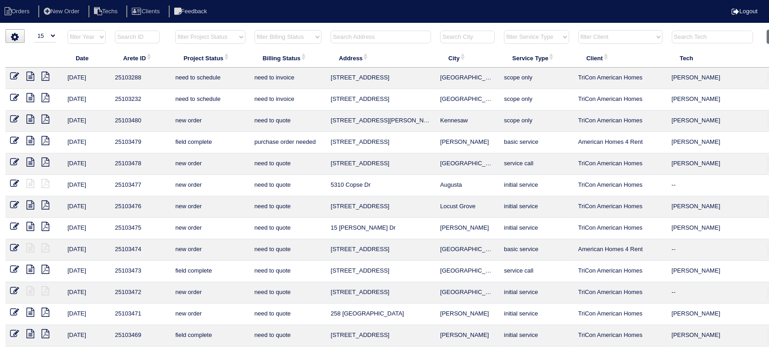
drag, startPoint x: 243, startPoint y: 35, endPoint x: 240, endPoint y: 42, distance: 7.6
click at [243, 35] on select "filter Project Status -- Any Project Status -- new order assigned in progress f…" at bounding box center [210, 37] width 70 height 14
click at [175, 30] on select "filter Project Status -- Any Project Status -- new order assigned in progress f…" at bounding box center [210, 37] width 70 height 14
select select "field complete"
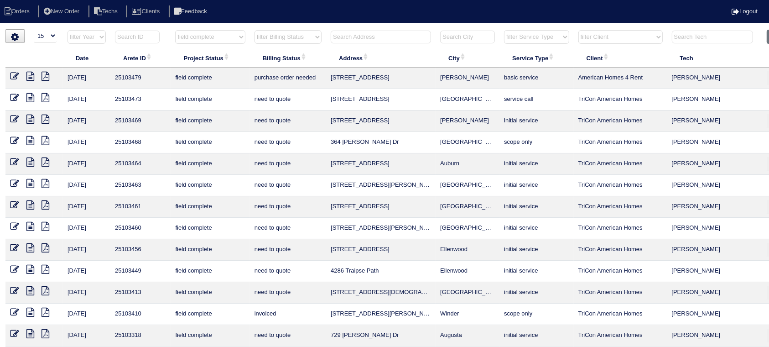
click at [312, 38] on select "filter Billing Status -- Any Billing Status -- need to quote quoted need to inv…" at bounding box center [288, 37] width 67 height 14
select select "need to quote"
click at [255, 30] on select "filter Billing Status -- Any Billing Status -- need to quote quoted need to inv…" at bounding box center [288, 37] width 67 height 14
select select "field complete"
select select "need to quote"
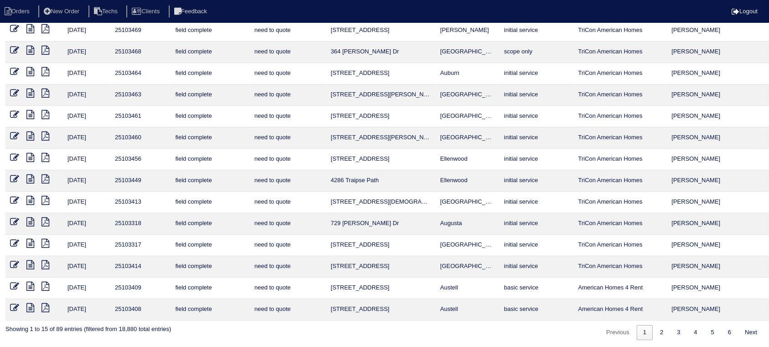
scroll to position [69, 0]
click at [659, 330] on link "2" at bounding box center [662, 331] width 16 height 15
select select "field complete"
select select "need to quote"
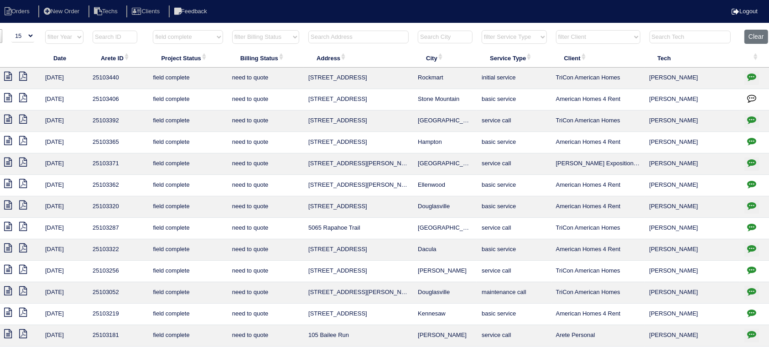
scroll to position [0, 27]
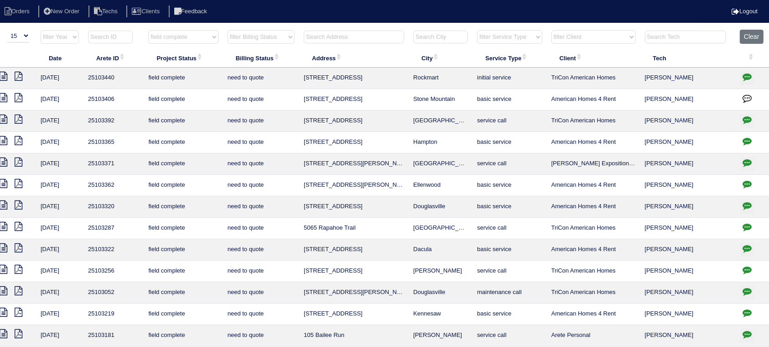
click at [740, 73] on button "button" at bounding box center [747, 78] width 15 height 14
type textarea "[DATE] - need to return to test - no electricity - emailed site super - rk"
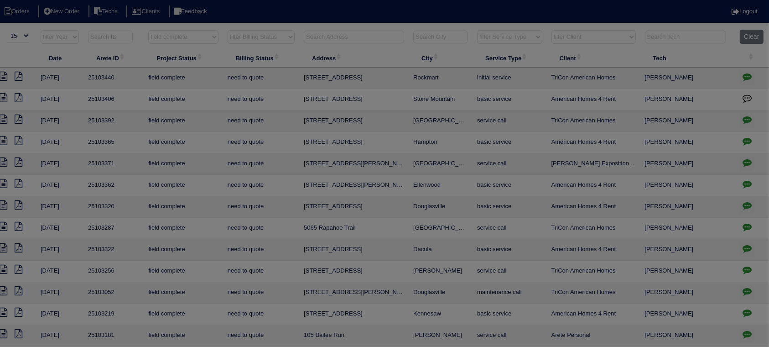
scroll to position [0, 18]
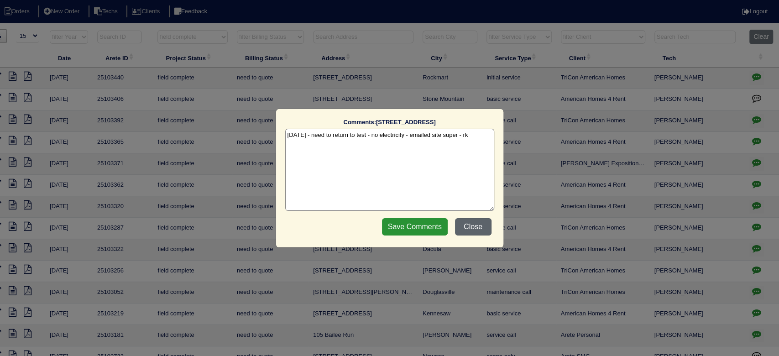
click at [486, 227] on button "Close" at bounding box center [473, 226] width 37 height 17
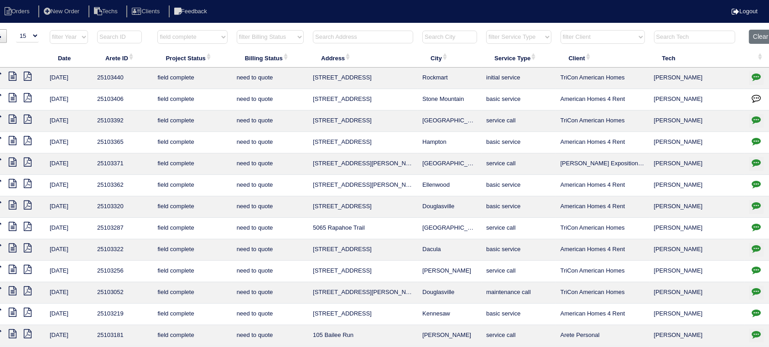
scroll to position [0, 0]
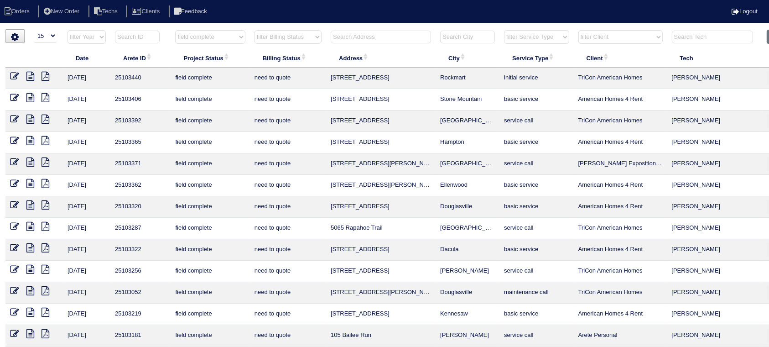
click at [14, 115] on icon at bounding box center [14, 119] width 9 height 9
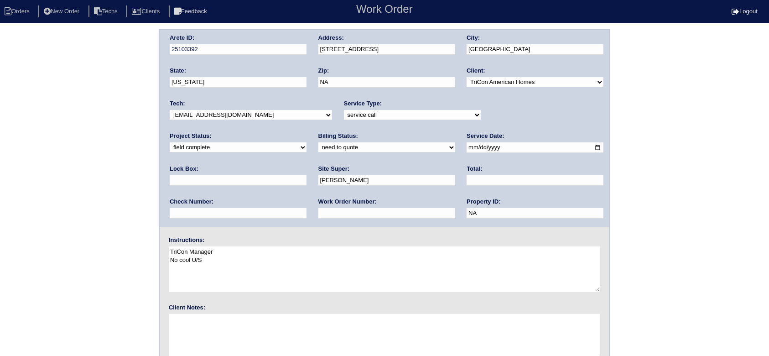
click at [307, 142] on select "new order assigned in progress field complete need to schedule admin review arc…" at bounding box center [238, 147] width 137 height 10
select select "need to schedule"
click at [307, 142] on select "new order assigned in progress field complete need to schedule admin review arc…" at bounding box center [238, 147] width 137 height 10
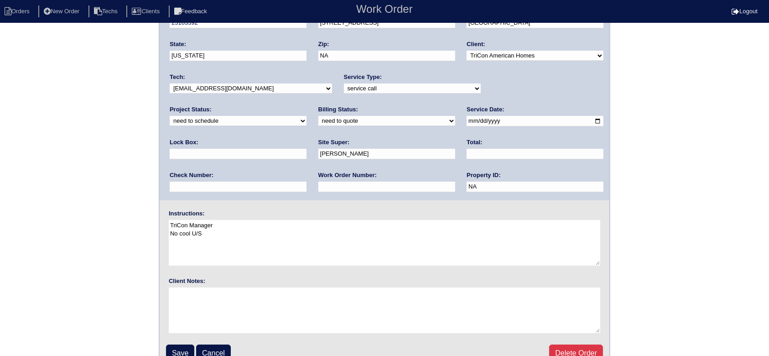
scroll to position [41, 0]
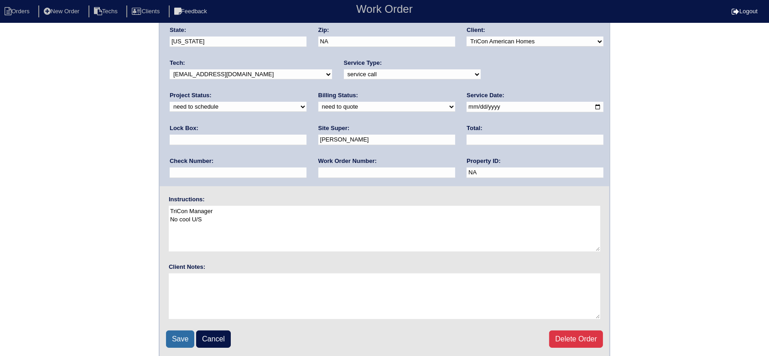
click at [192, 335] on input "Save" at bounding box center [180, 338] width 28 height 17
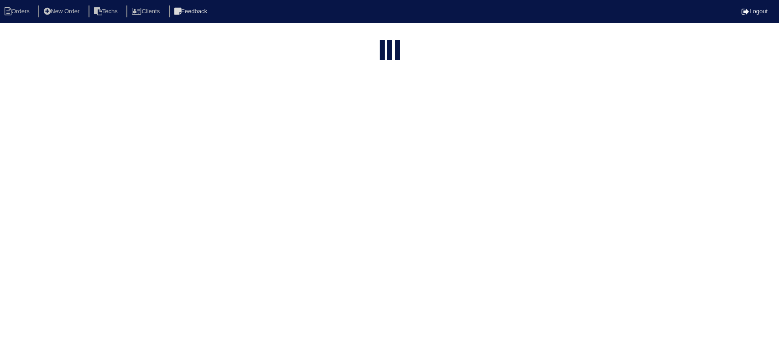
select select "15"
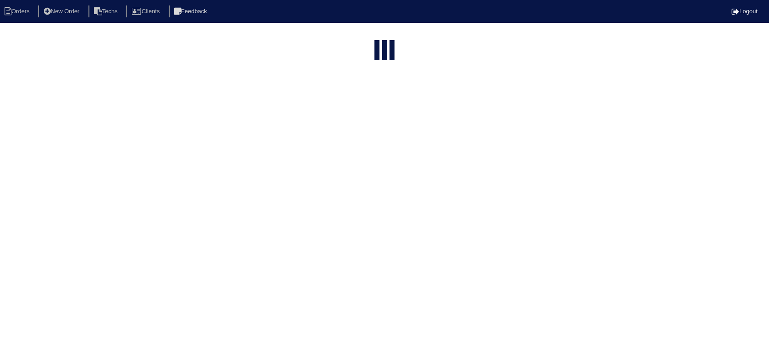
select select "field complete"
select select "need to quote"
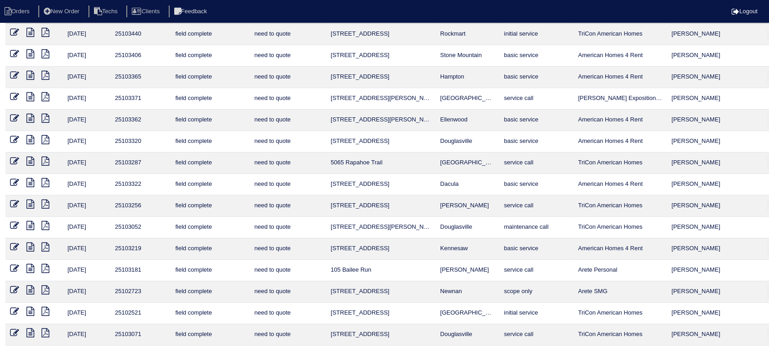
scroll to position [61, 0]
